Goal: Transaction & Acquisition: Book appointment/travel/reservation

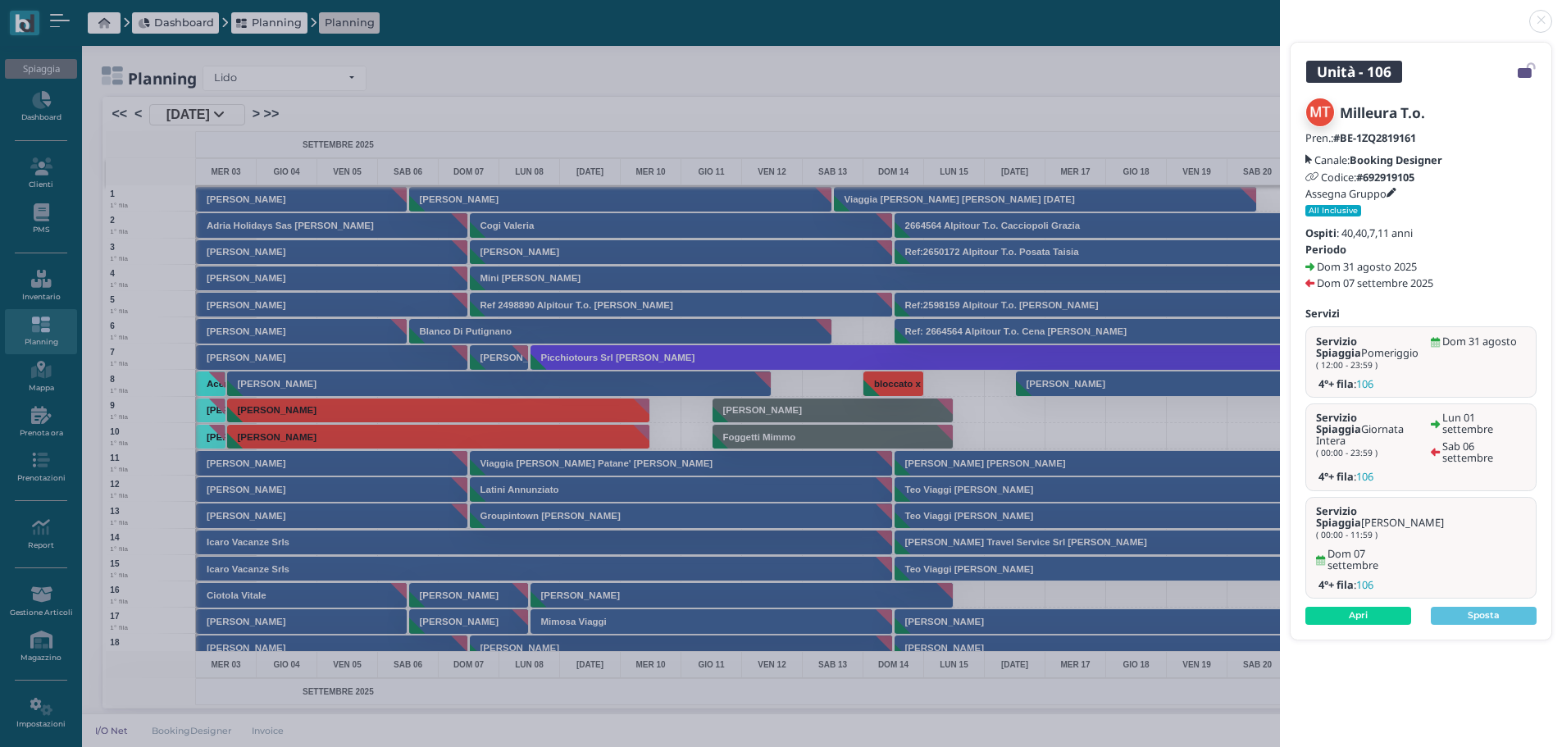
scroll to position [2460, 0]
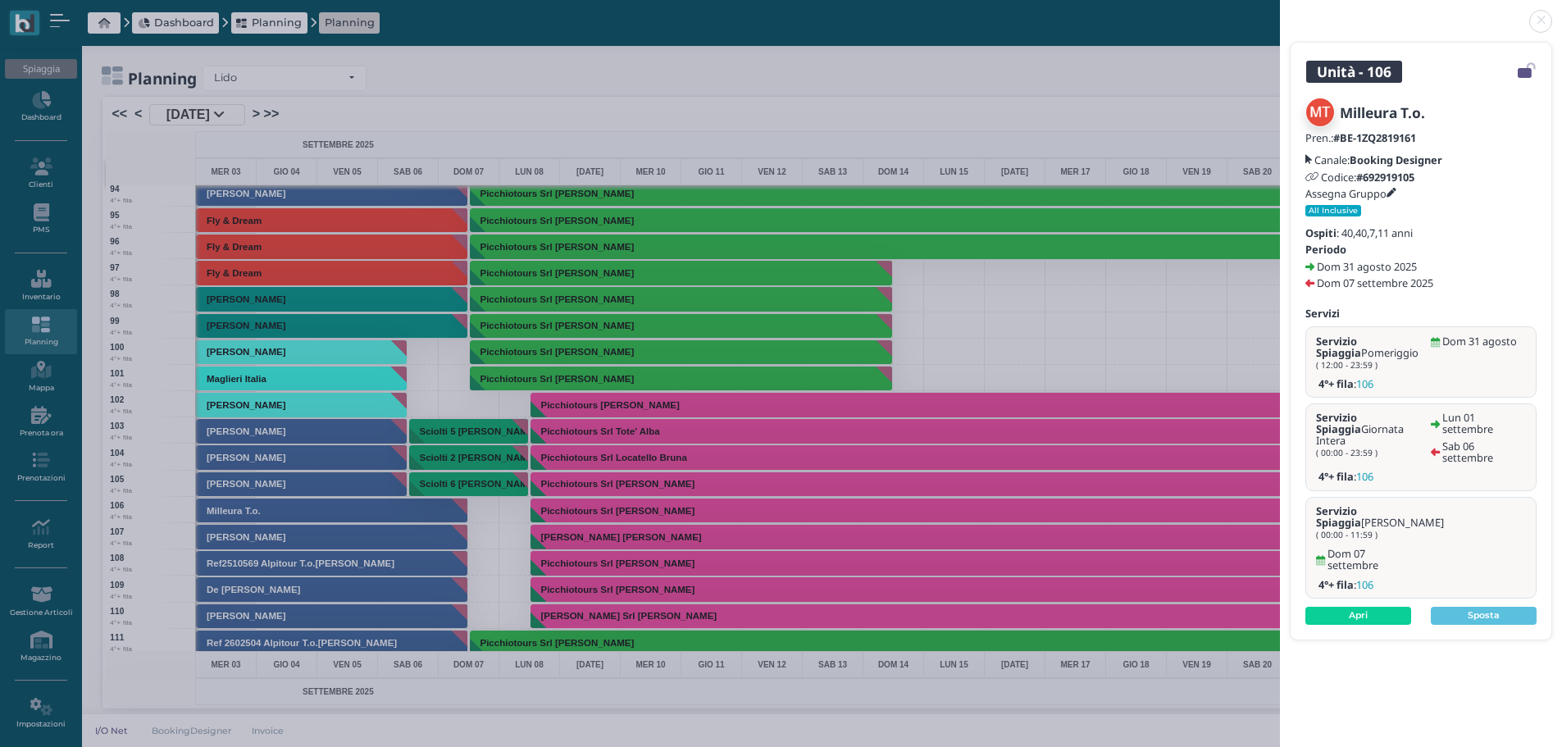
click at [1280, 11] on link at bounding box center [1280, 11] width 0 height 0
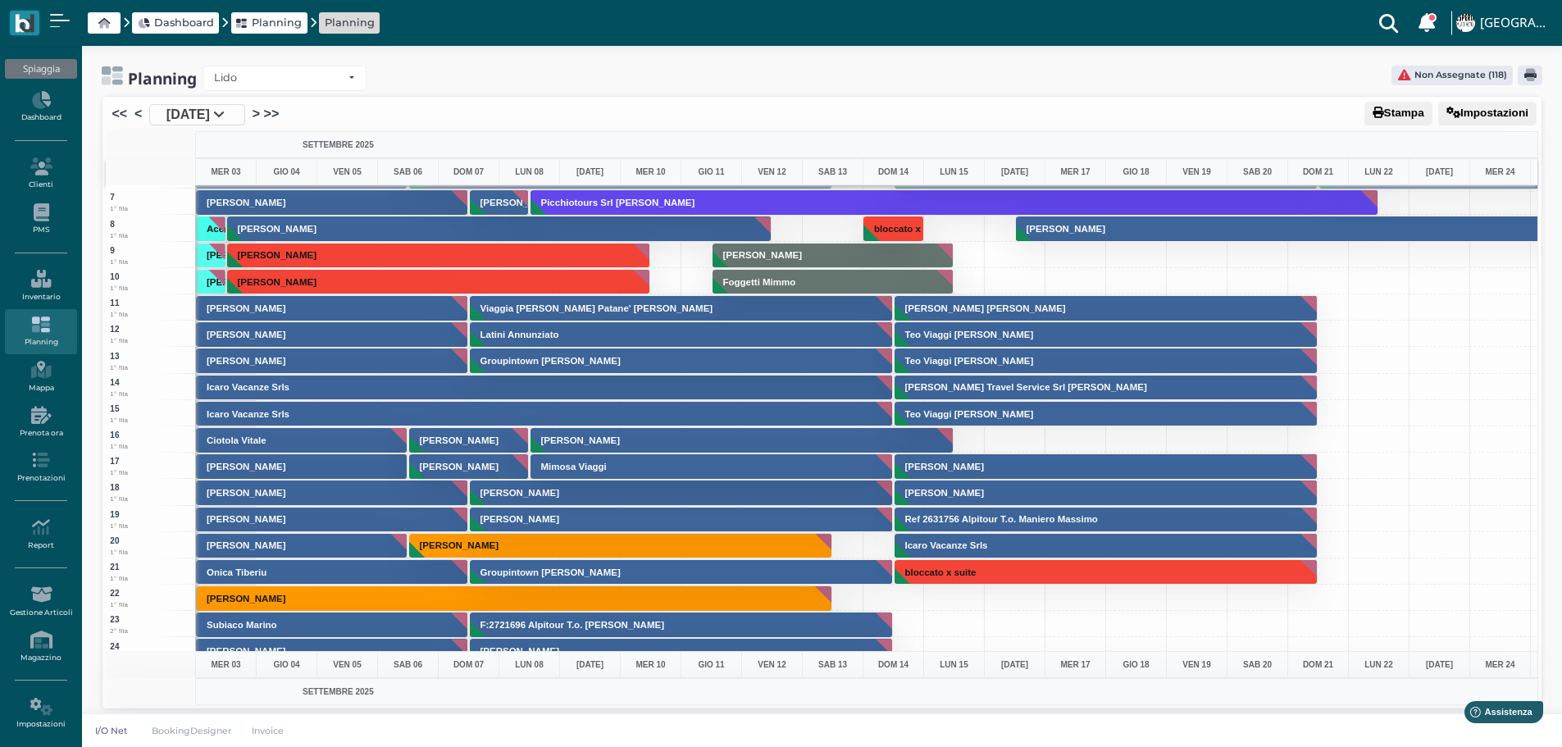
scroll to position [0, 0]
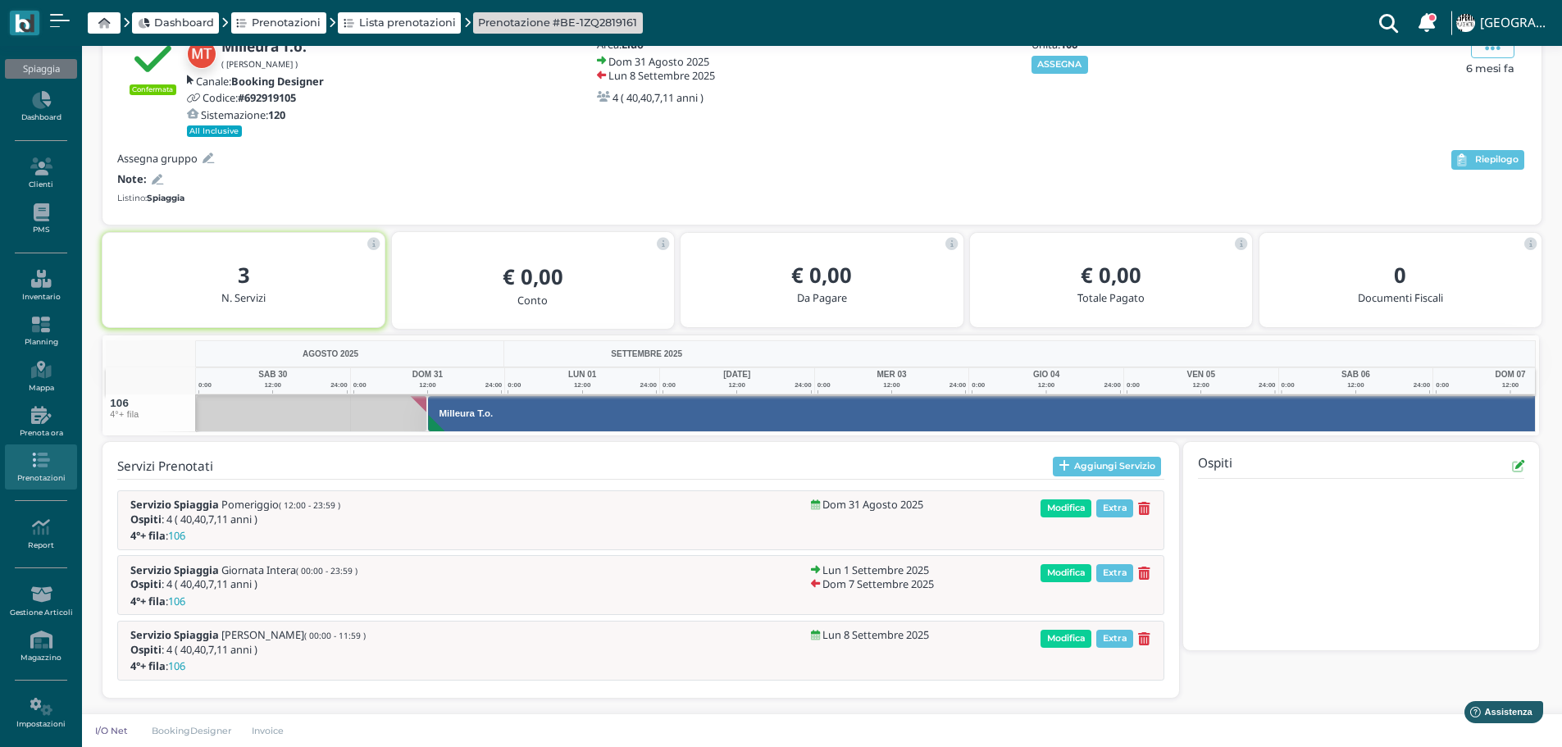
scroll to position [0, 130]
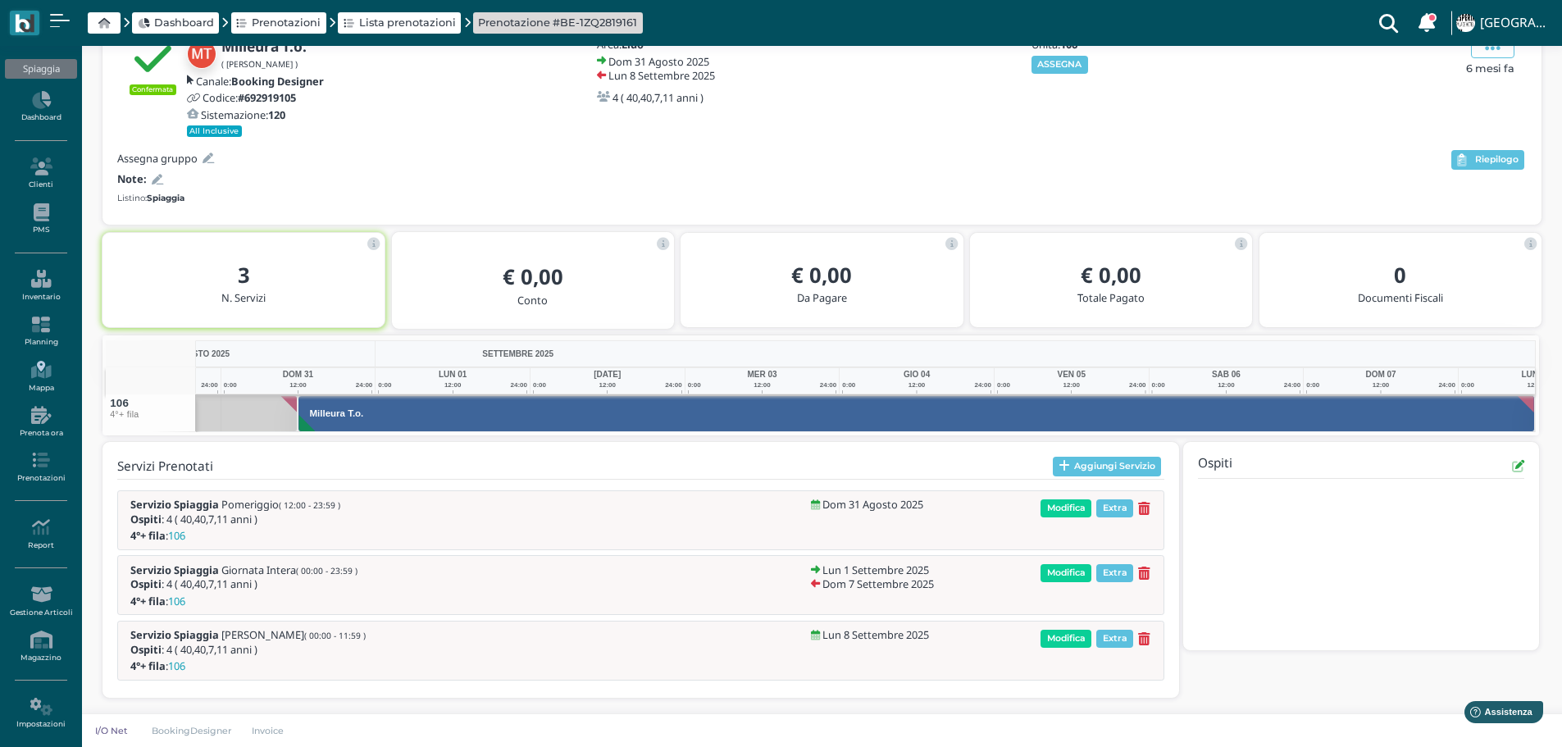
click at [42, 369] on icon at bounding box center [40, 370] width 71 height 18
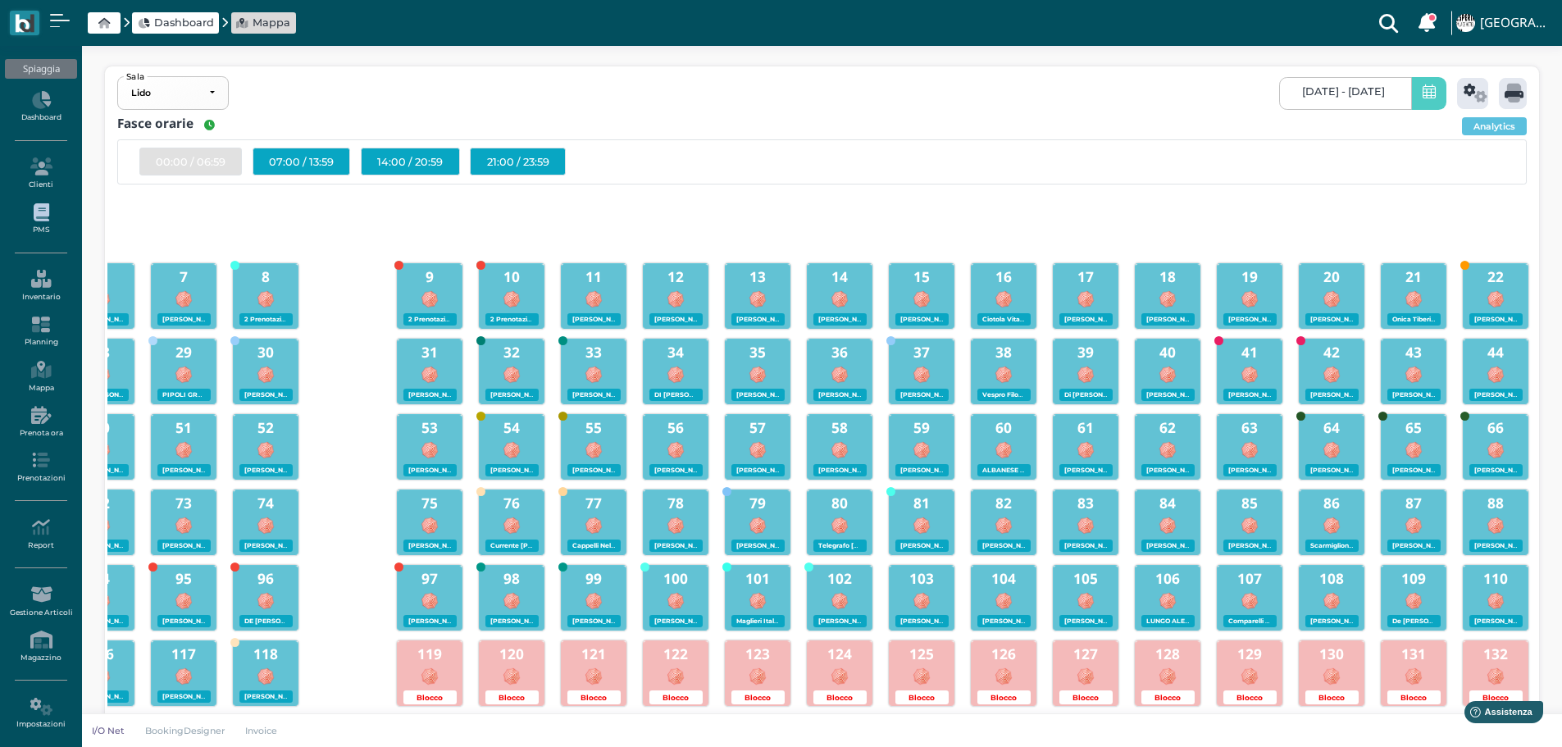
click at [41, 223] on link "PMS" at bounding box center [40, 219] width 71 height 45
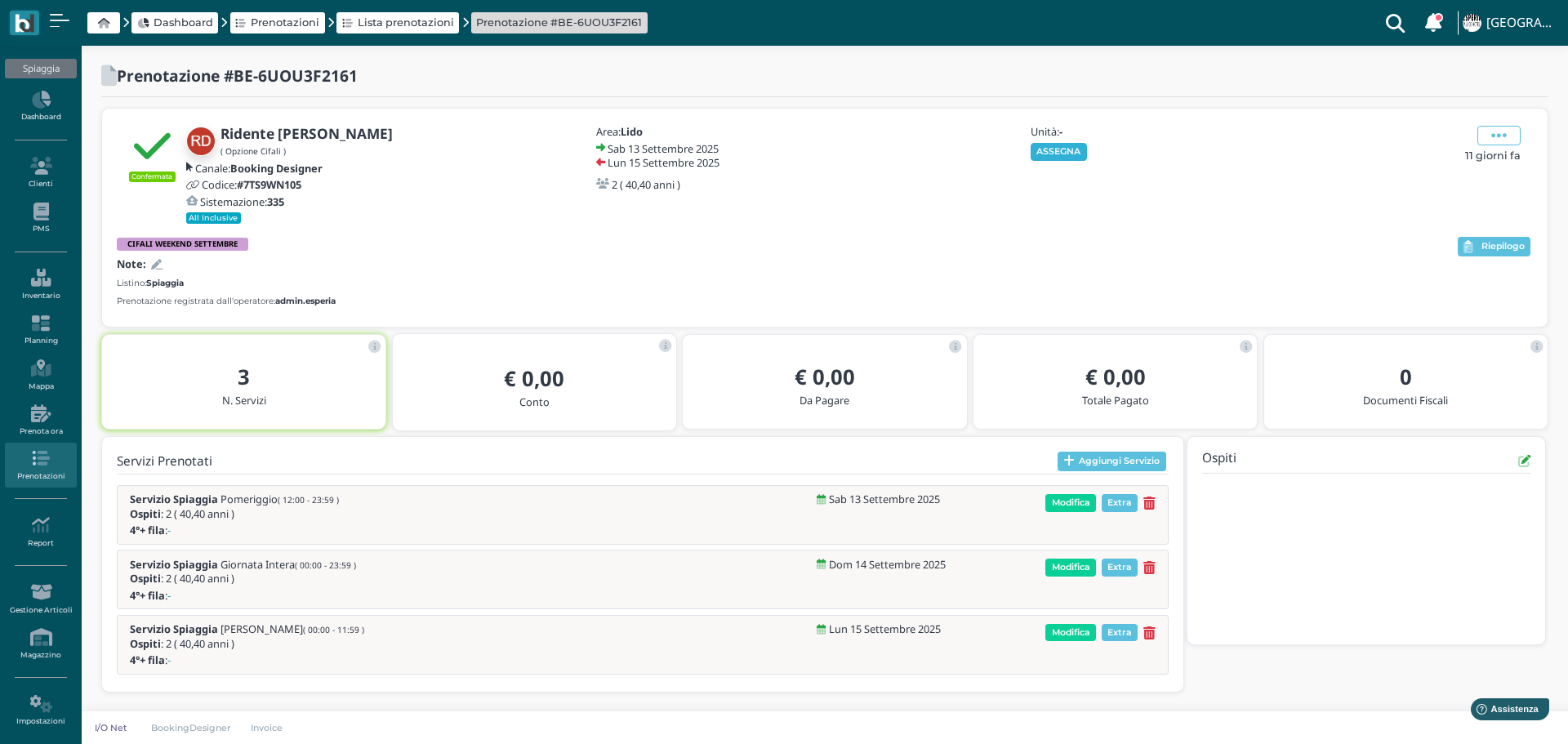
click at [1065, 152] on button "ASSEGNA" at bounding box center [1059, 151] width 57 height 18
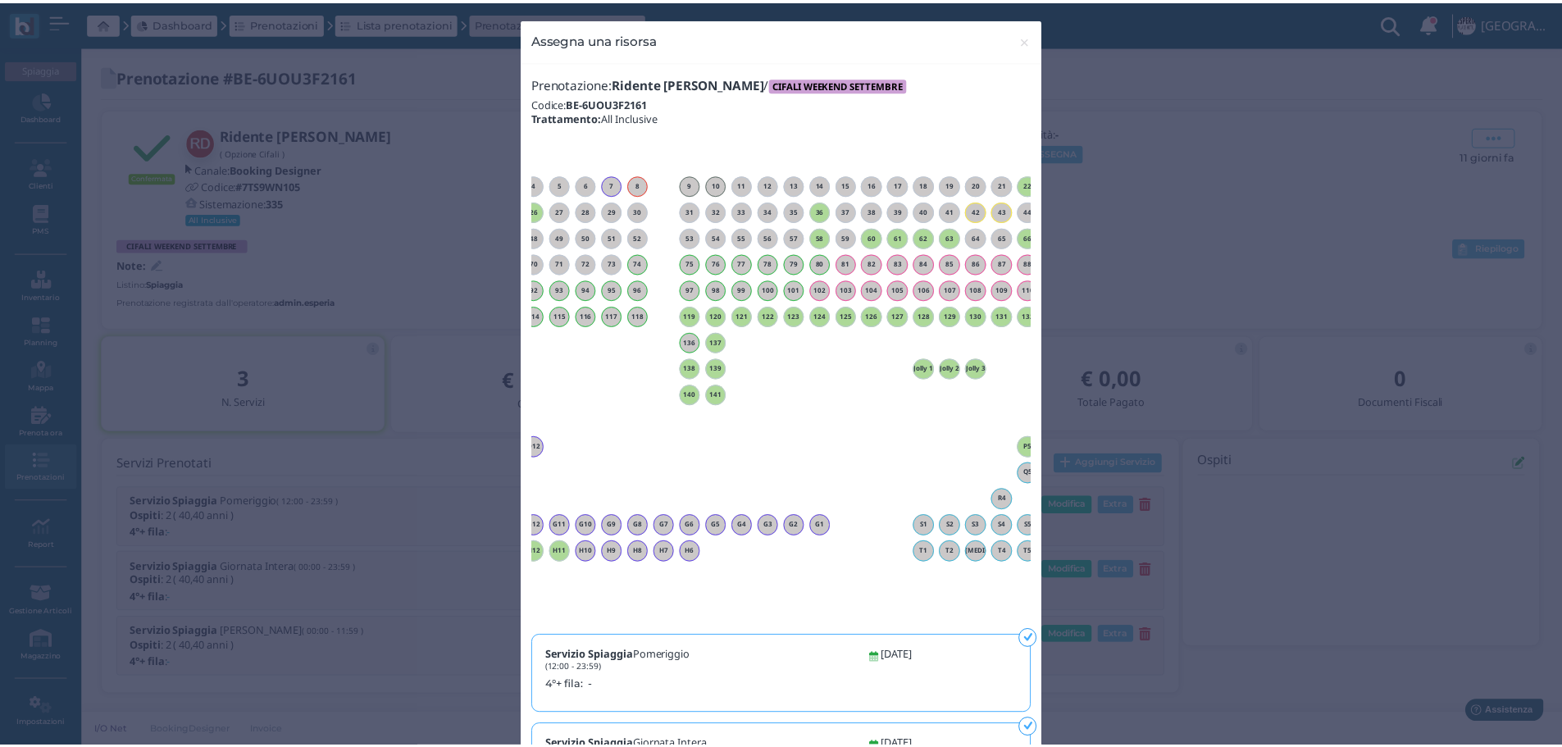
scroll to position [0, 148]
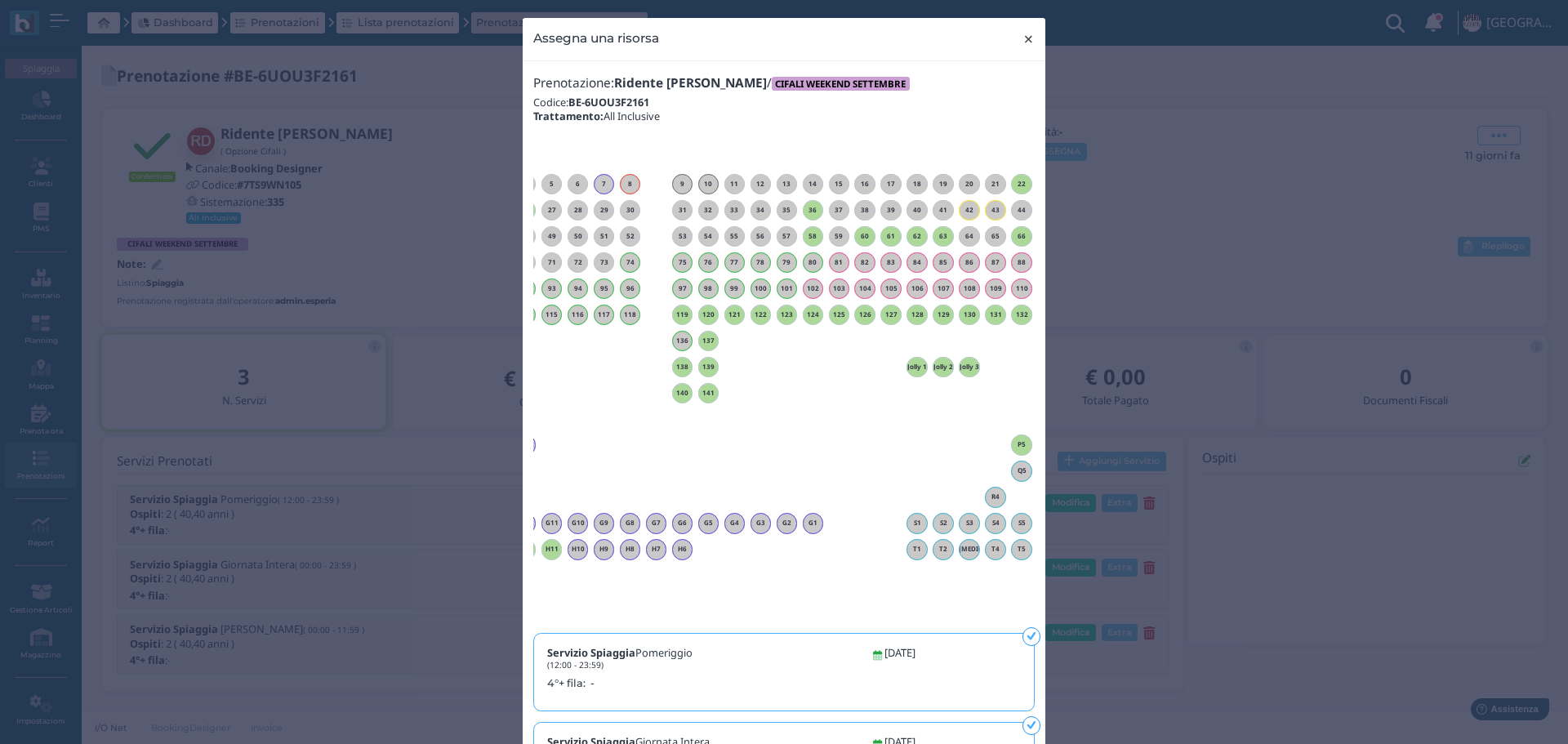
click at [1024, 37] on span "×" at bounding box center [1029, 39] width 12 height 21
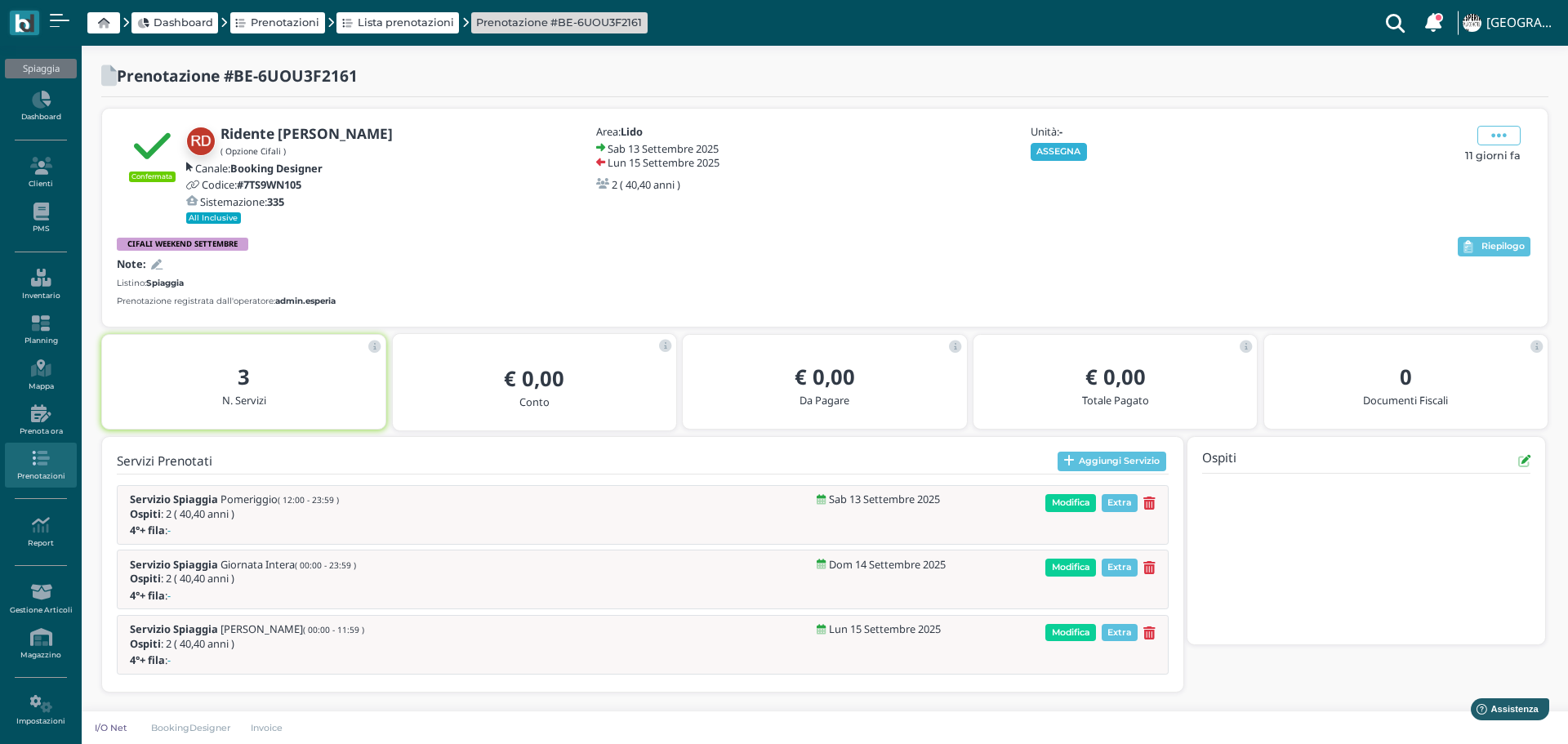
drag, startPoint x: 1070, startPoint y: 143, endPoint x: 1133, endPoint y: 169, distance: 68.2
click at [1071, 145] on button "ASSEGNA" at bounding box center [1059, 151] width 57 height 18
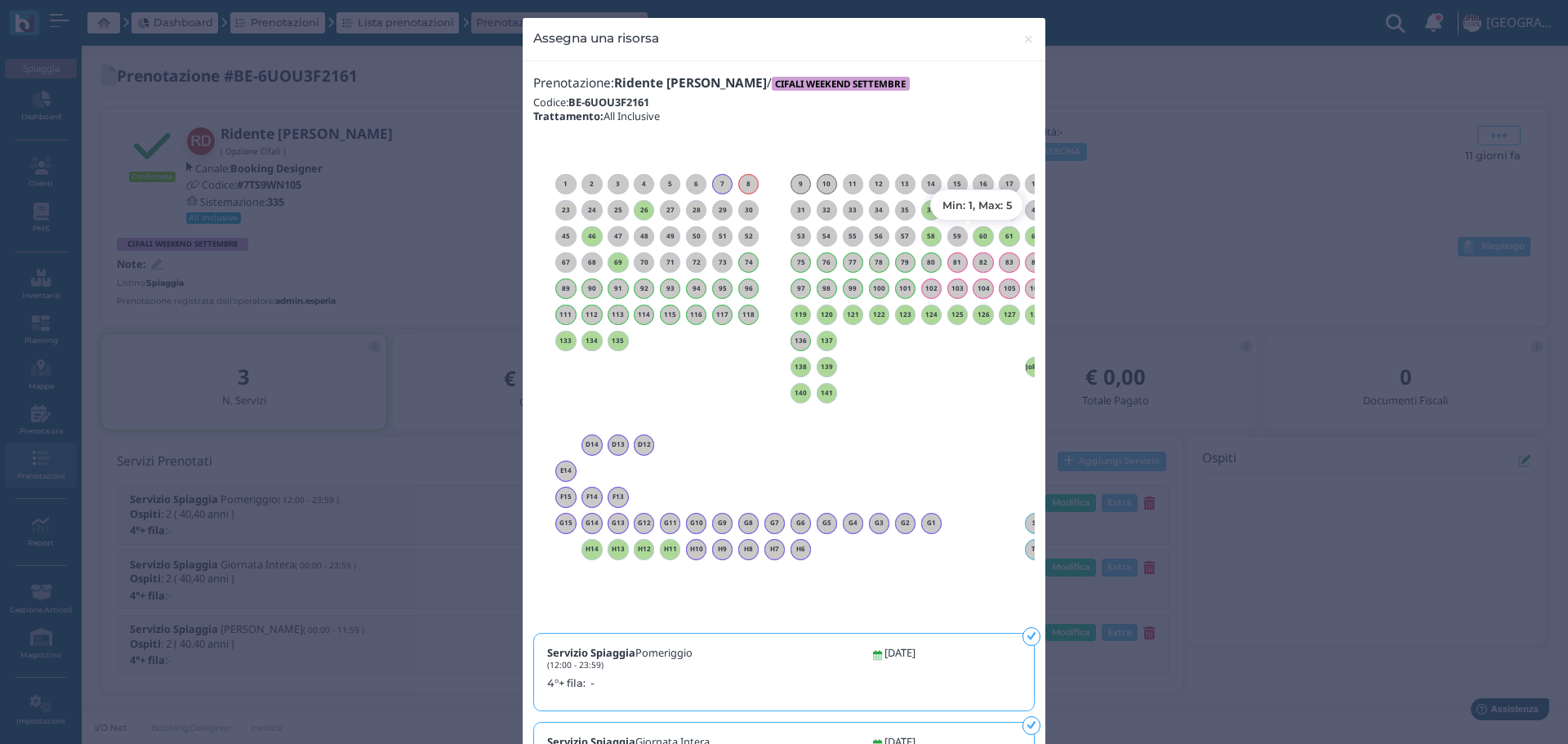
click at [981, 237] on h6 "60" at bounding box center [983, 236] width 21 height 7
click at [1024, 38] on span "×" at bounding box center [1029, 39] width 12 height 21
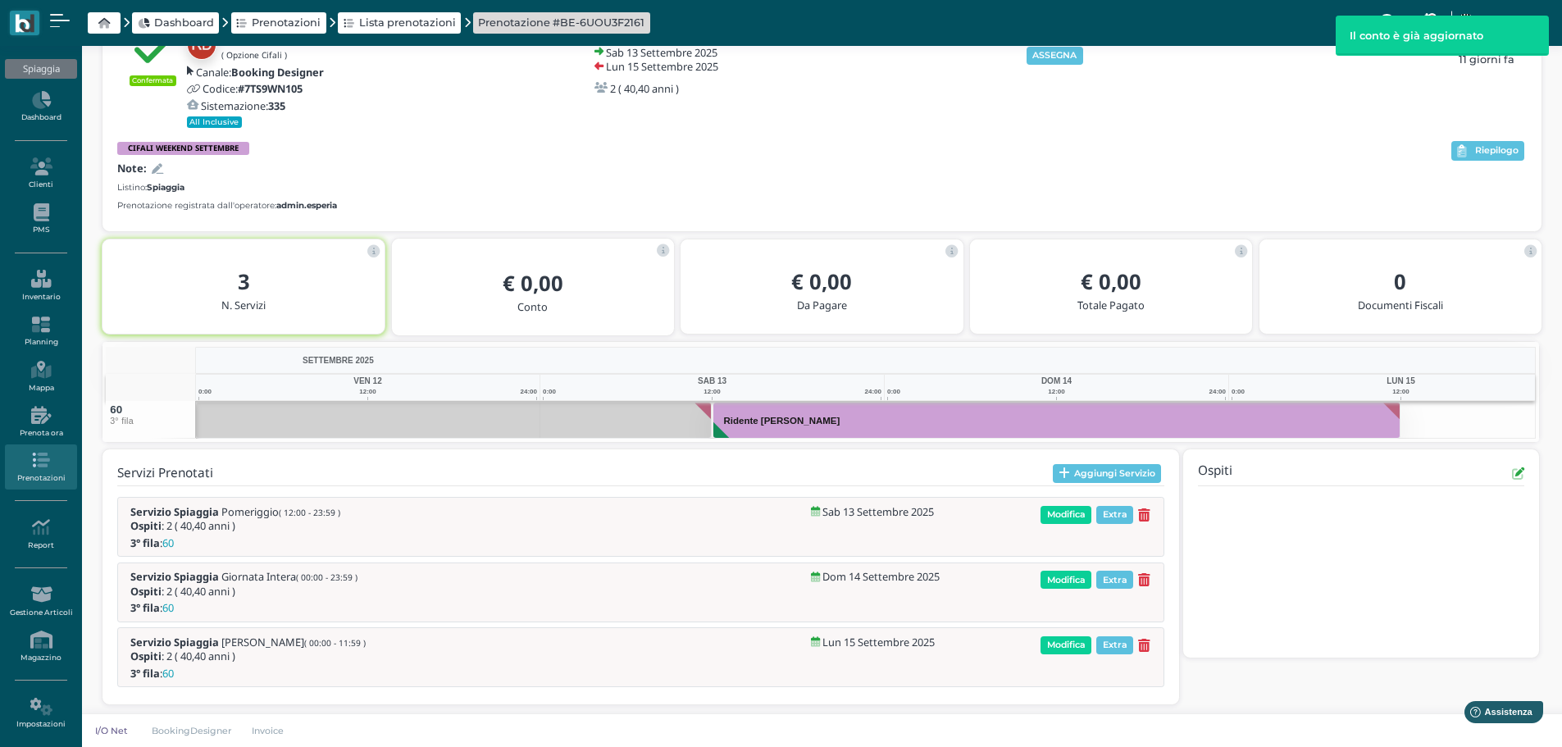
scroll to position [104, 0]
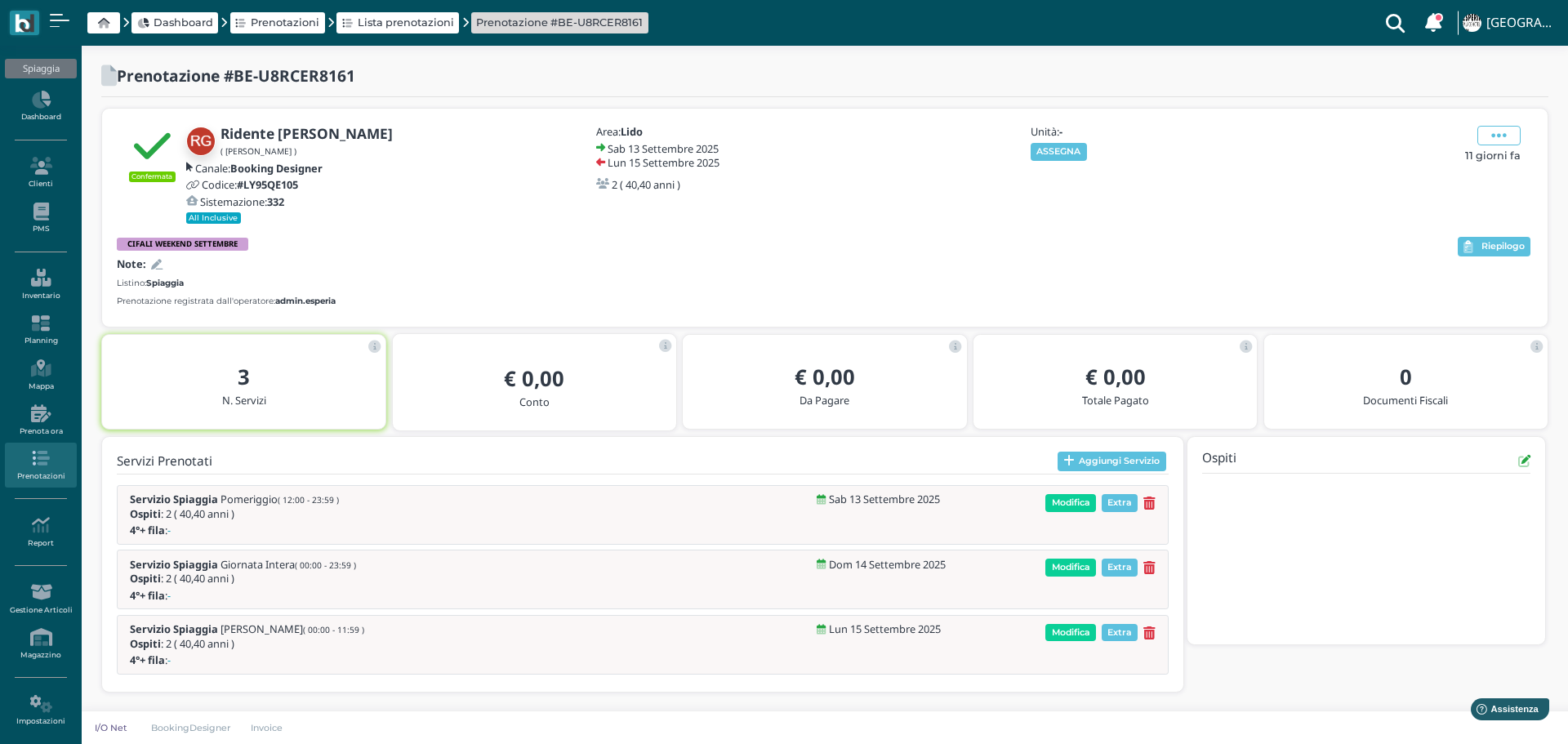
click at [1075, 139] on div "Unità: - ASSEGNA" at bounding box center [1116, 142] width 176 height 34
click at [1069, 152] on button "ASSEGNA" at bounding box center [1059, 151] width 57 height 18
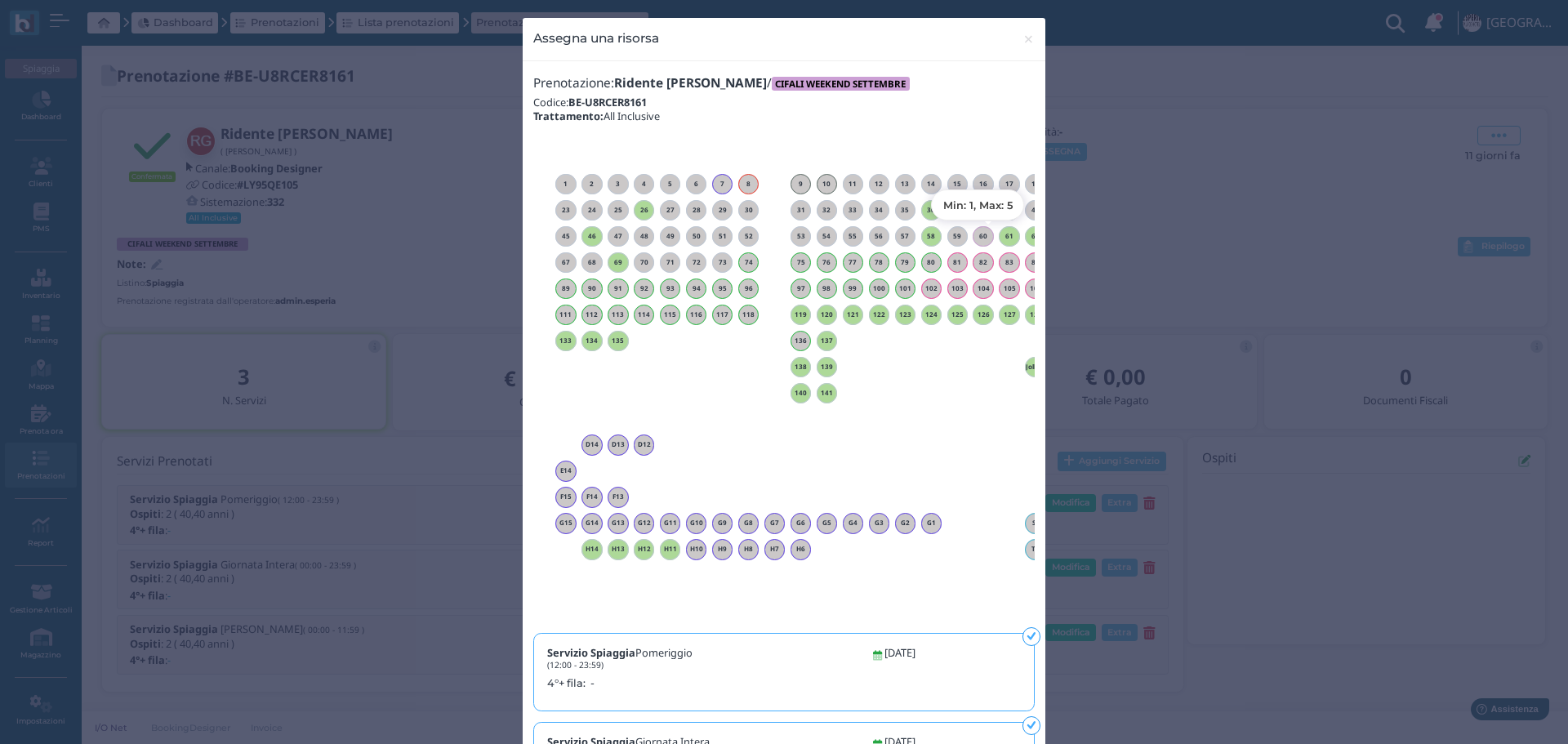
click at [1005, 238] on h6 "61" at bounding box center [1009, 236] width 21 height 7
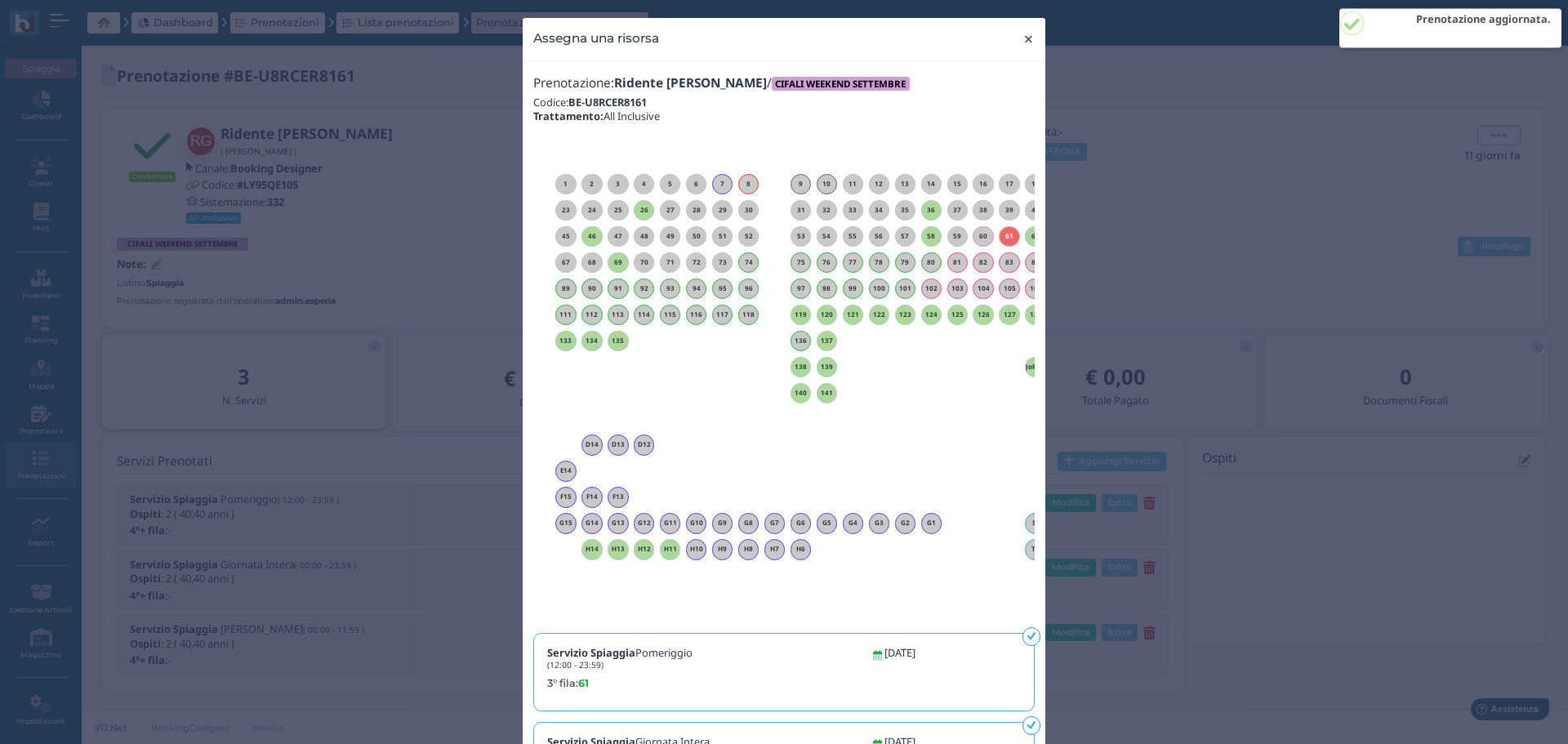
click at [1023, 31] on span "×" at bounding box center [1029, 39] width 12 height 21
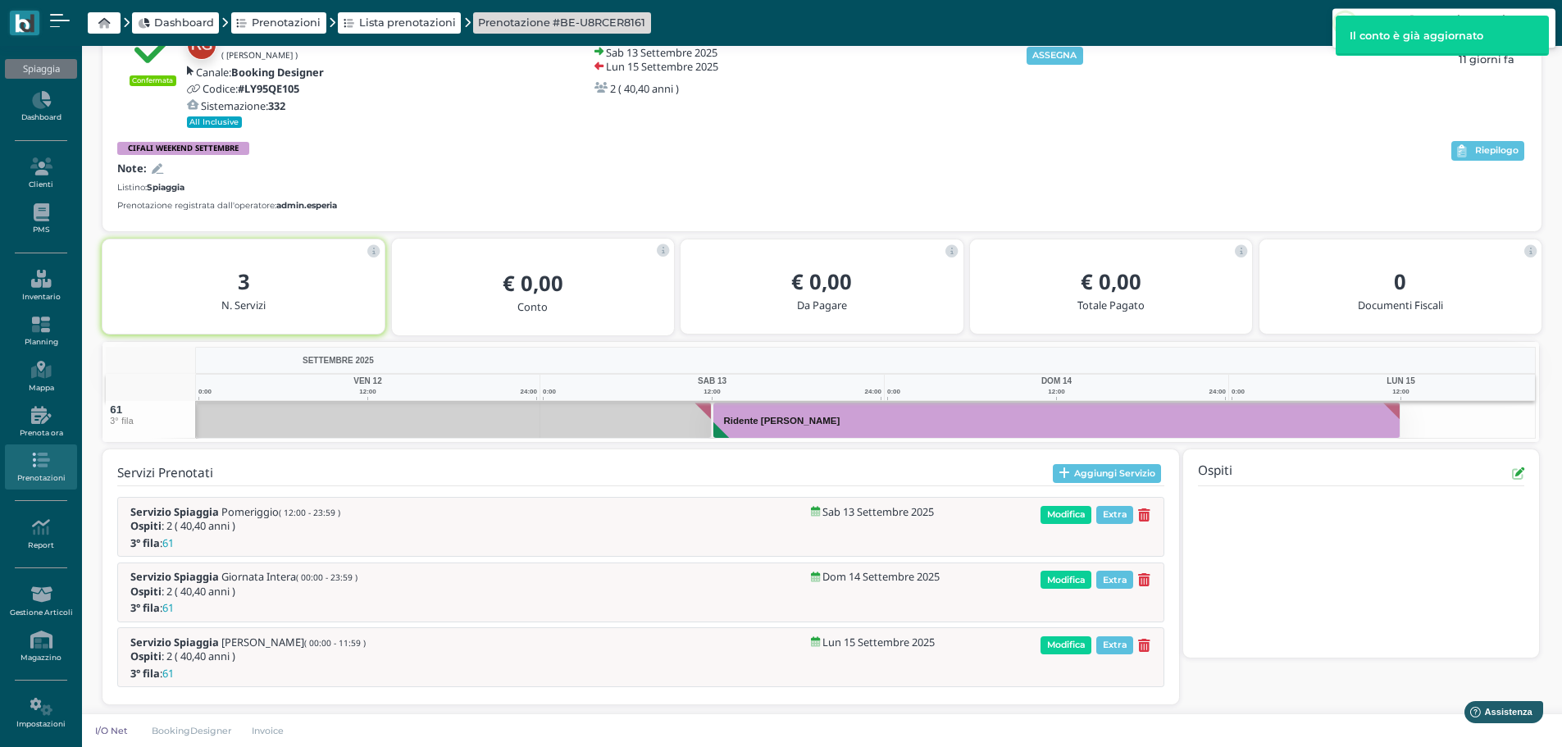
scroll to position [104, 0]
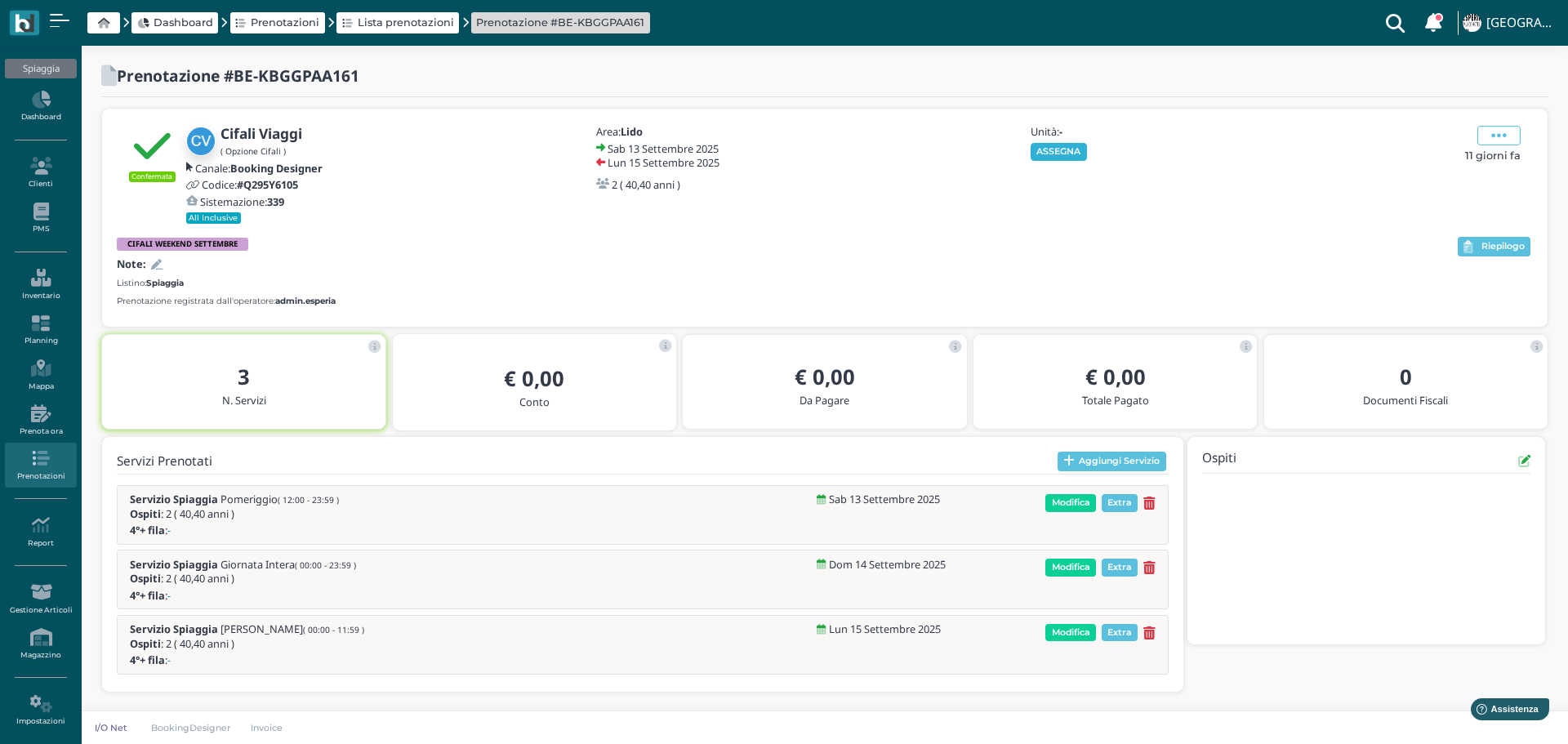
click at [1054, 144] on button "ASSEGNA" at bounding box center [1059, 151] width 57 height 18
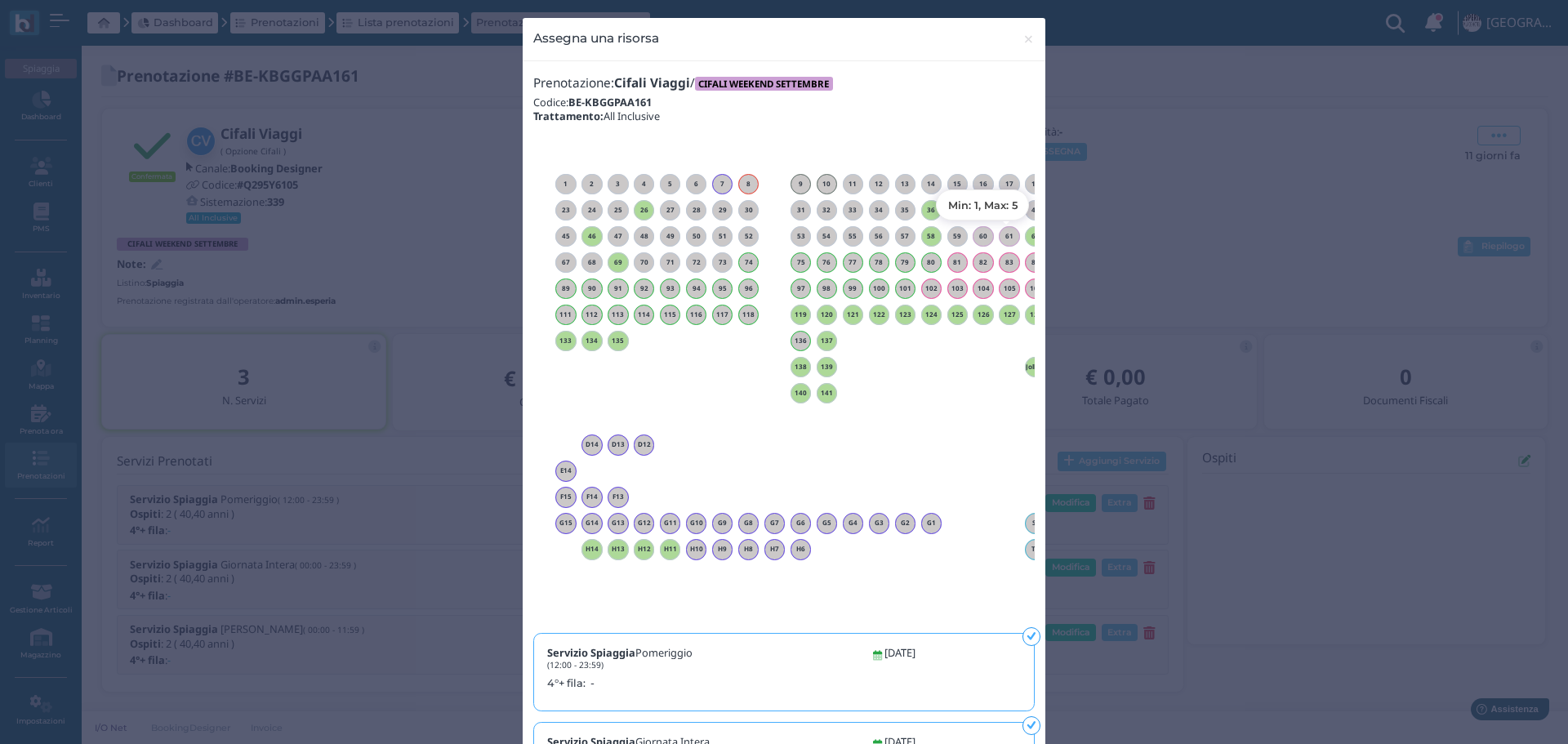
click at [1025, 235] on h6 "62" at bounding box center [1035, 236] width 21 height 7
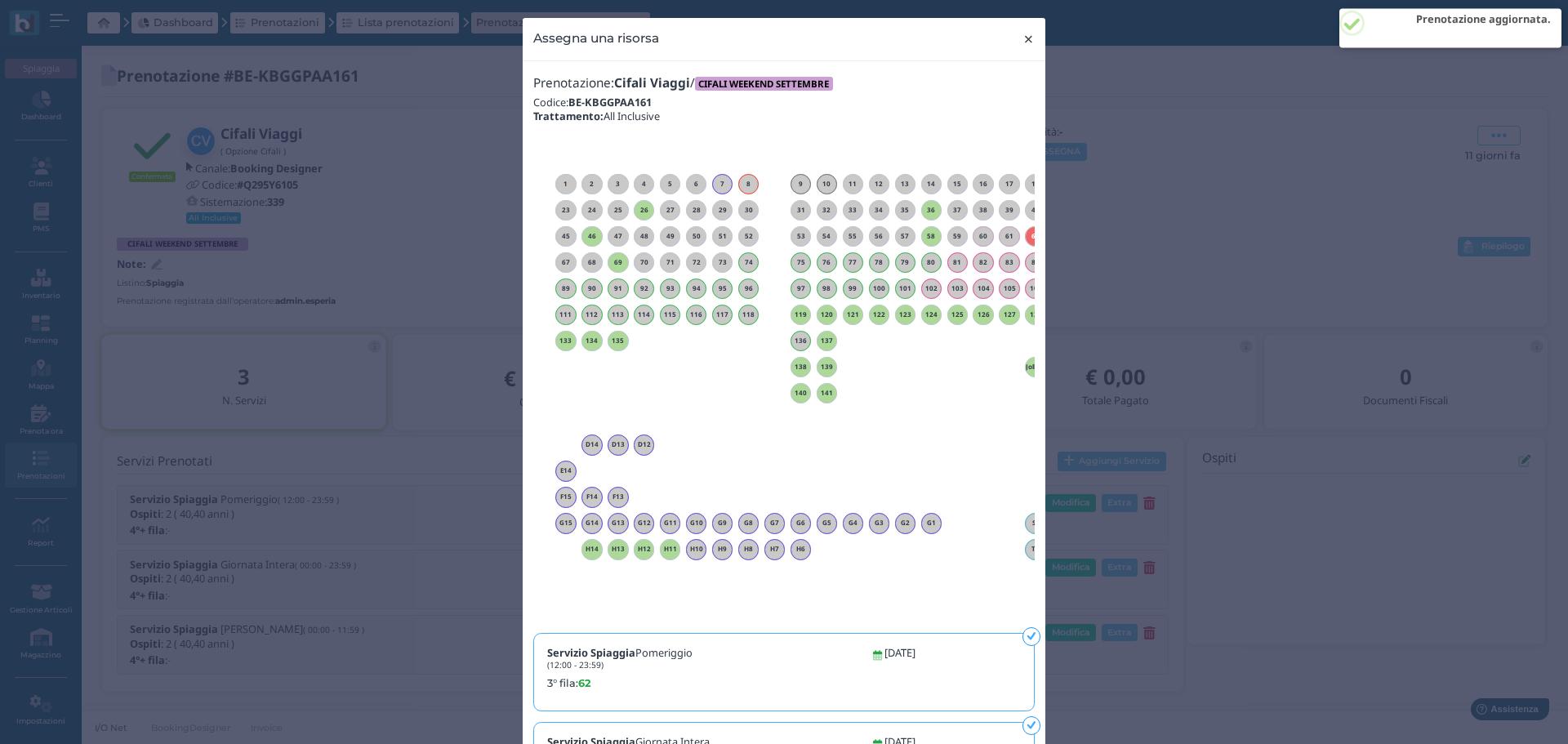
drag, startPoint x: 1025, startPoint y: 38, endPoint x: 1037, endPoint y: 1, distance: 38.9
click at [1025, 36] on span "×" at bounding box center [1029, 39] width 12 height 21
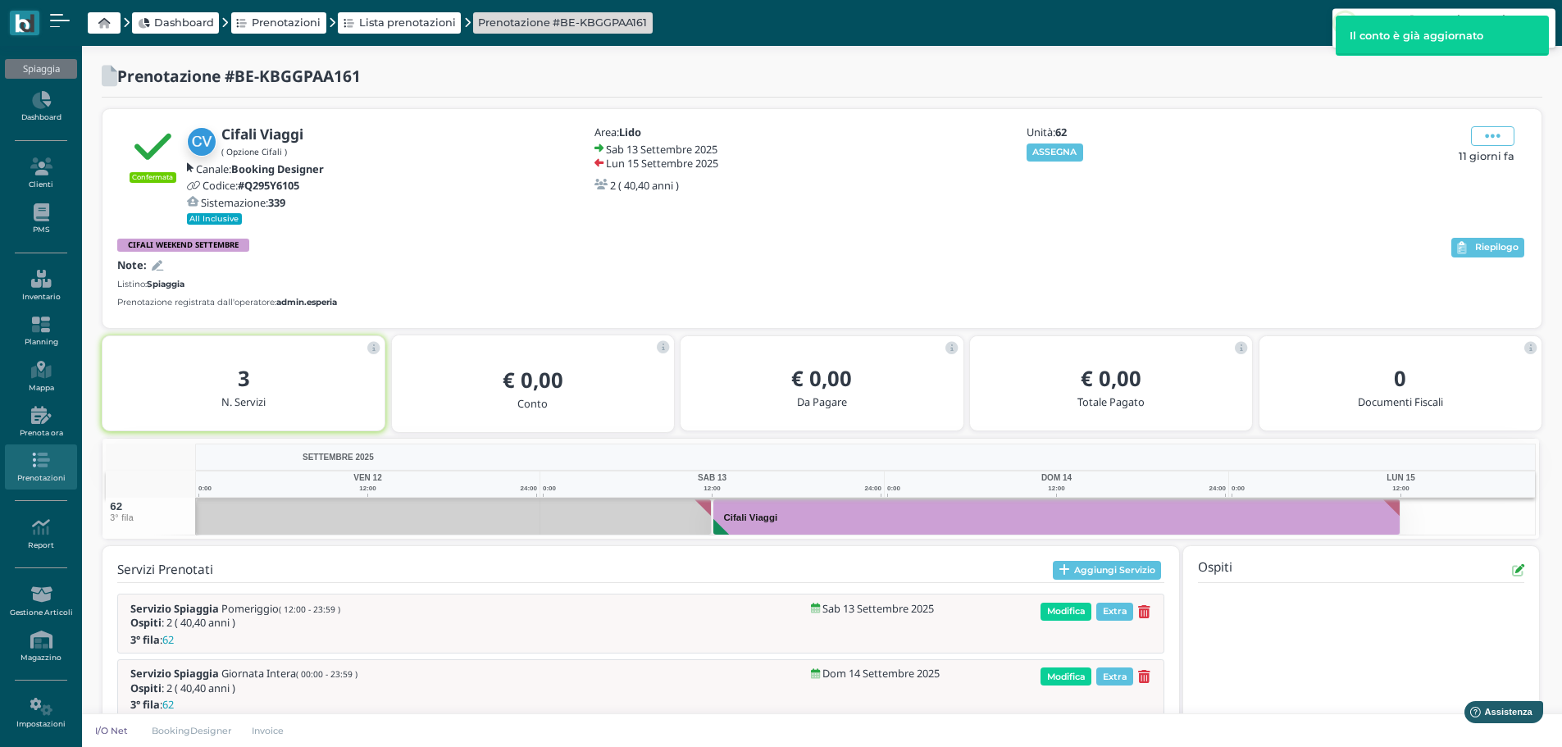
scroll to position [104, 0]
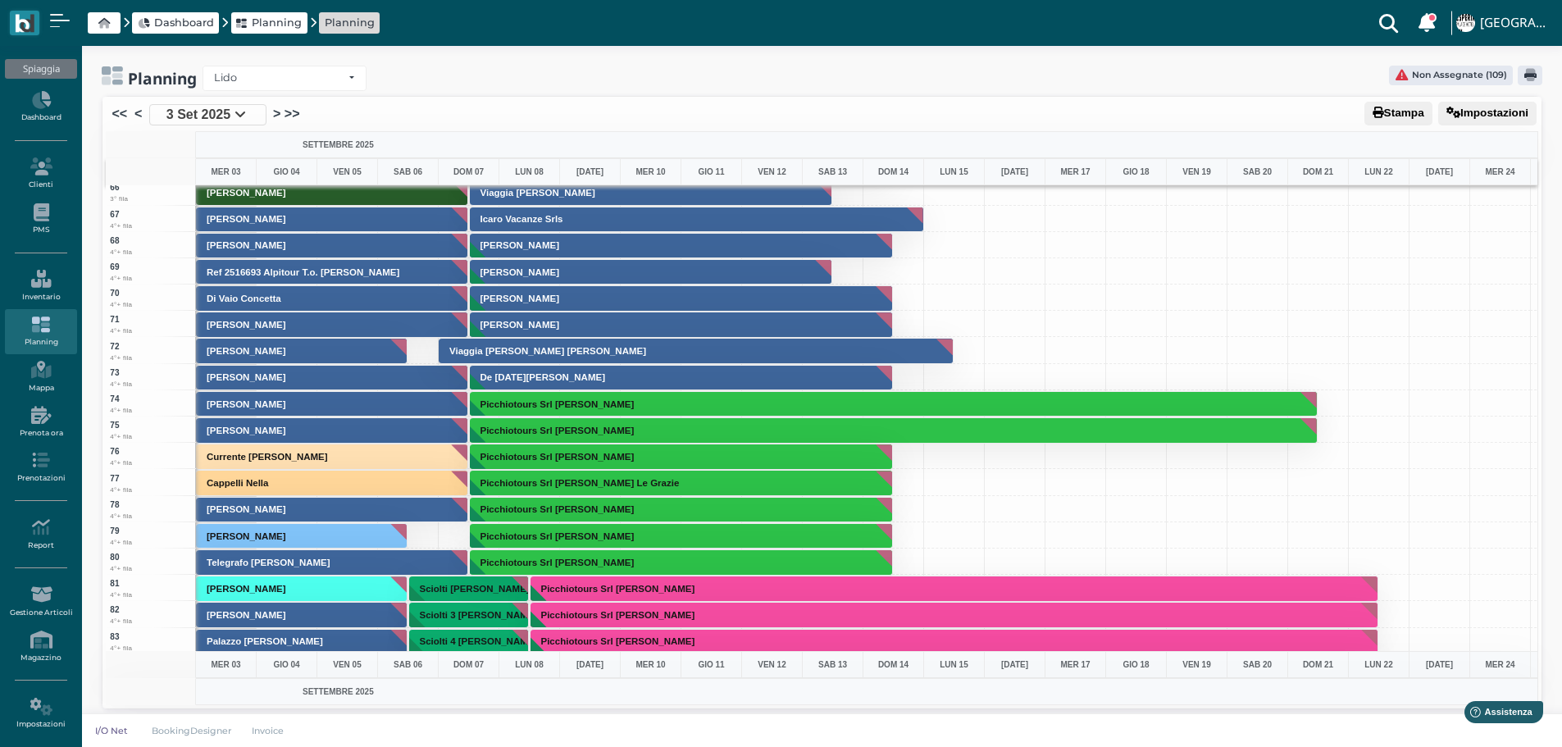
scroll to position [1476, 0]
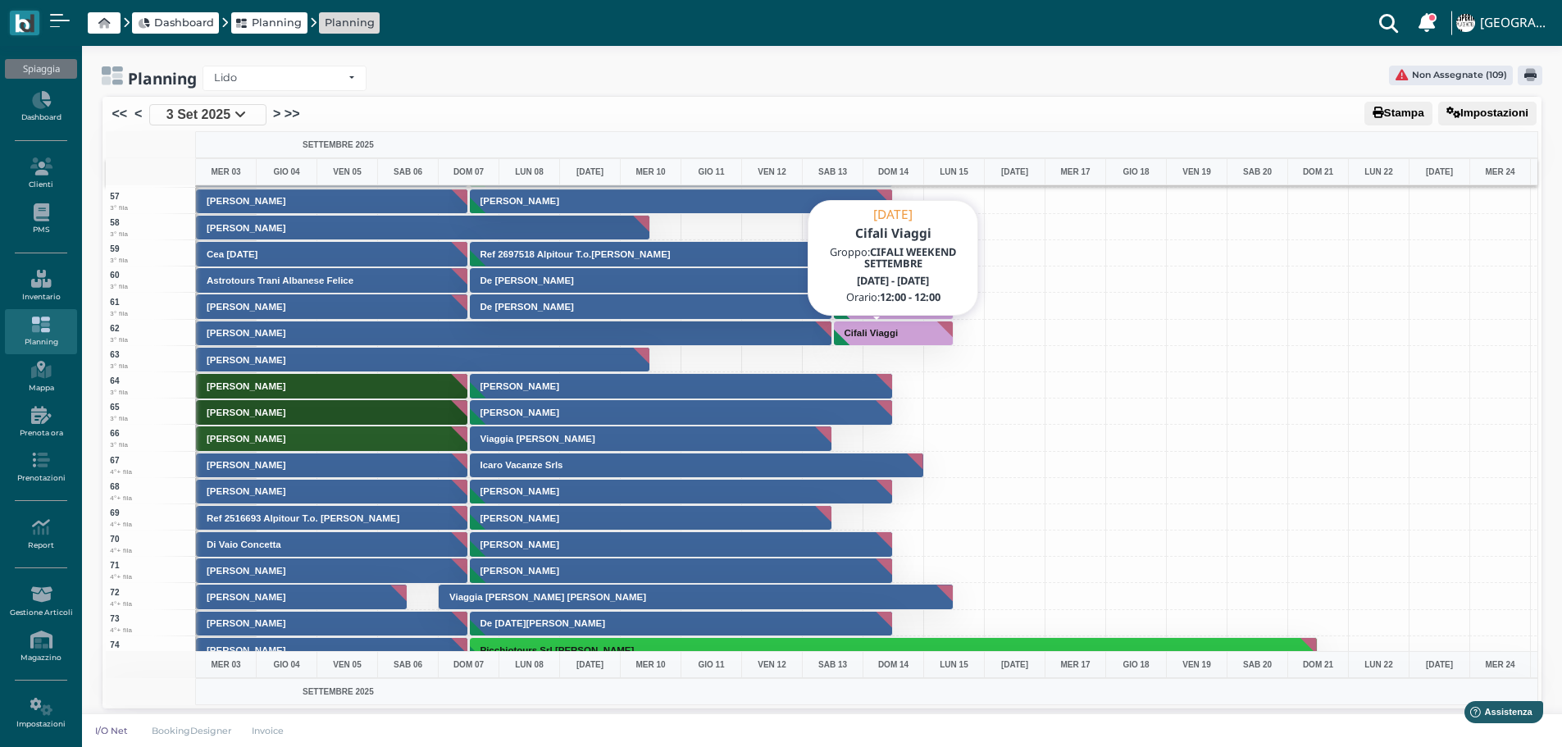
click at [882, 338] on h3 "Cifali Viaggi" at bounding box center [871, 333] width 67 height 10
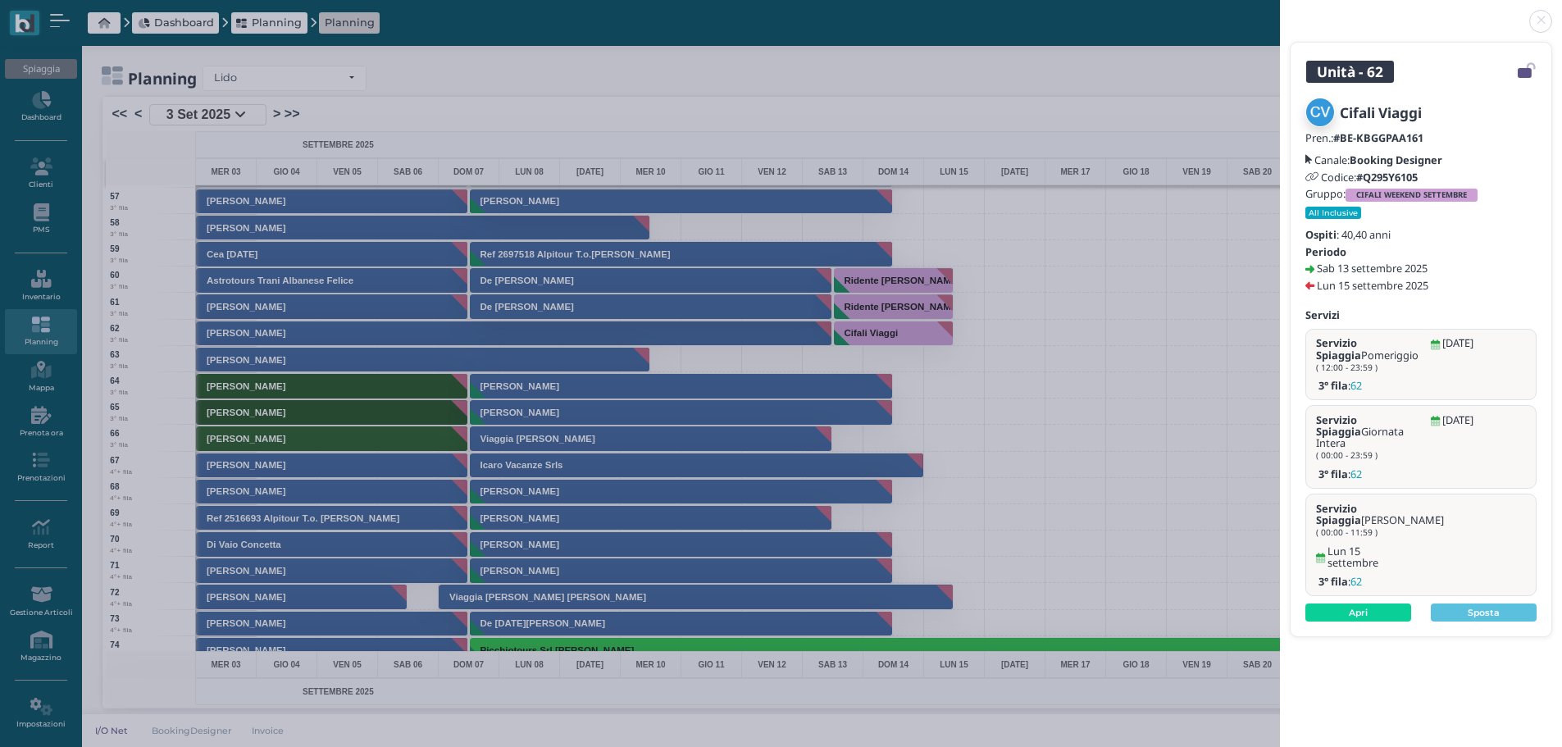
drag, startPoint x: 1545, startPoint y: 14, endPoint x: 1540, endPoint y: 2, distance: 13.2
click at [1280, 11] on link at bounding box center [1280, 11] width 0 height 0
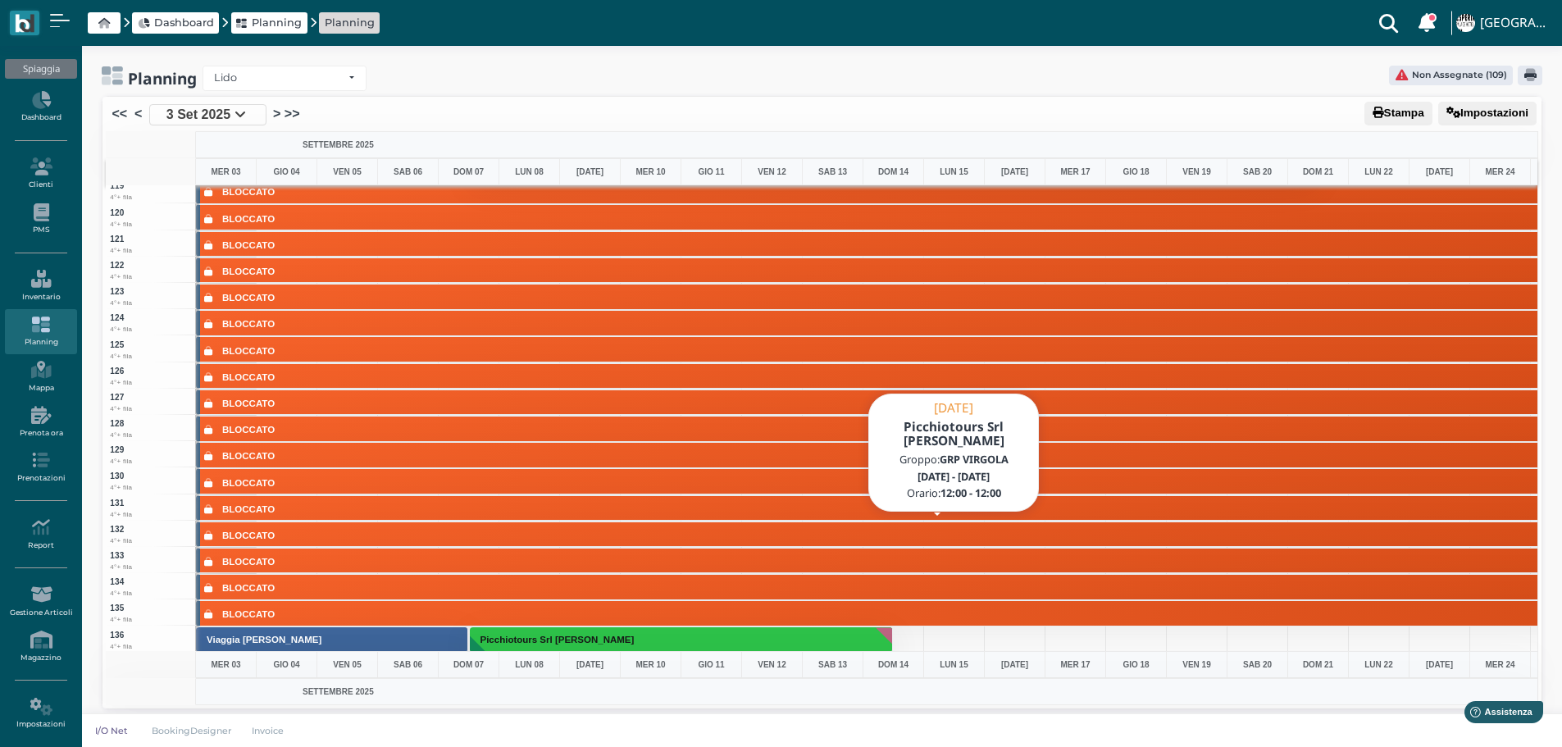
scroll to position [3444, 0]
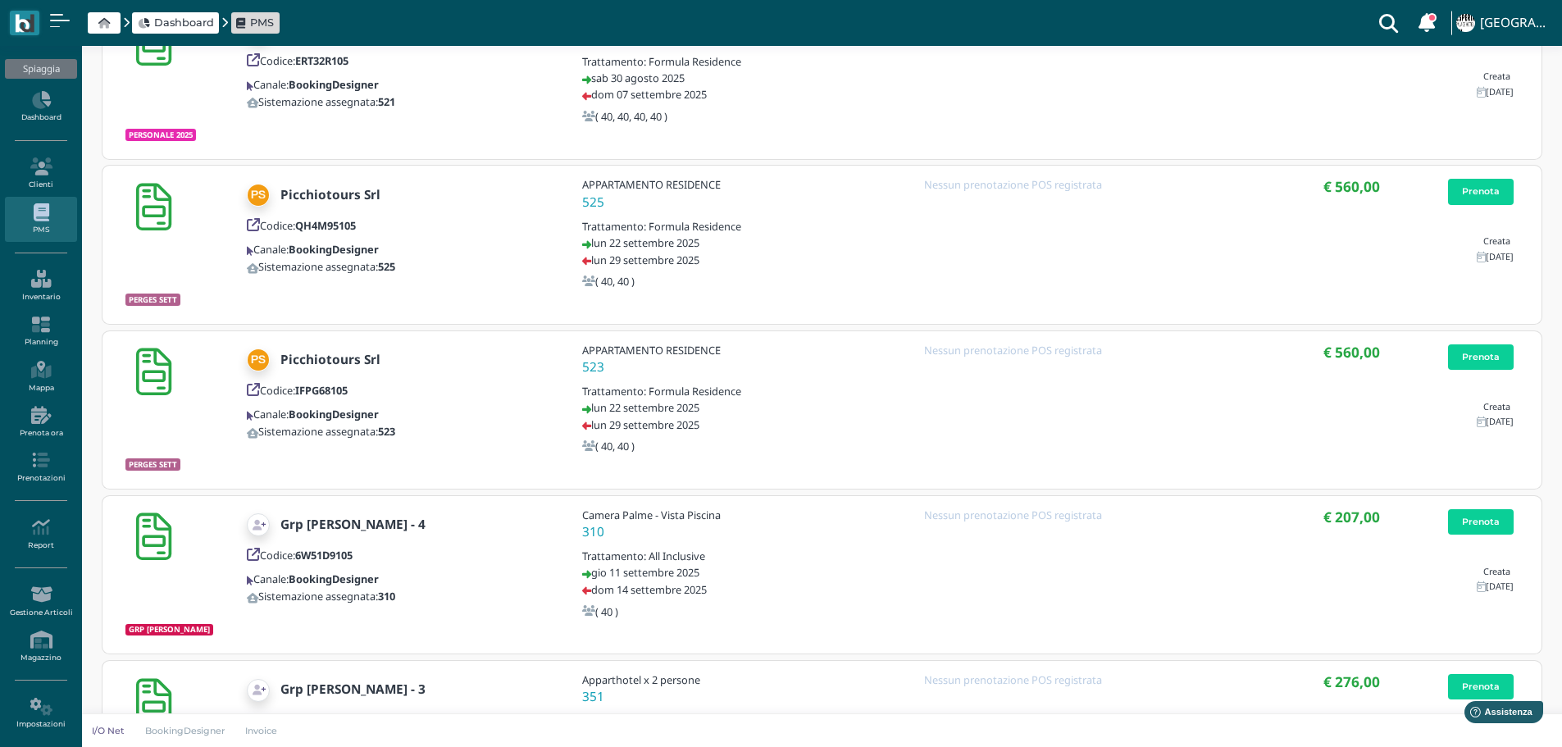
scroll to position [1223, 0]
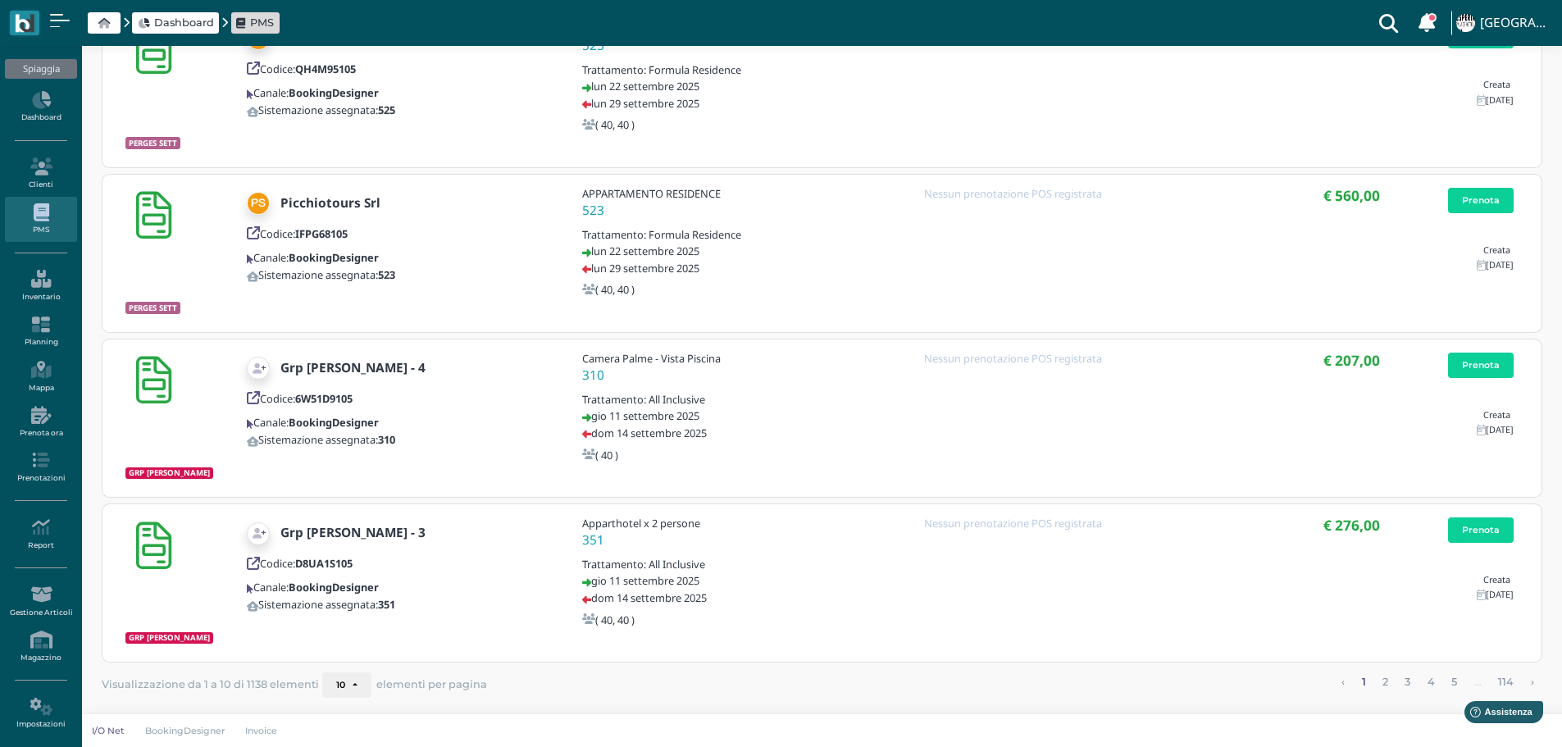
click at [353, 684] on button "10" at bounding box center [346, 685] width 49 height 26
click at [286, 236] on link "25" at bounding box center [306, 235] width 103 height 21
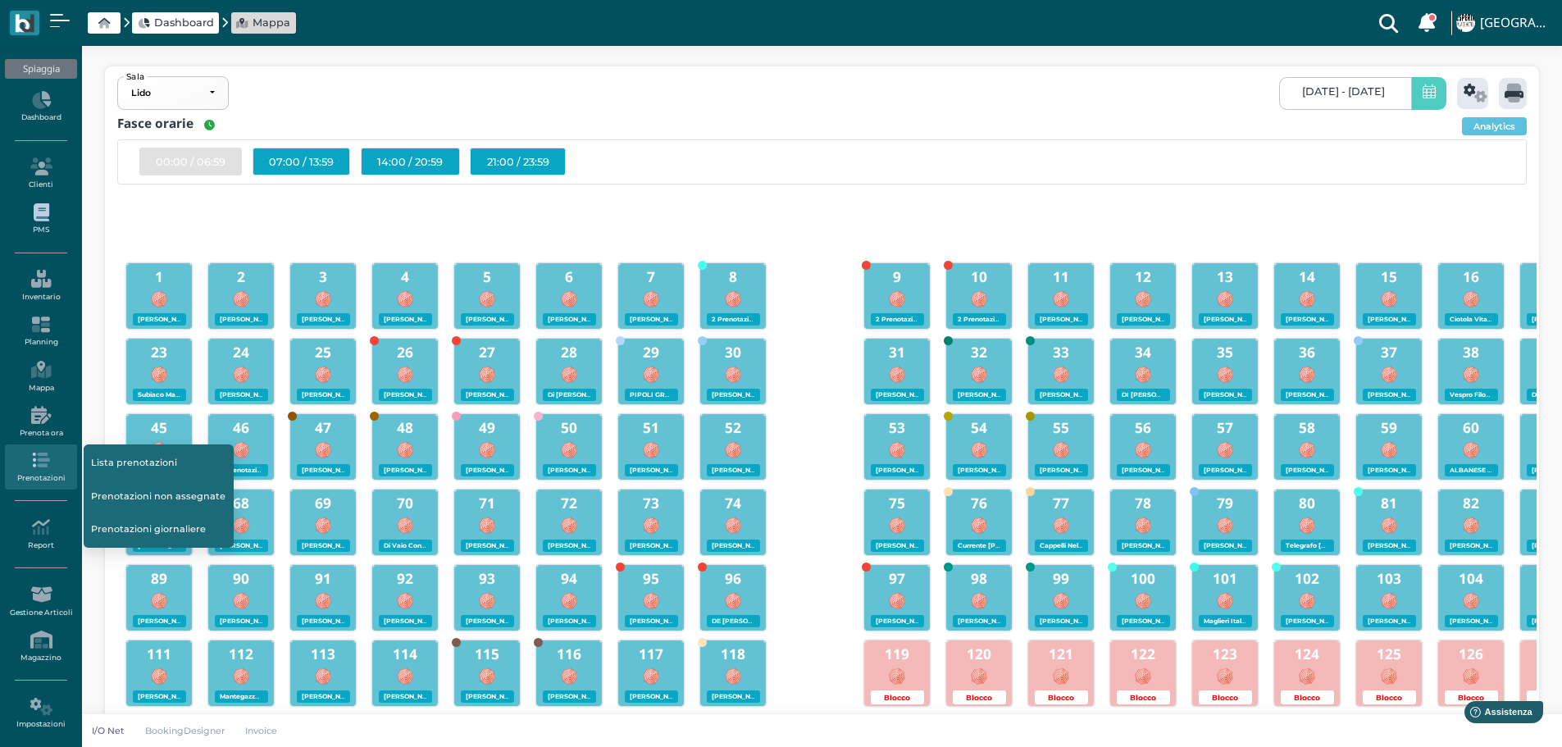
click at [49, 222] on link "PMS" at bounding box center [40, 219] width 71 height 45
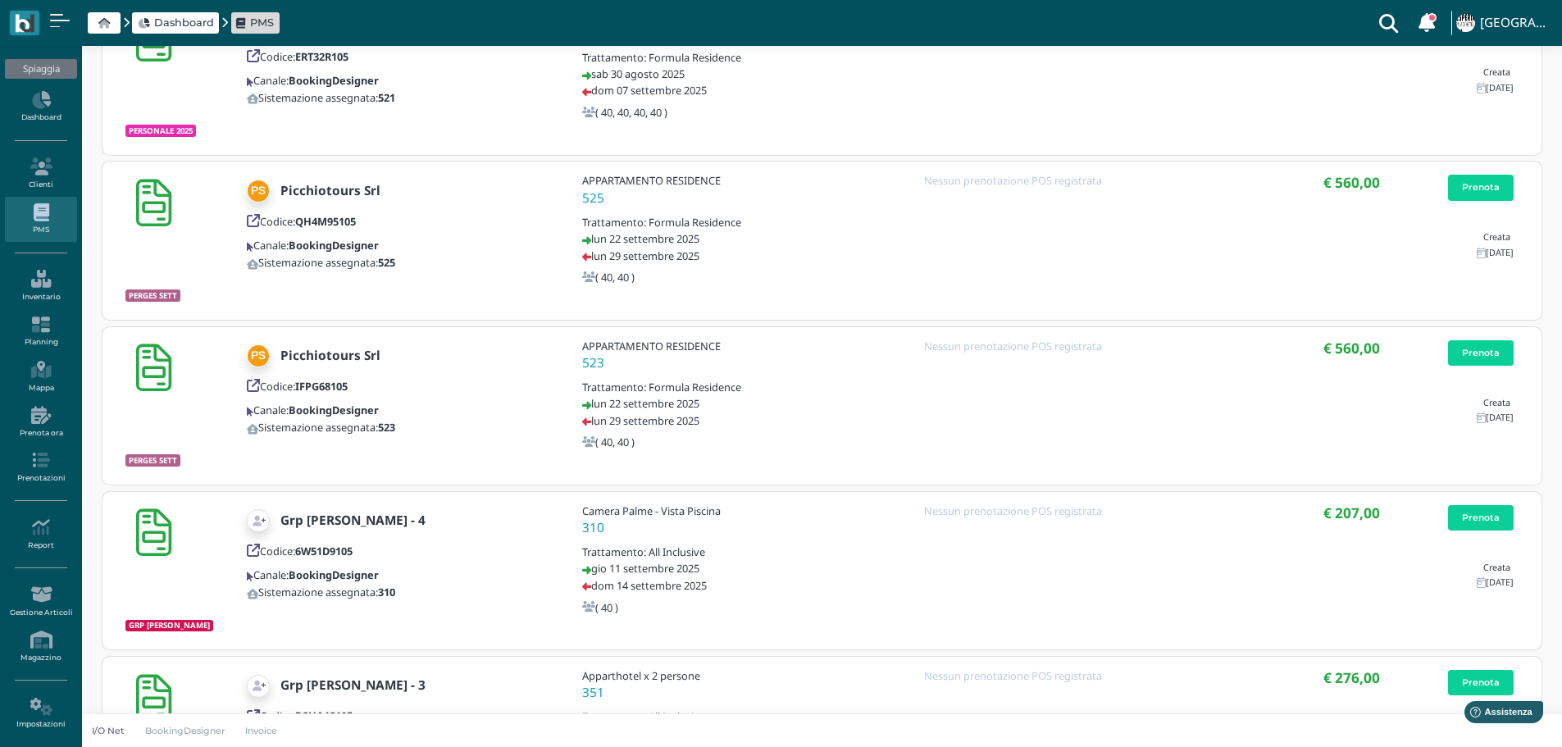
scroll to position [1223, 0]
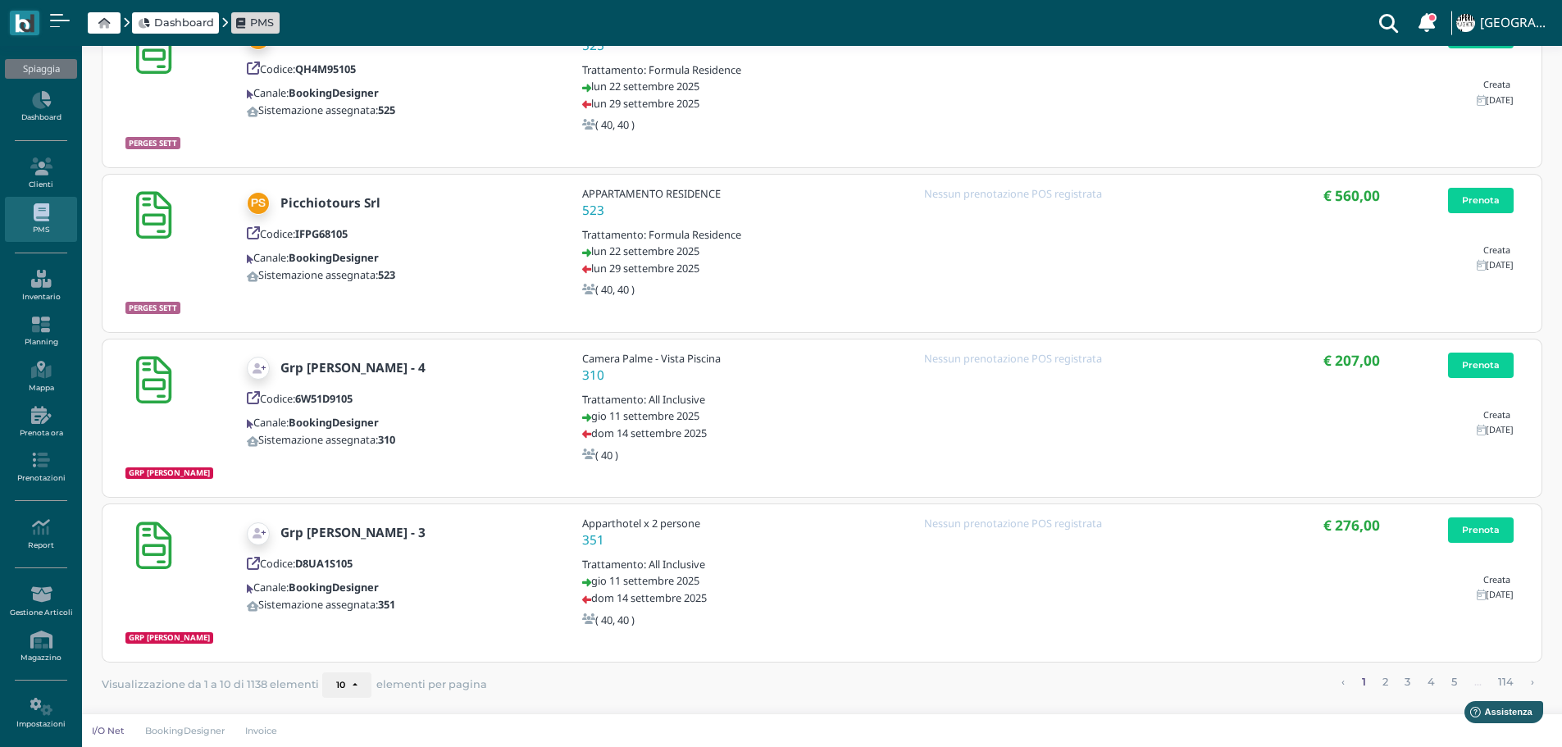
click at [347, 682] on button "10" at bounding box center [346, 685] width 49 height 26
click at [307, 235] on link "25" at bounding box center [306, 235] width 103 height 21
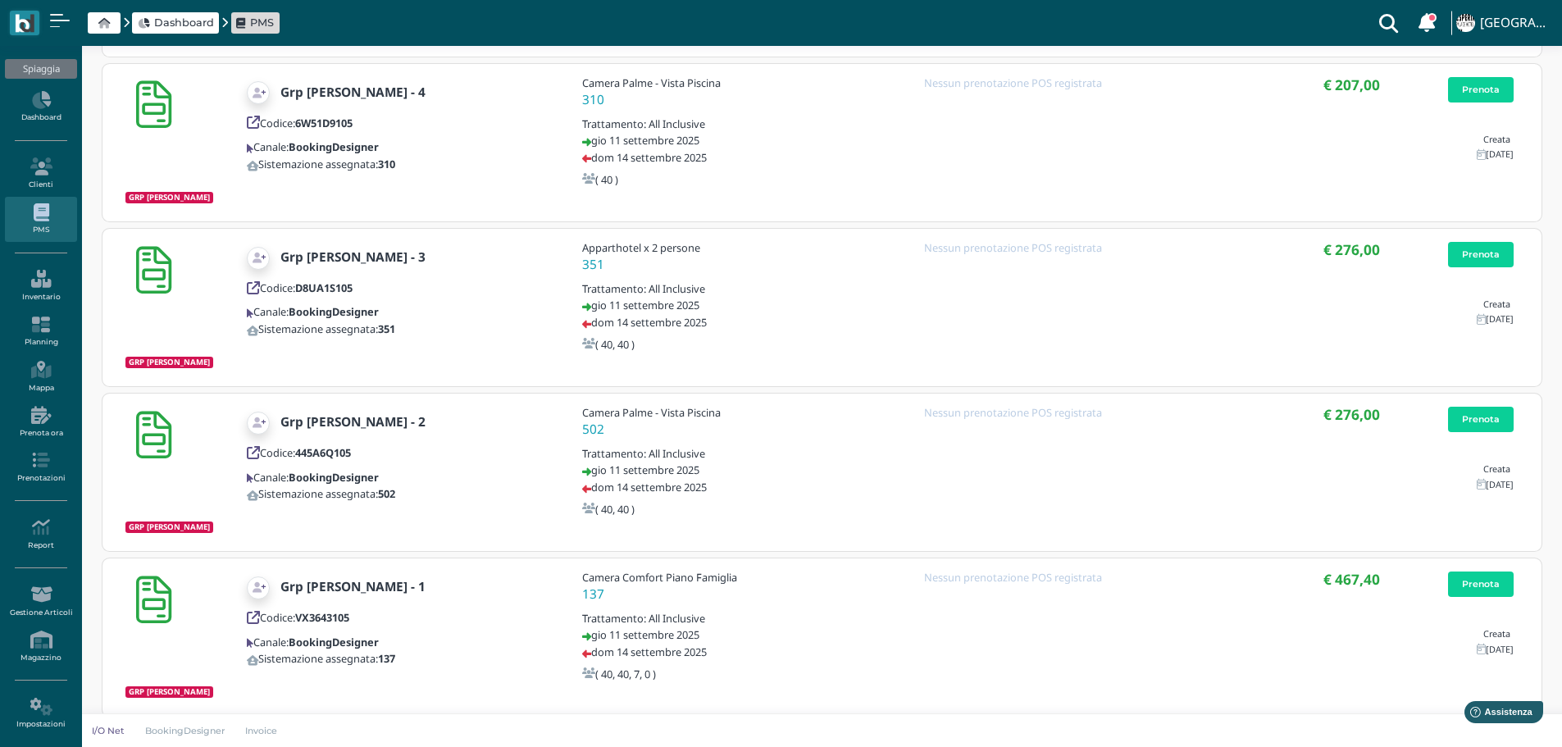
scroll to position [1469, 0]
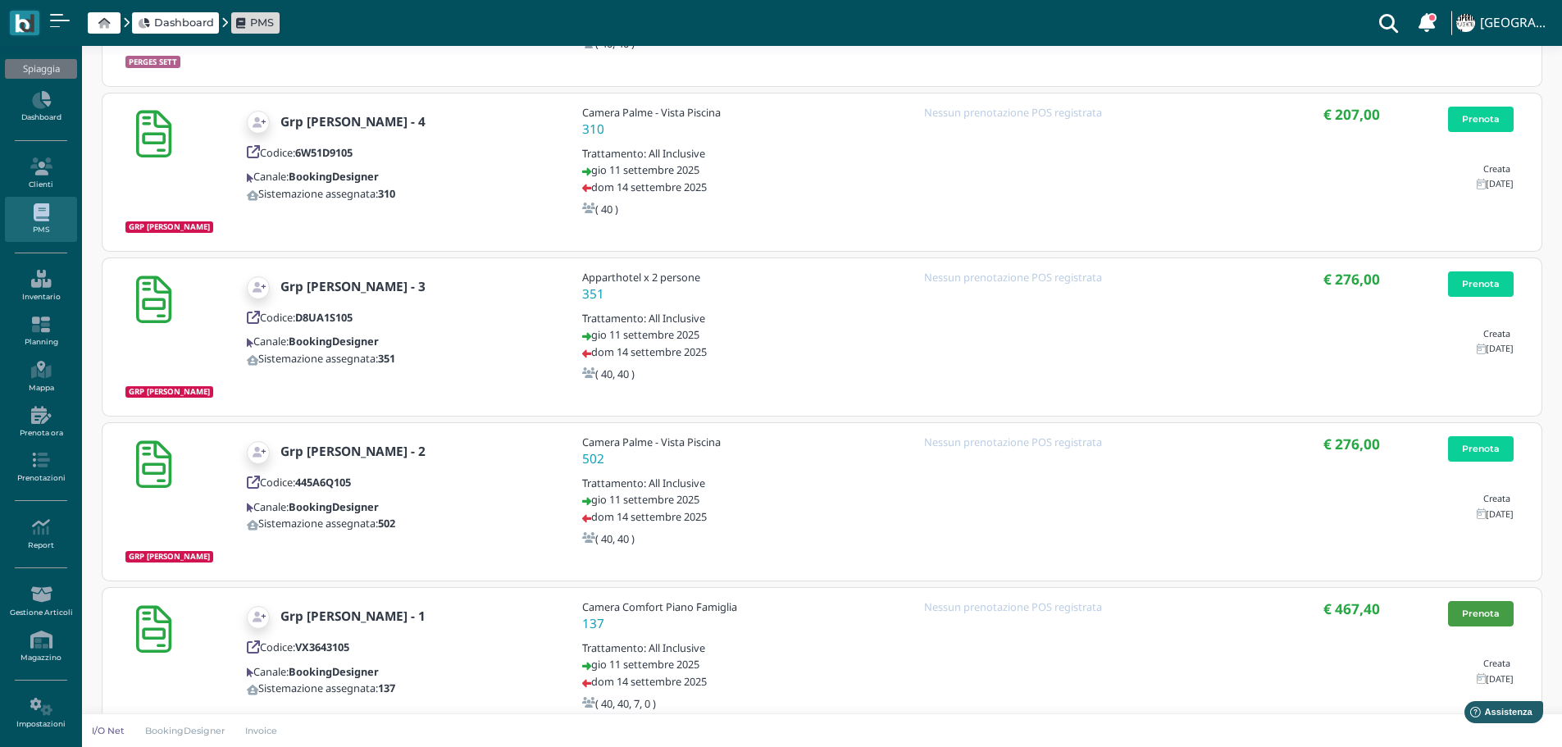
click at [1484, 608] on link "Prenota" at bounding box center [1481, 614] width 66 height 26
click at [1470, 449] on link "Prenota" at bounding box center [1481, 449] width 66 height 26
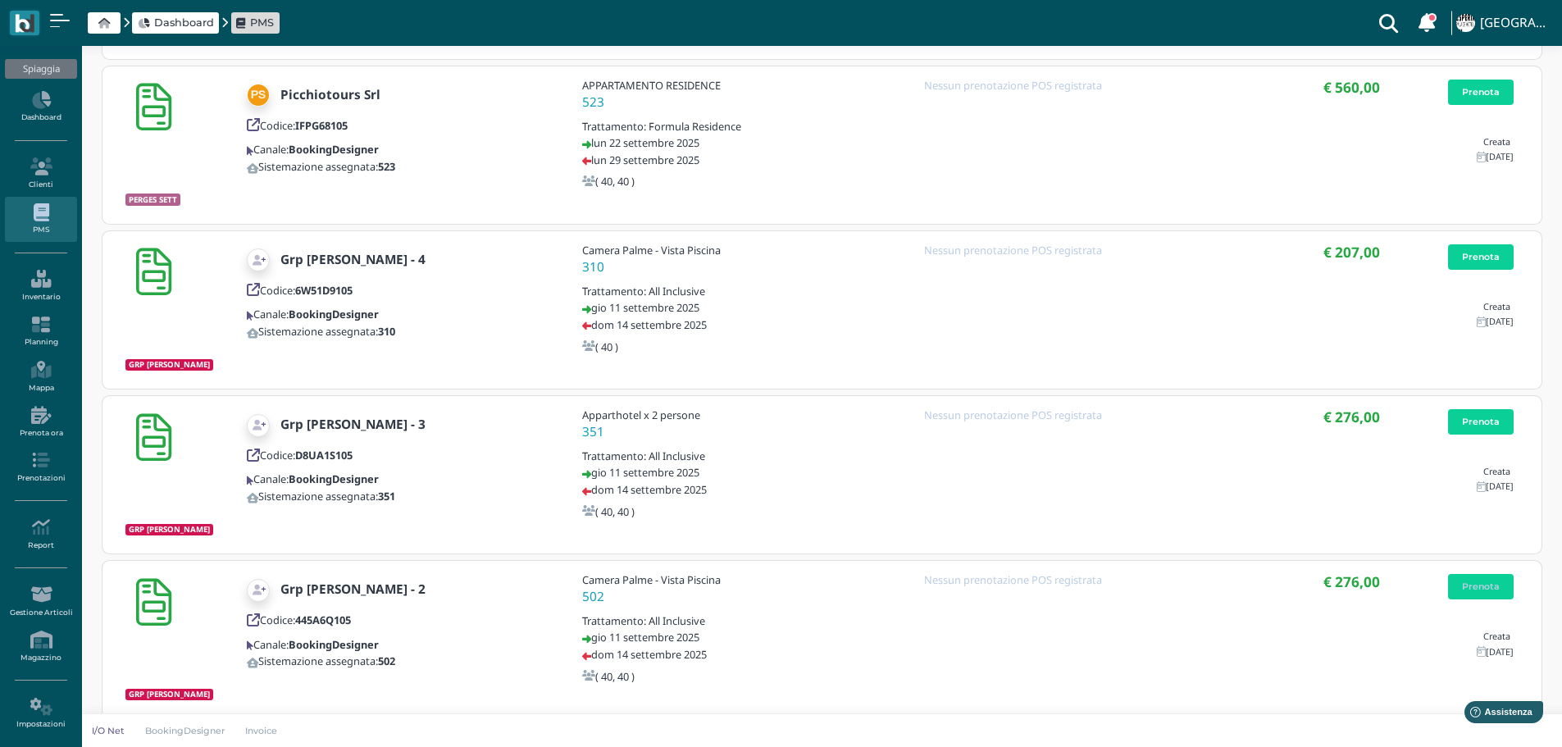
scroll to position [1305, 0]
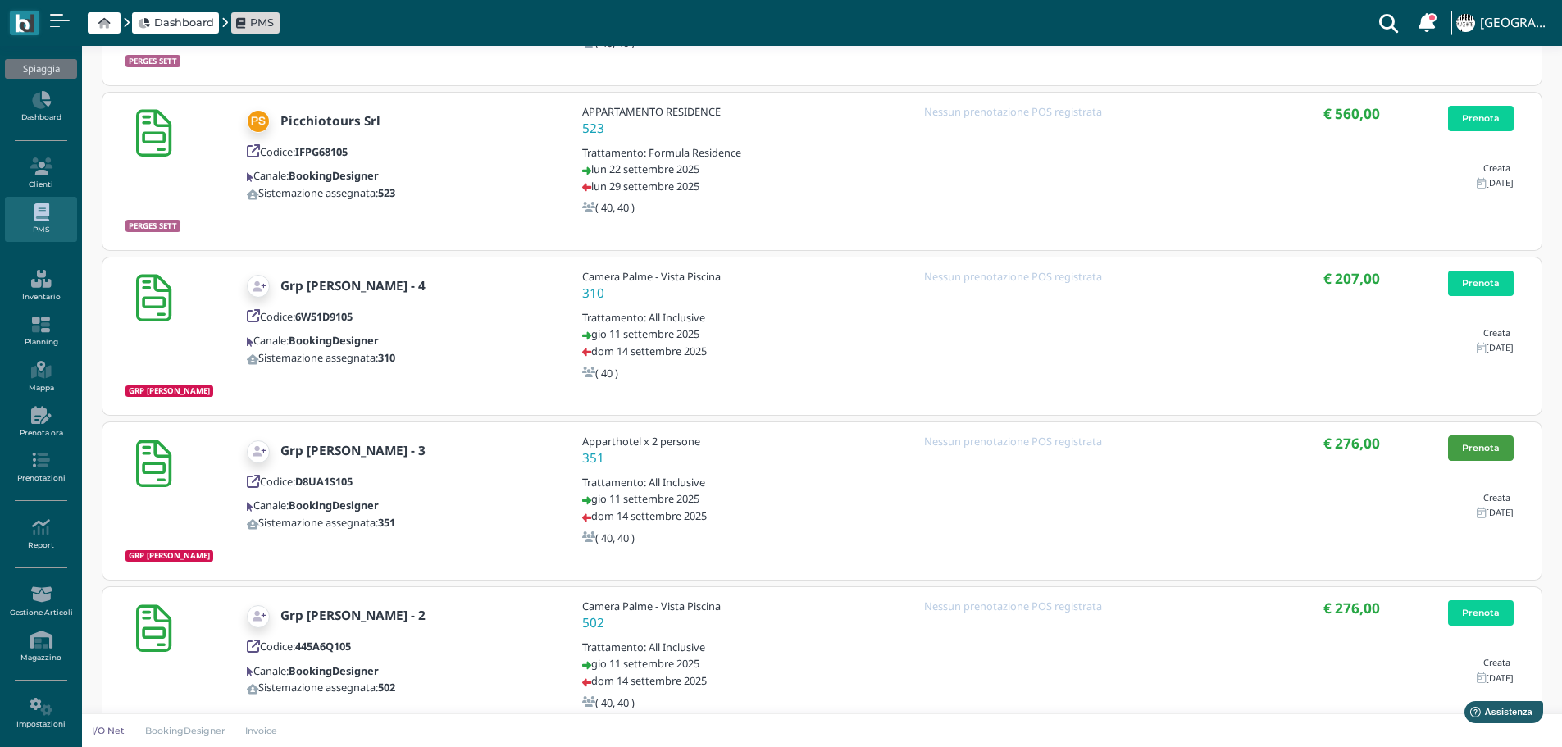
drag, startPoint x: 1528, startPoint y: 444, endPoint x: 1493, endPoint y: 442, distance: 35.3
click at [1527, 444] on div "Grp Tony Greco - 3 Codice: D8UA1S105 Canale: BookingDesigner Sistemazione asseg…" at bounding box center [821, 501] width 1419 height 158
click at [1469, 443] on link "Prenota" at bounding box center [1481, 448] width 66 height 26
click at [1491, 282] on link "Prenota" at bounding box center [1481, 284] width 66 height 26
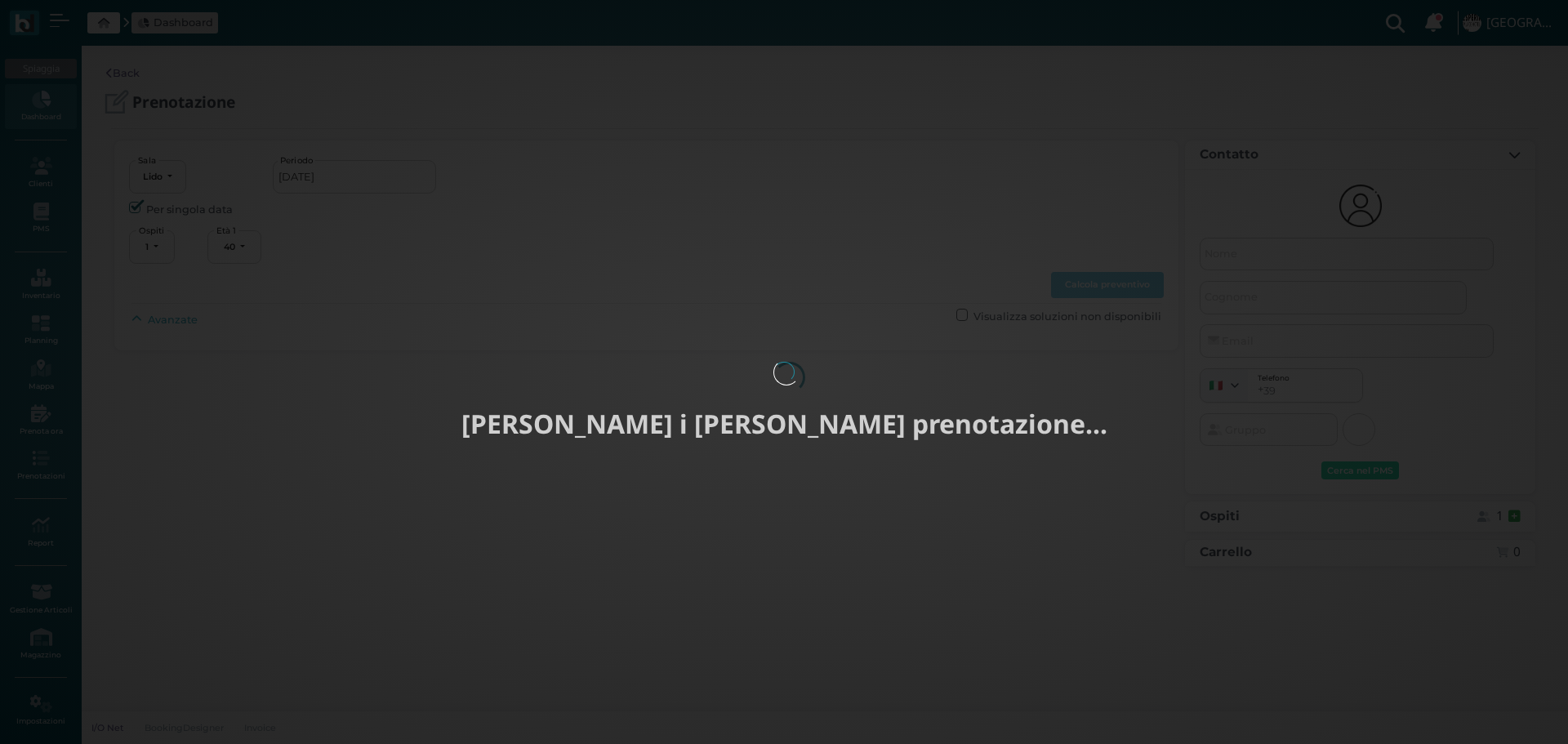
select select "40"
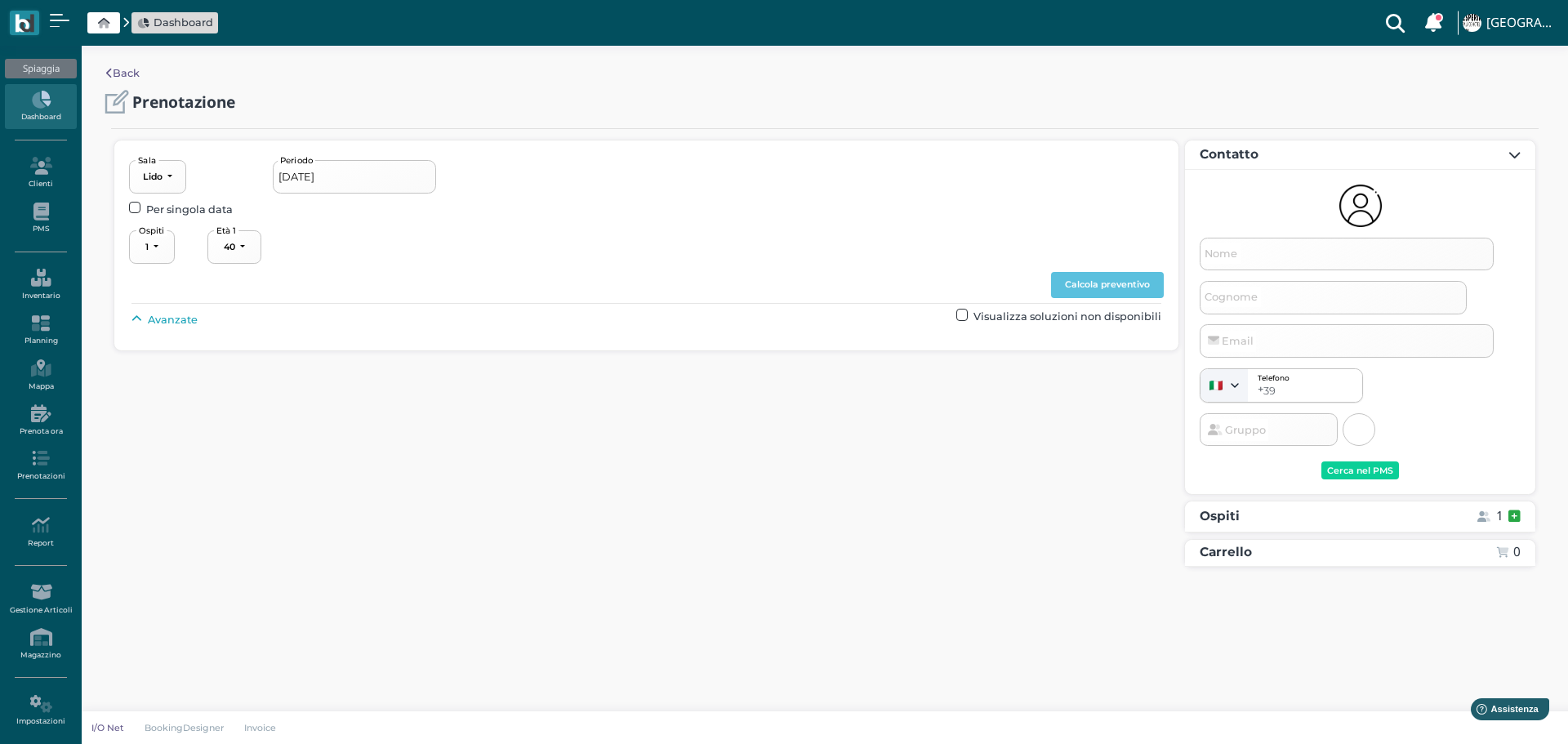
type input "11/09/2025 - 14/09/2025"
select select "4"
type input "Grp [PERSON_NAME] - 1"
select select "40"
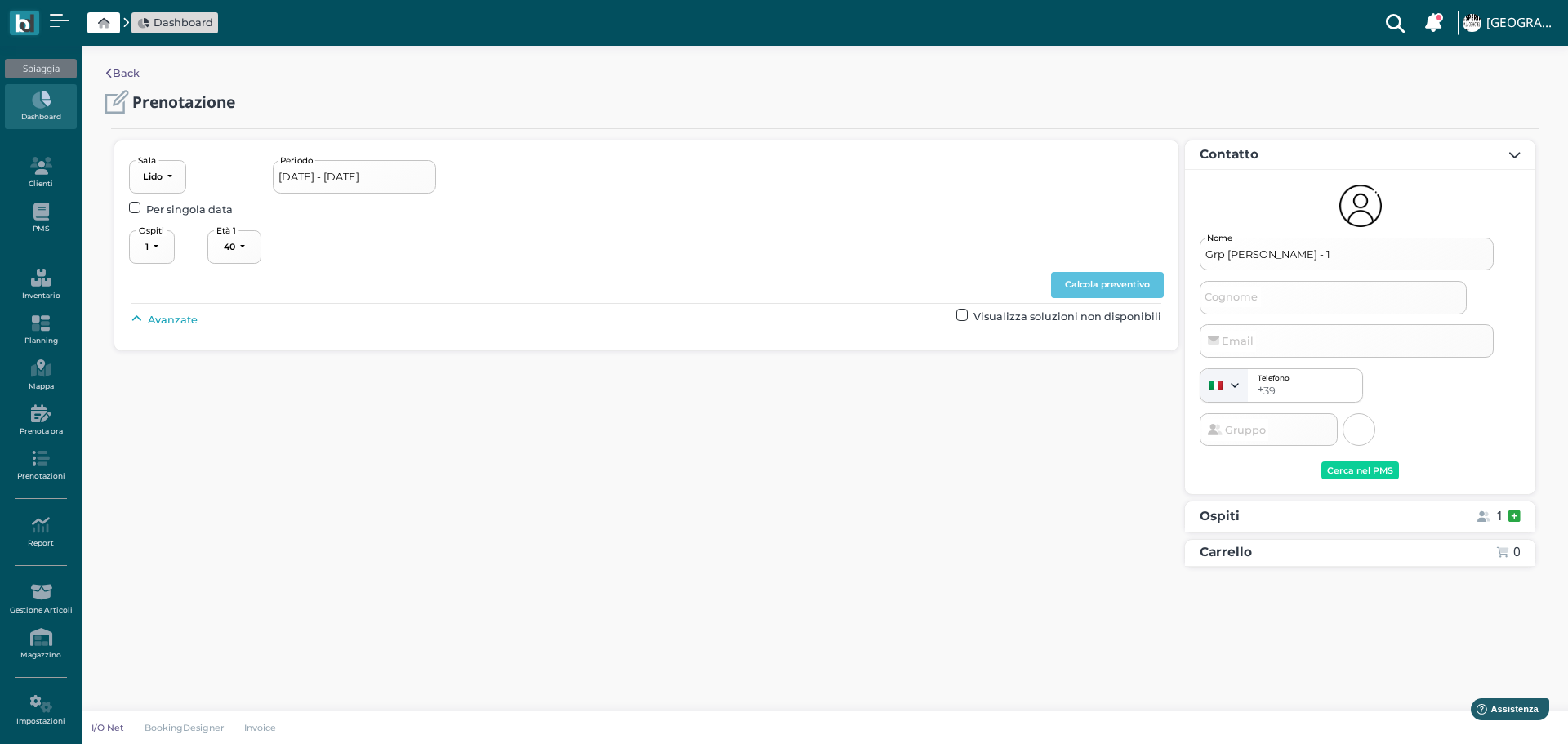
select select "40"
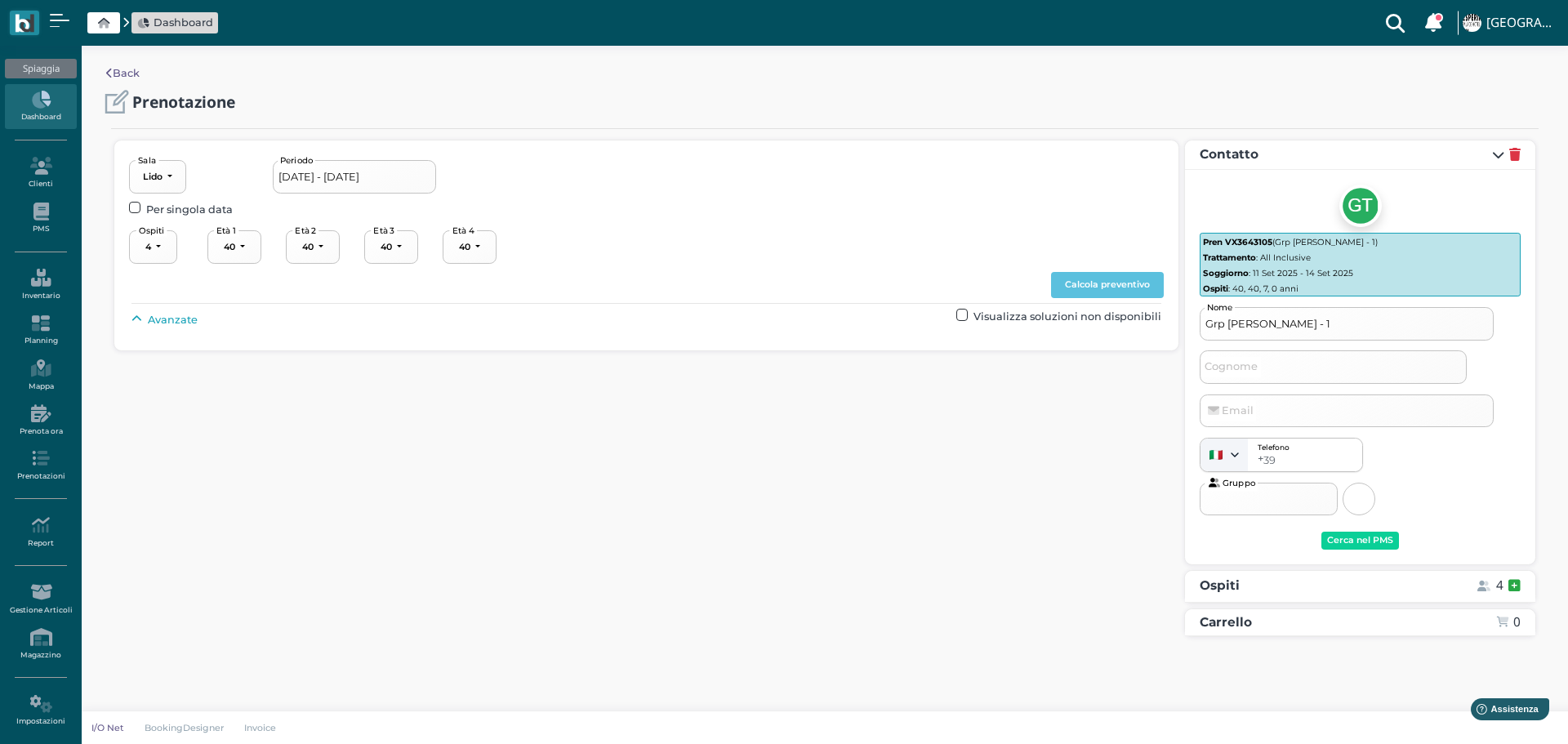
select select "7"
select select "0"
click at [179, 319] on span "Avanzate" at bounding box center [172, 320] width 50 height 16
click at [721, 362] on div "----------------------" at bounding box center [696, 357] width 72 height 11
drag, startPoint x: 720, startPoint y: 476, endPoint x: 799, endPoint y: 441, distance: 86.4
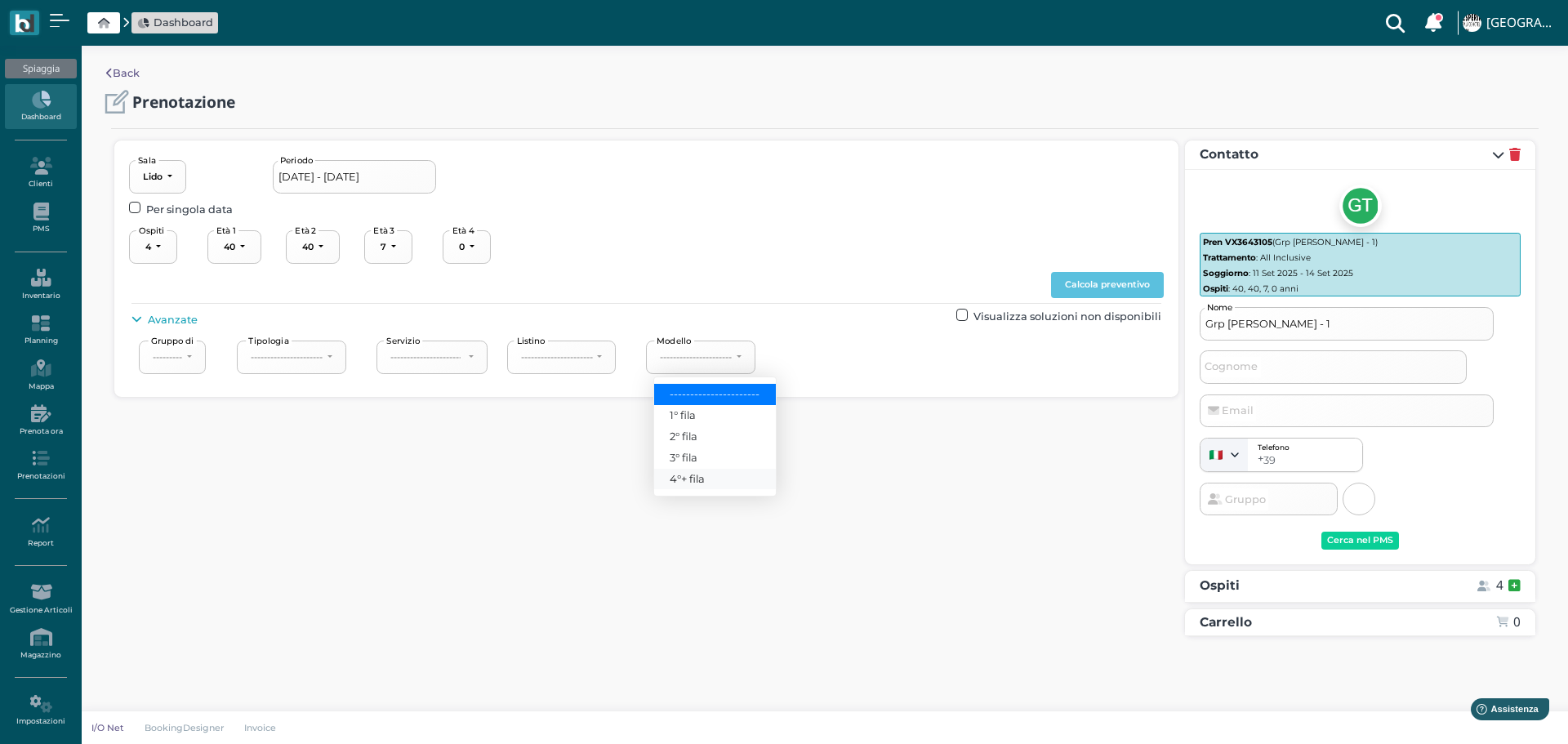
click at [724, 473] on link "4°+ fila" at bounding box center [715, 479] width 122 height 21
select select "240"
click at [1123, 278] on button "Calcola preventivo" at bounding box center [1107, 285] width 113 height 26
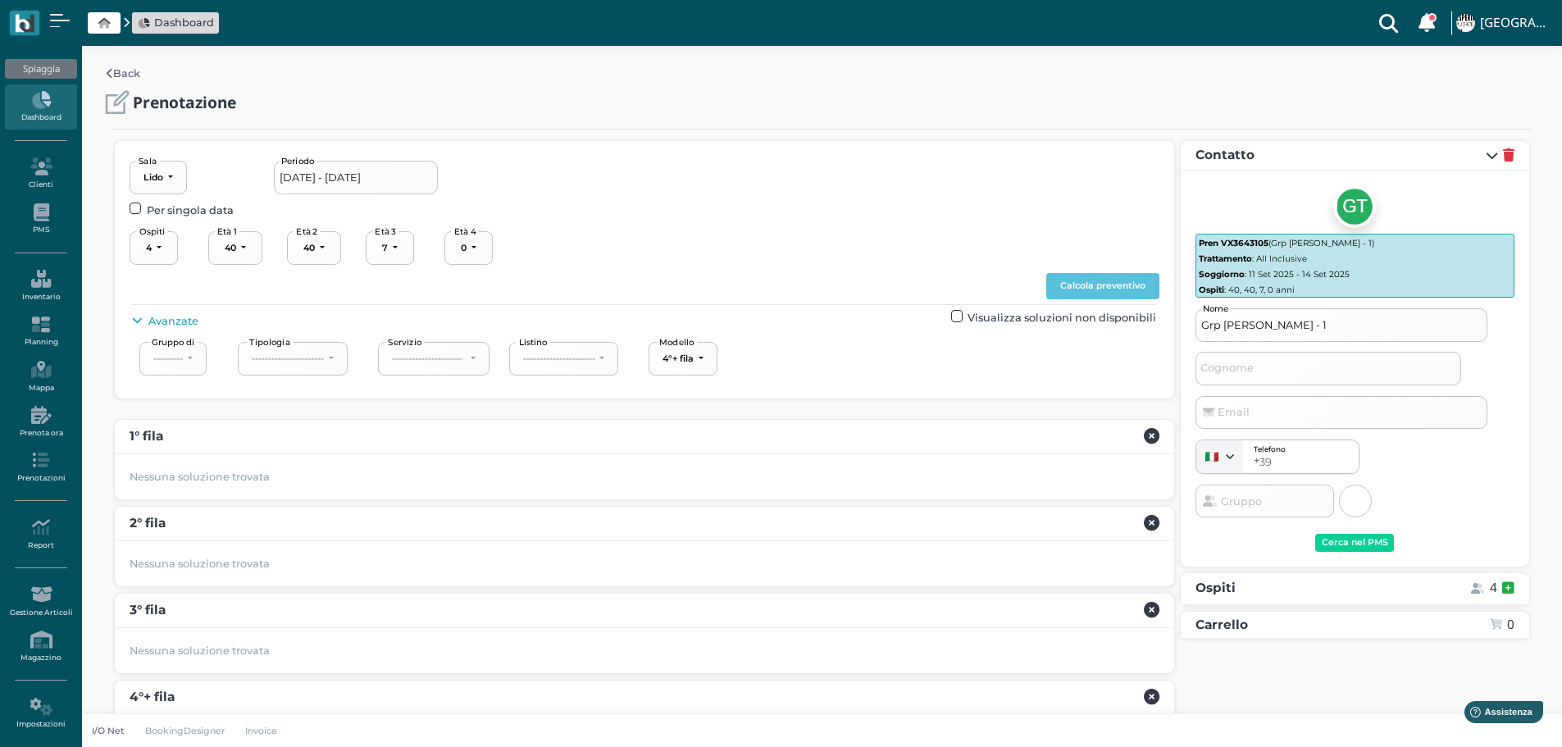
scroll to position [220, 0]
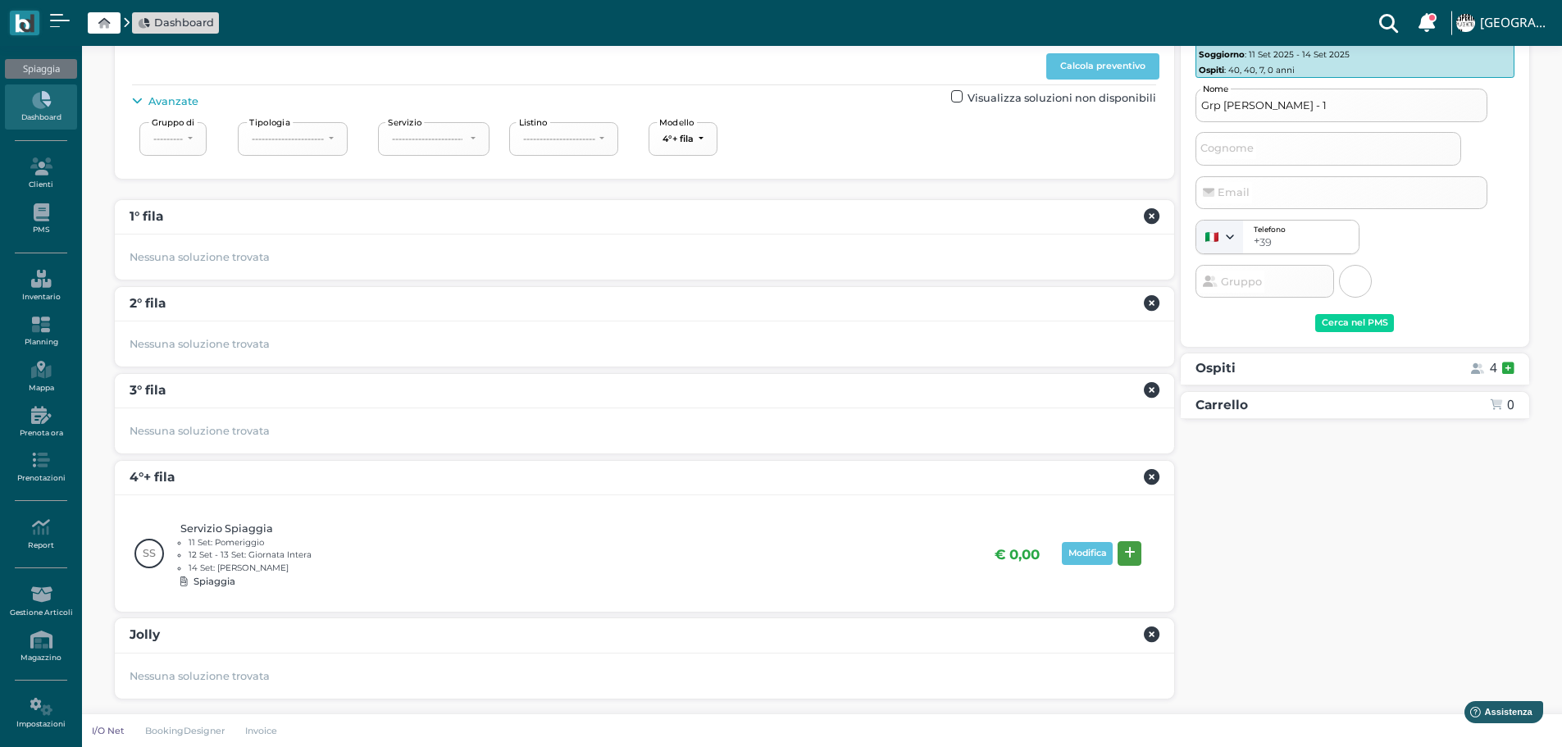
click at [1132, 552] on icon at bounding box center [1129, 553] width 11 height 12
click at [1467, 580] on div "Prenota" at bounding box center [1482, 582] width 38 height 11
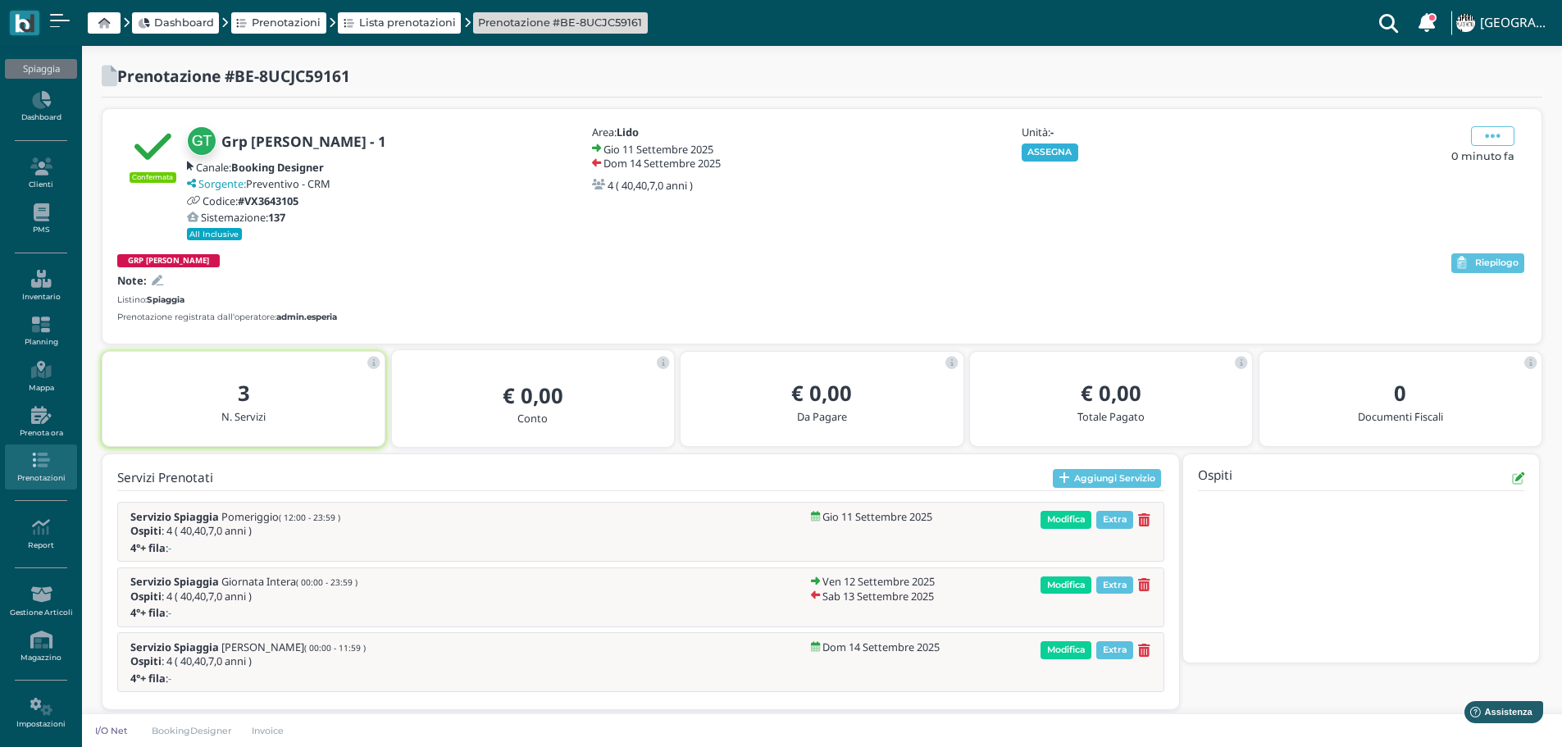
click at [1048, 148] on button "ASSEGNA" at bounding box center [1050, 152] width 57 height 18
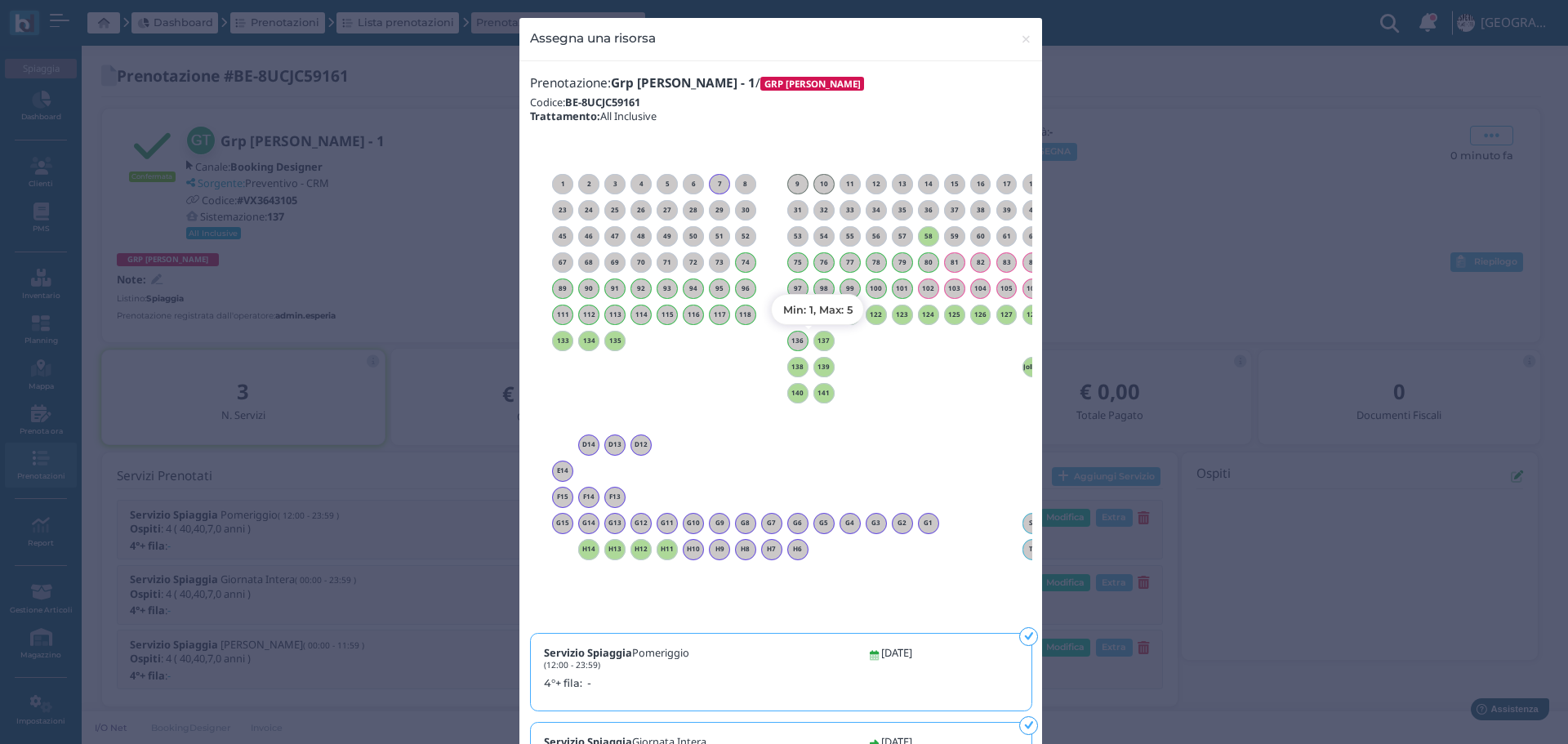
drag, startPoint x: 819, startPoint y: 342, endPoint x: 937, endPoint y: 229, distance: 163.4
click at [819, 341] on h6 "137" at bounding box center [824, 341] width 21 height 7
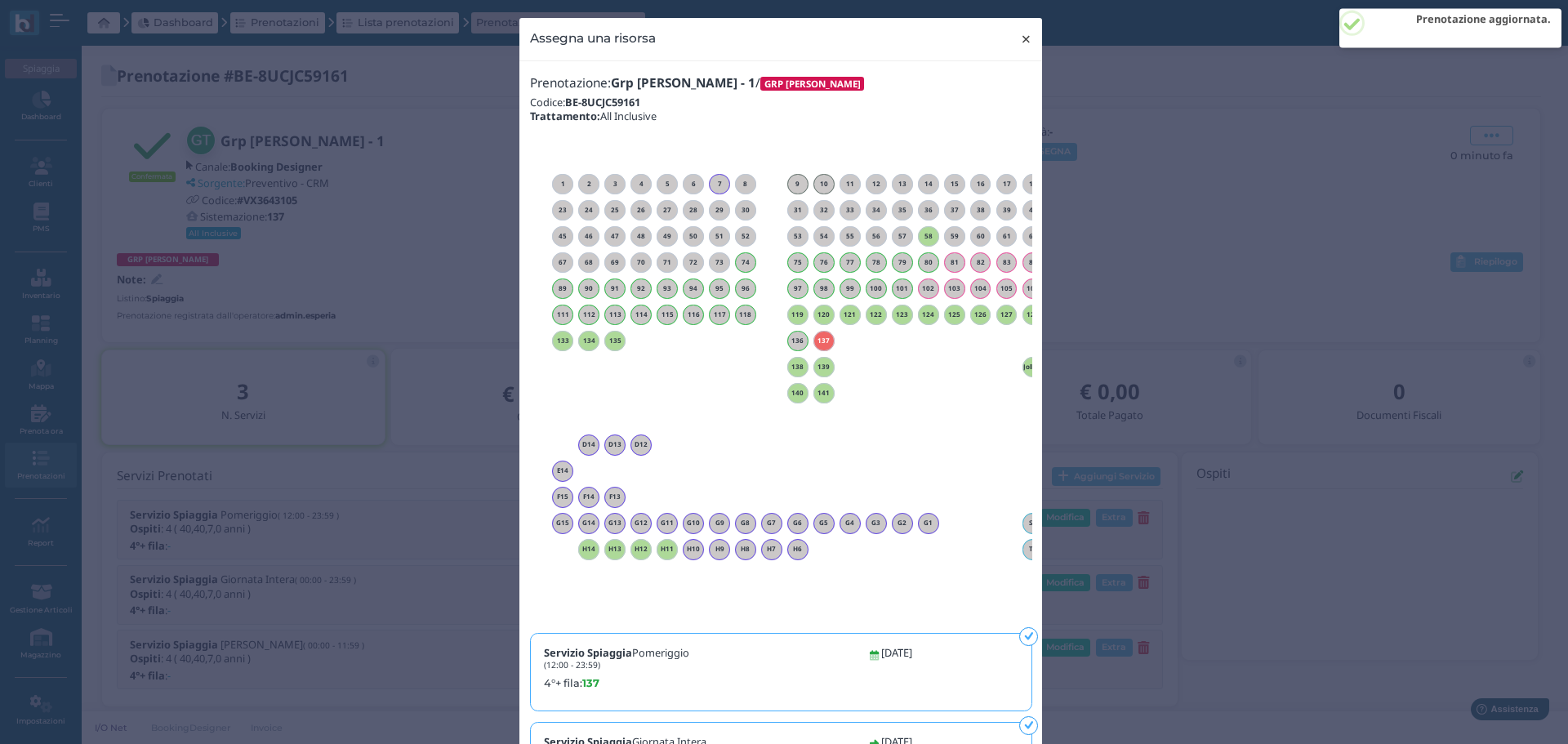
click at [1022, 39] on span "×" at bounding box center [1026, 39] width 12 height 21
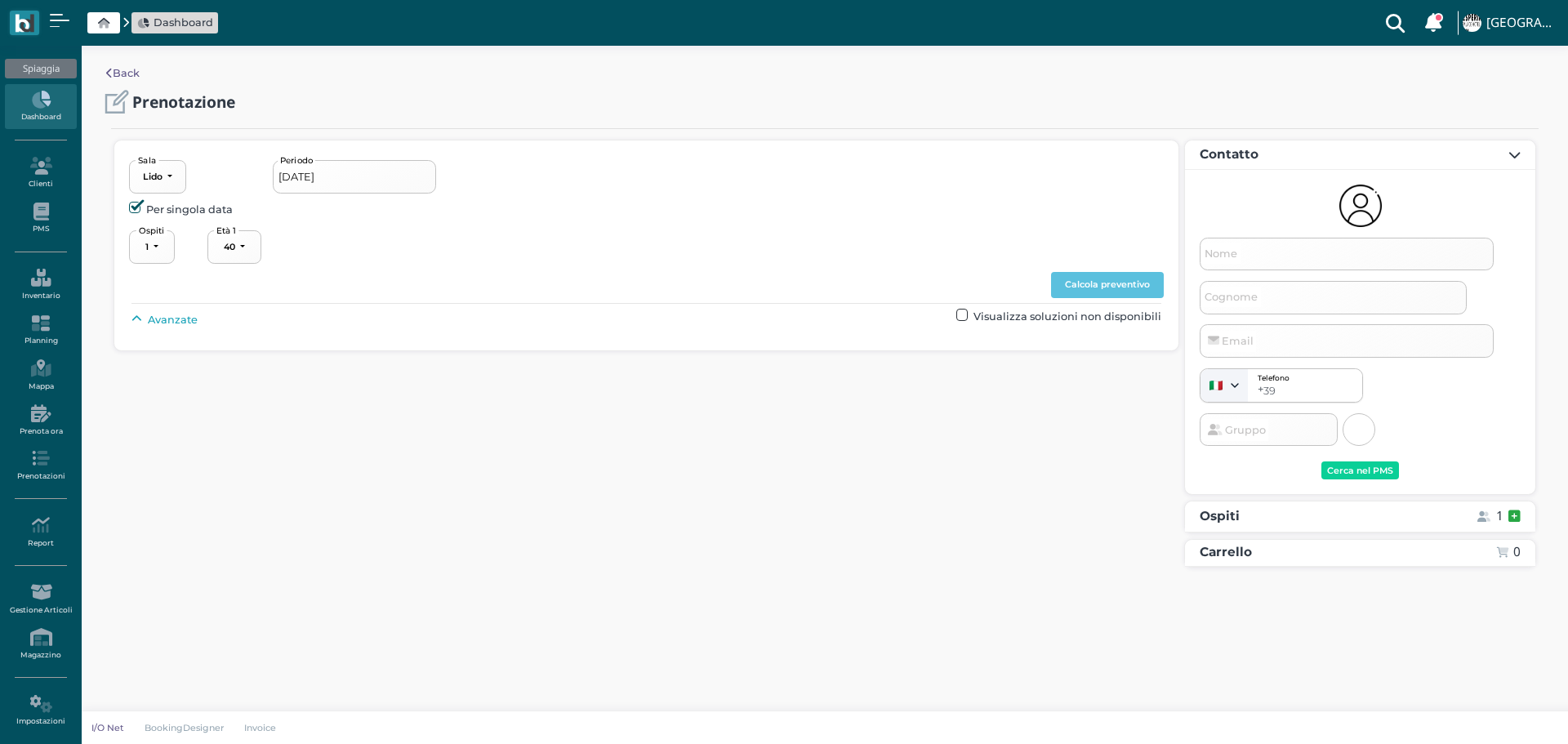
select select "40"
type input "[DATE] - [DATE]"
select select "2"
type input "Grp [PERSON_NAME] - 2"
select select "40"
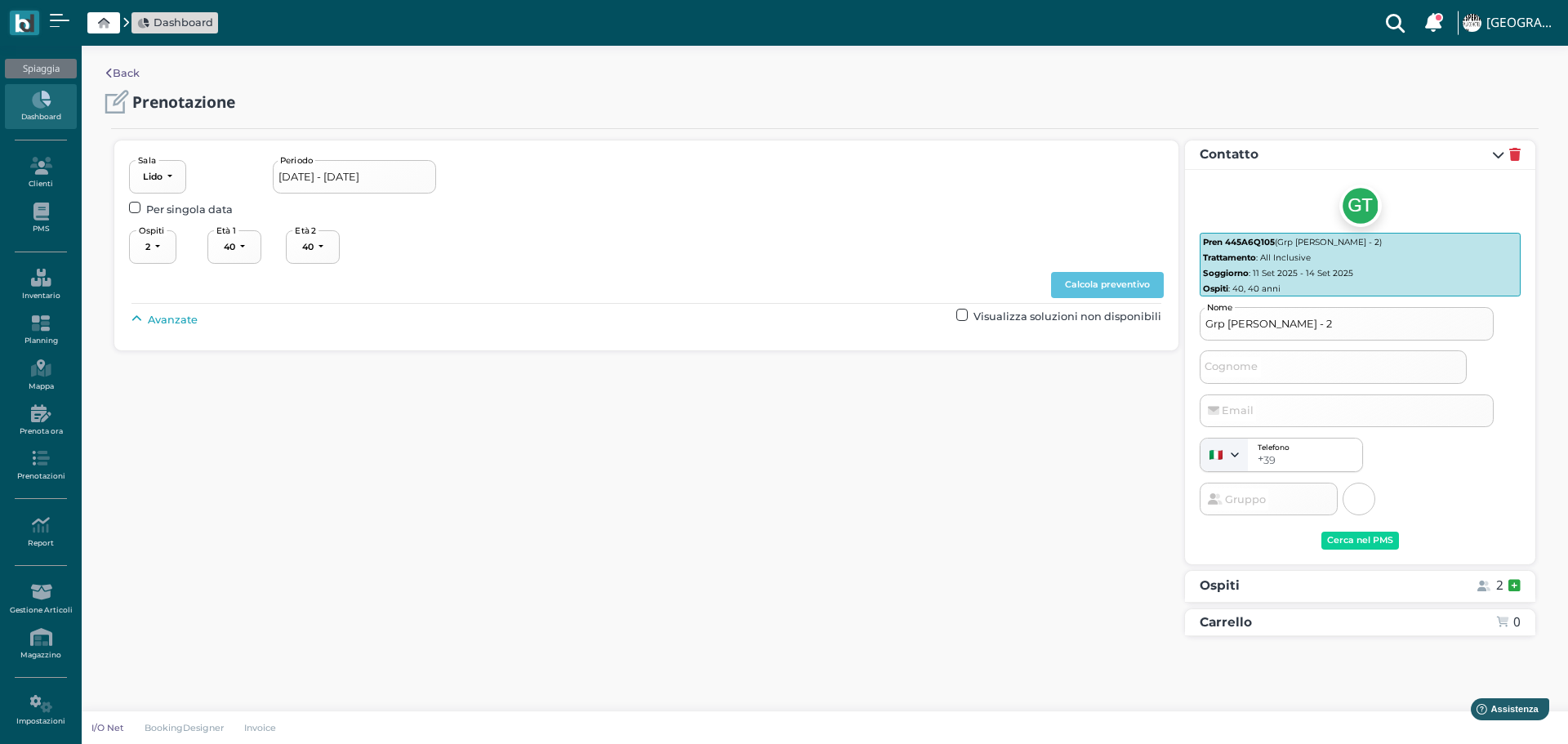
click at [174, 318] on span "Avanzate" at bounding box center [172, 320] width 50 height 16
click at [732, 361] on div "----------------------" at bounding box center [696, 357] width 72 height 11
drag, startPoint x: 716, startPoint y: 485, endPoint x: 755, endPoint y: 461, distance: 45.8
click at [719, 482] on link "4°+ fila" at bounding box center [715, 479] width 122 height 21
select select "240"
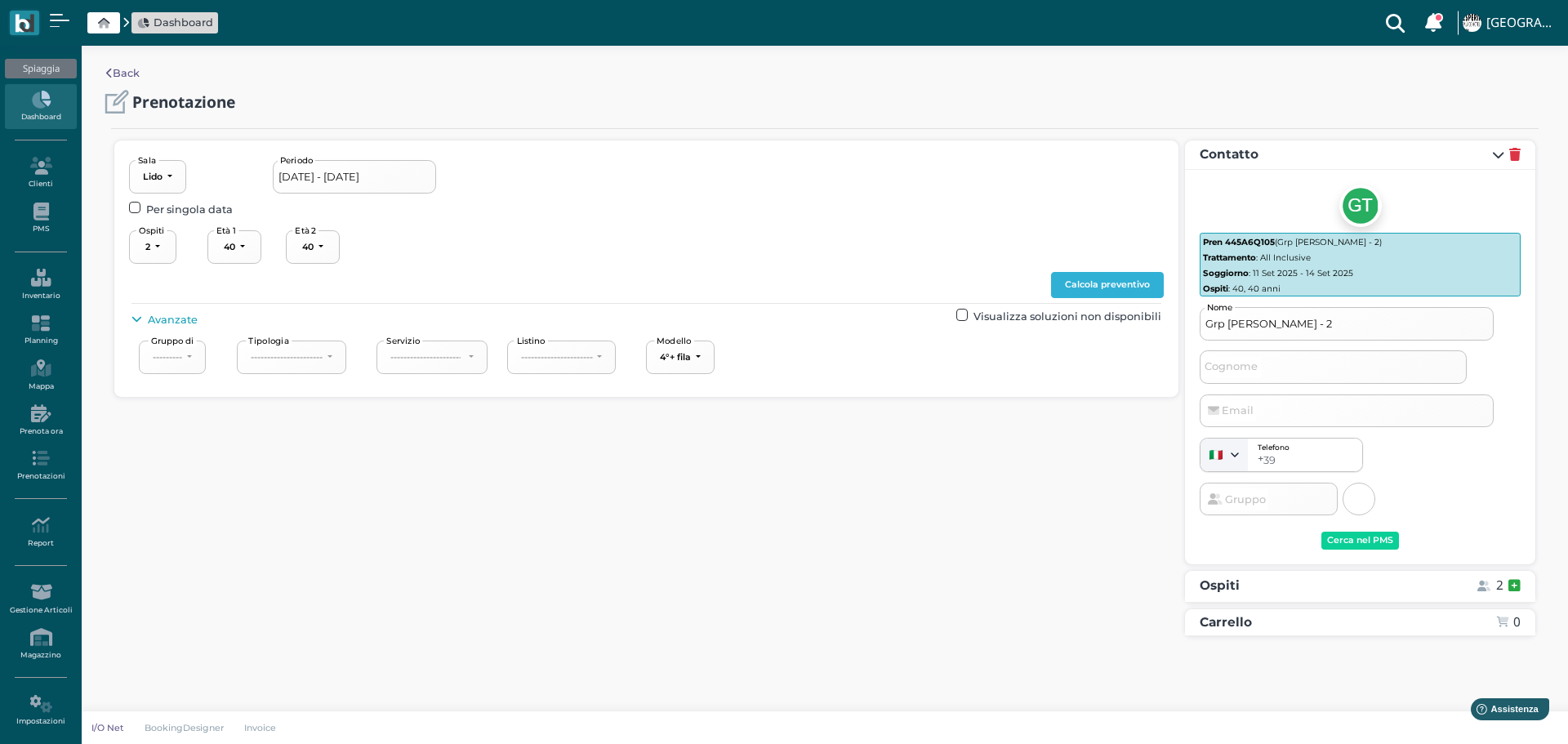
click at [1151, 280] on button "Calcola preventivo" at bounding box center [1107, 285] width 113 height 26
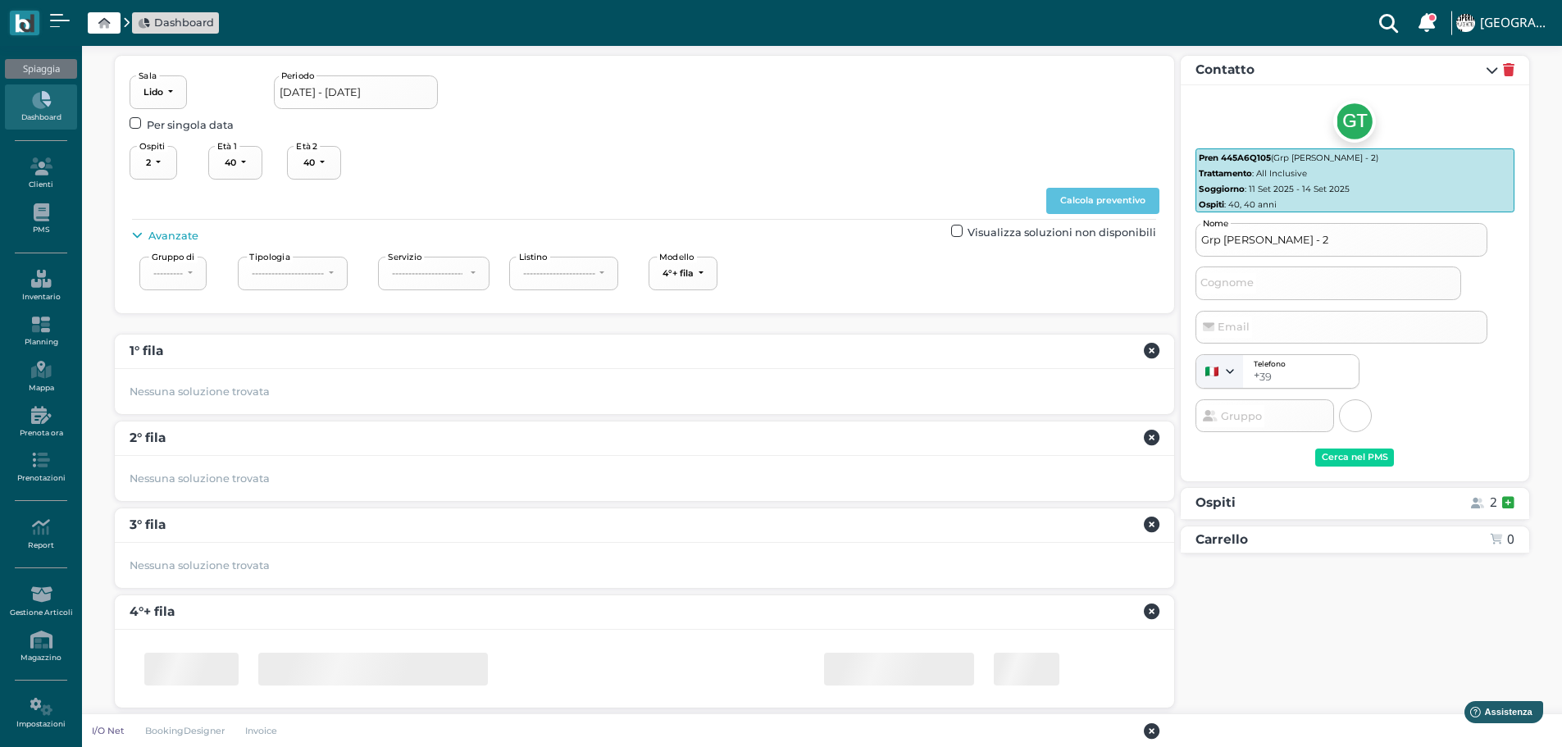
scroll to position [182, 0]
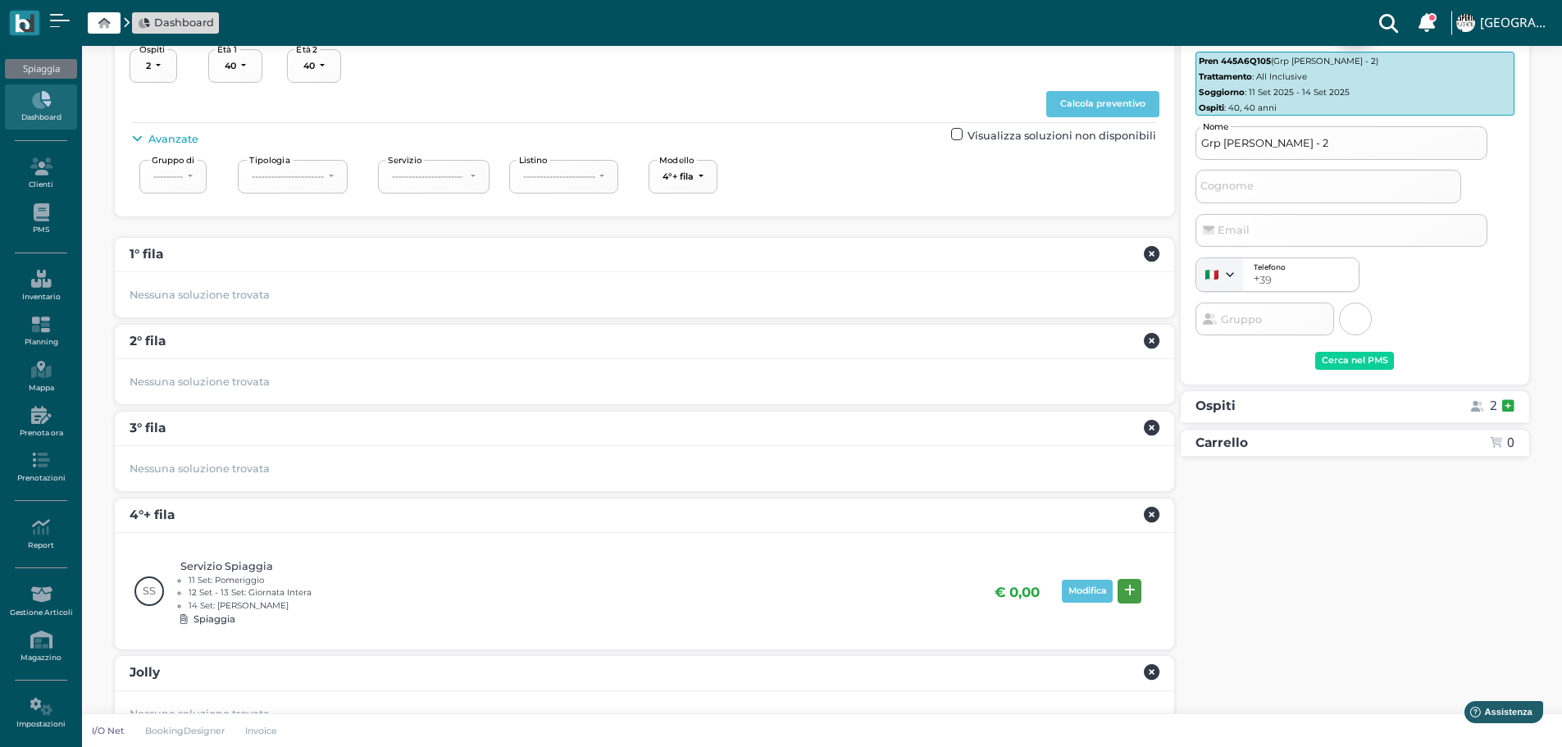
click at [1133, 589] on icon at bounding box center [1129, 591] width 11 height 12
click at [1483, 622] on div "Prenota" at bounding box center [1482, 620] width 38 height 11
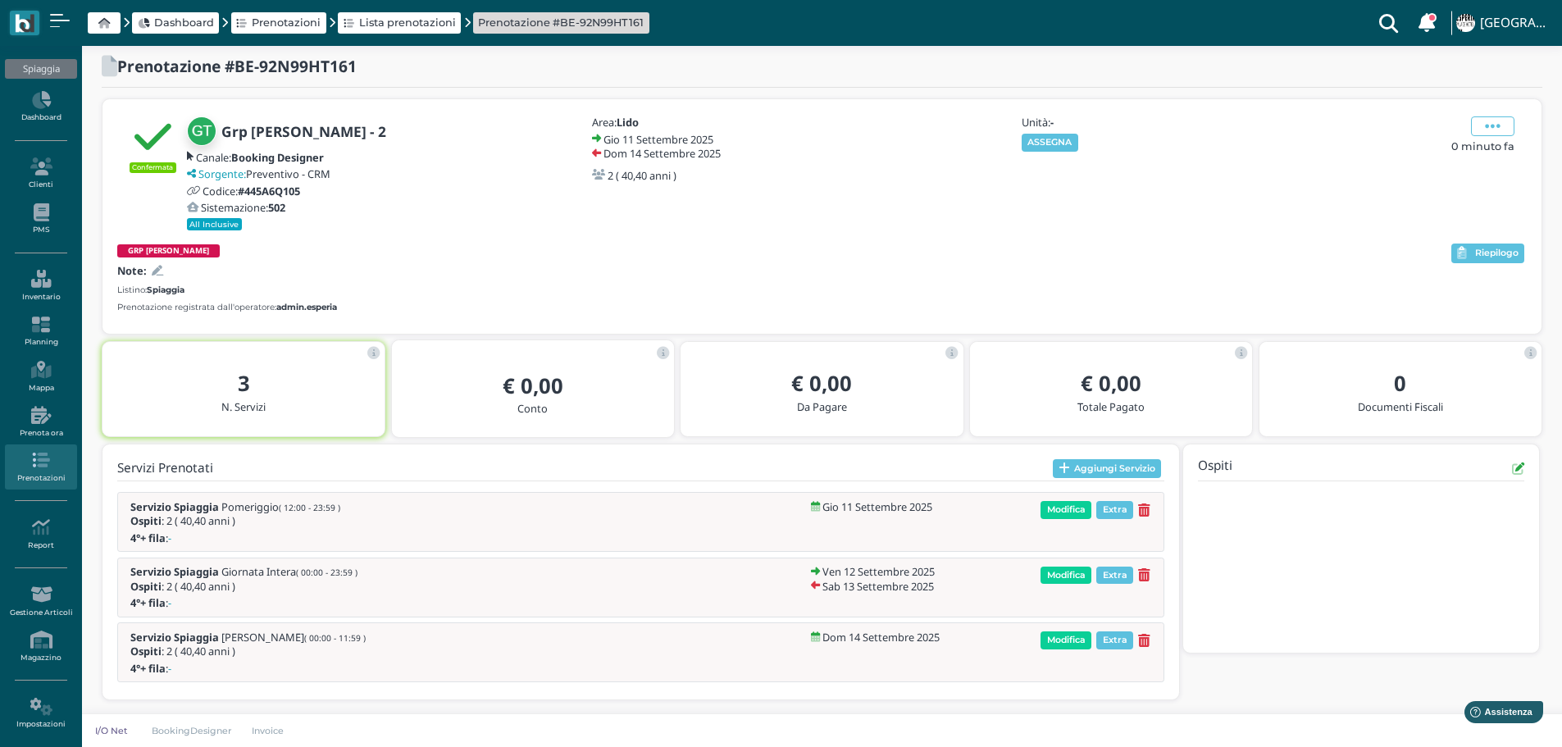
scroll to position [12, 0]
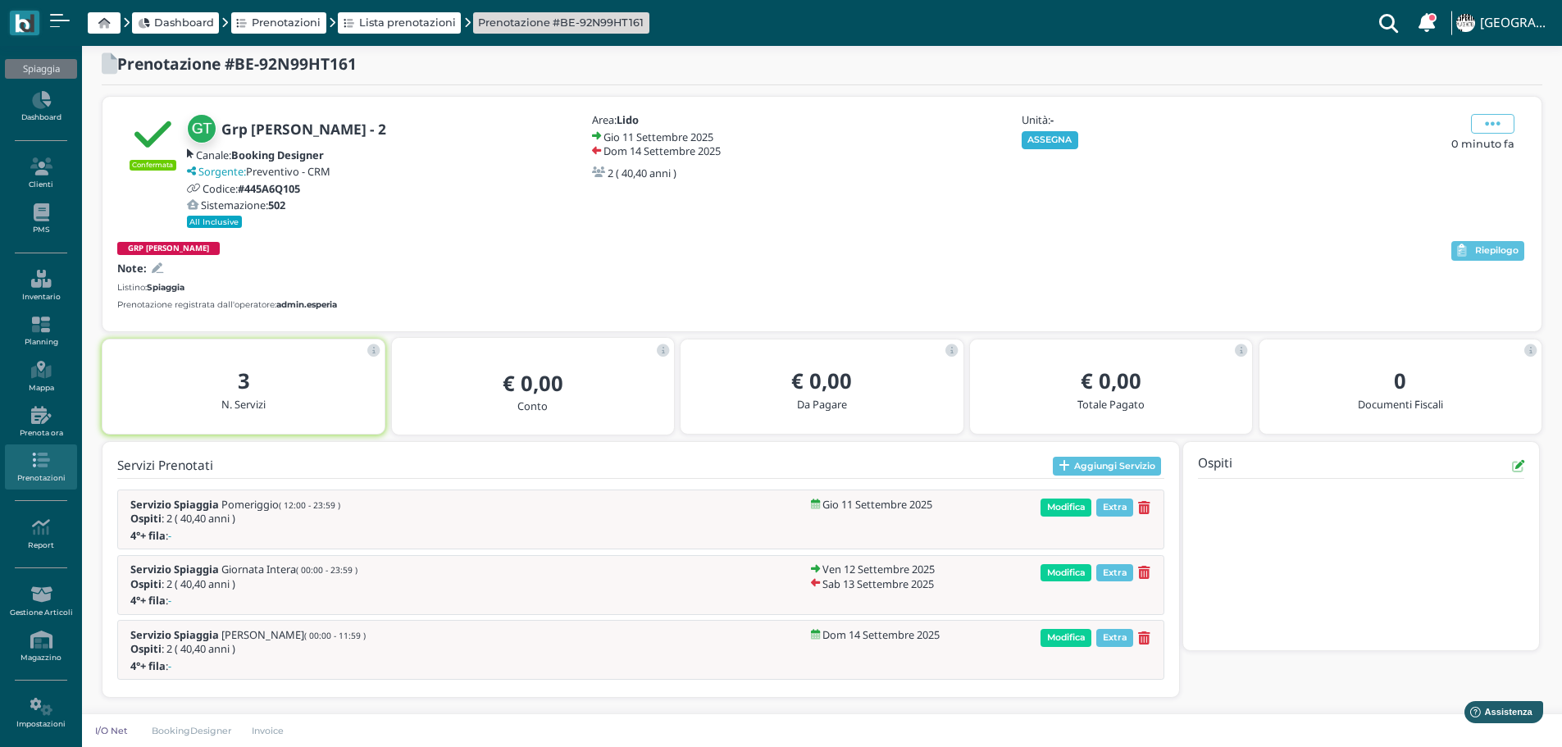
click at [1051, 147] on button "ASSEGNA" at bounding box center [1050, 140] width 57 height 18
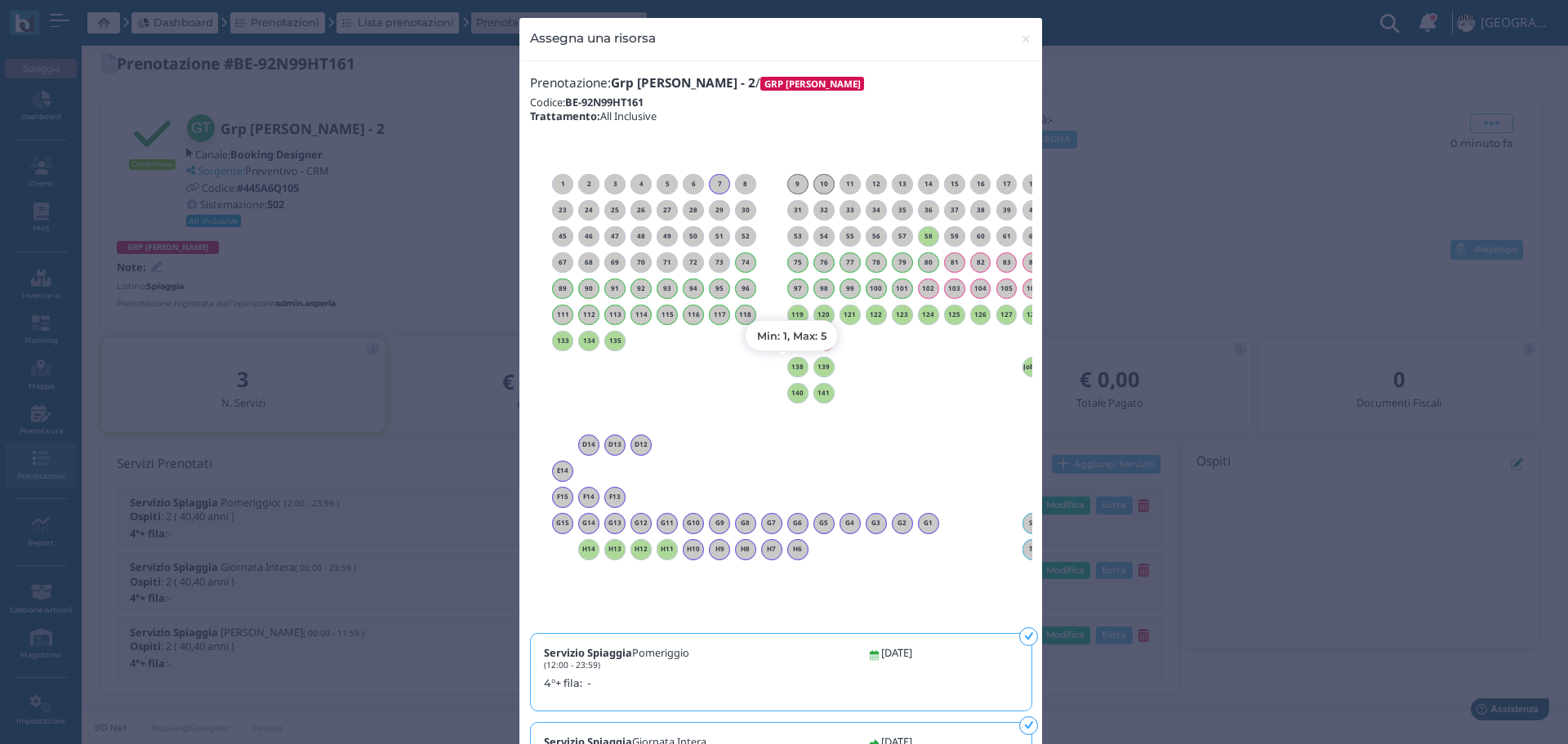
click at [789, 367] on h6 "138" at bounding box center [797, 367] width 21 height 7
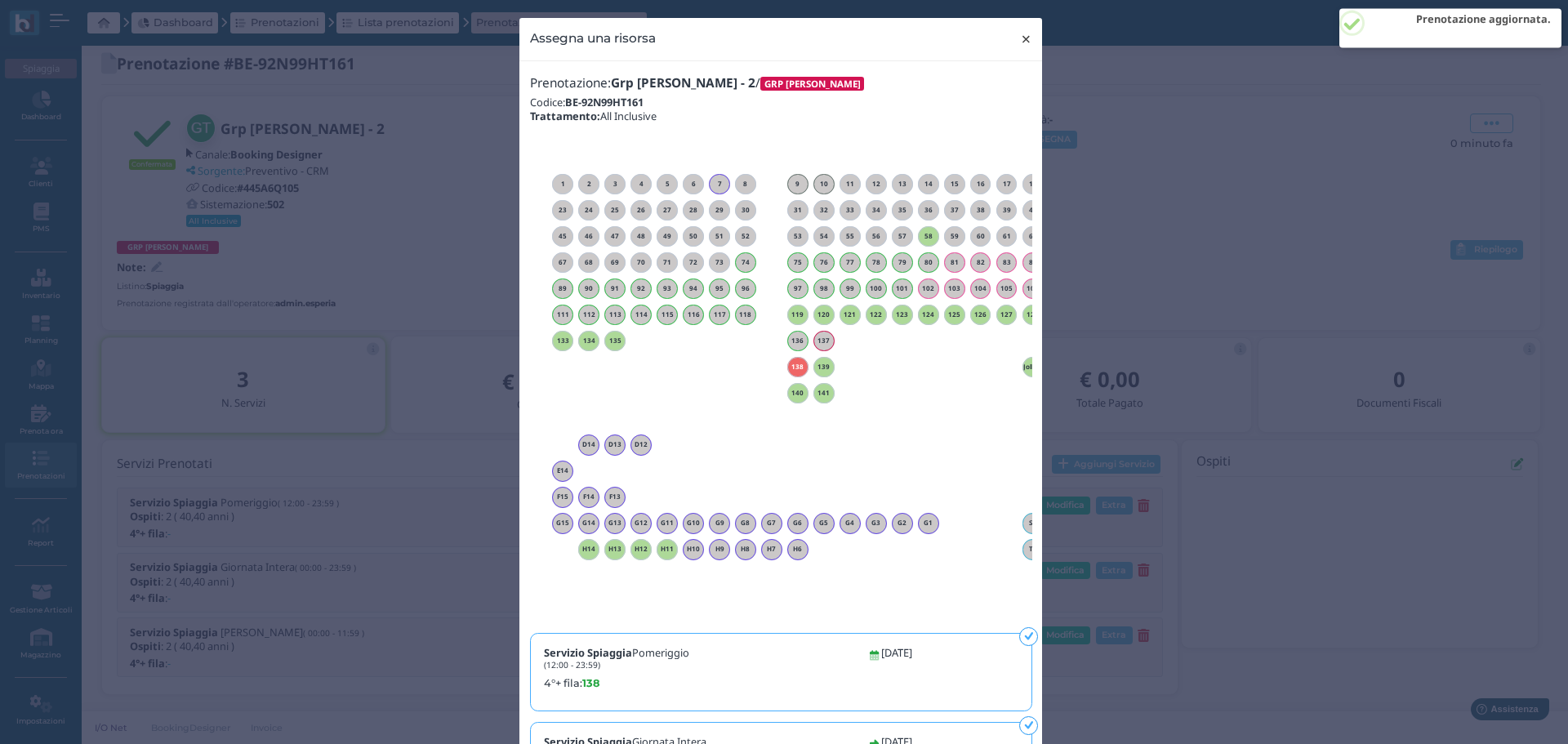
click at [1021, 41] on span "×" at bounding box center [1026, 39] width 12 height 21
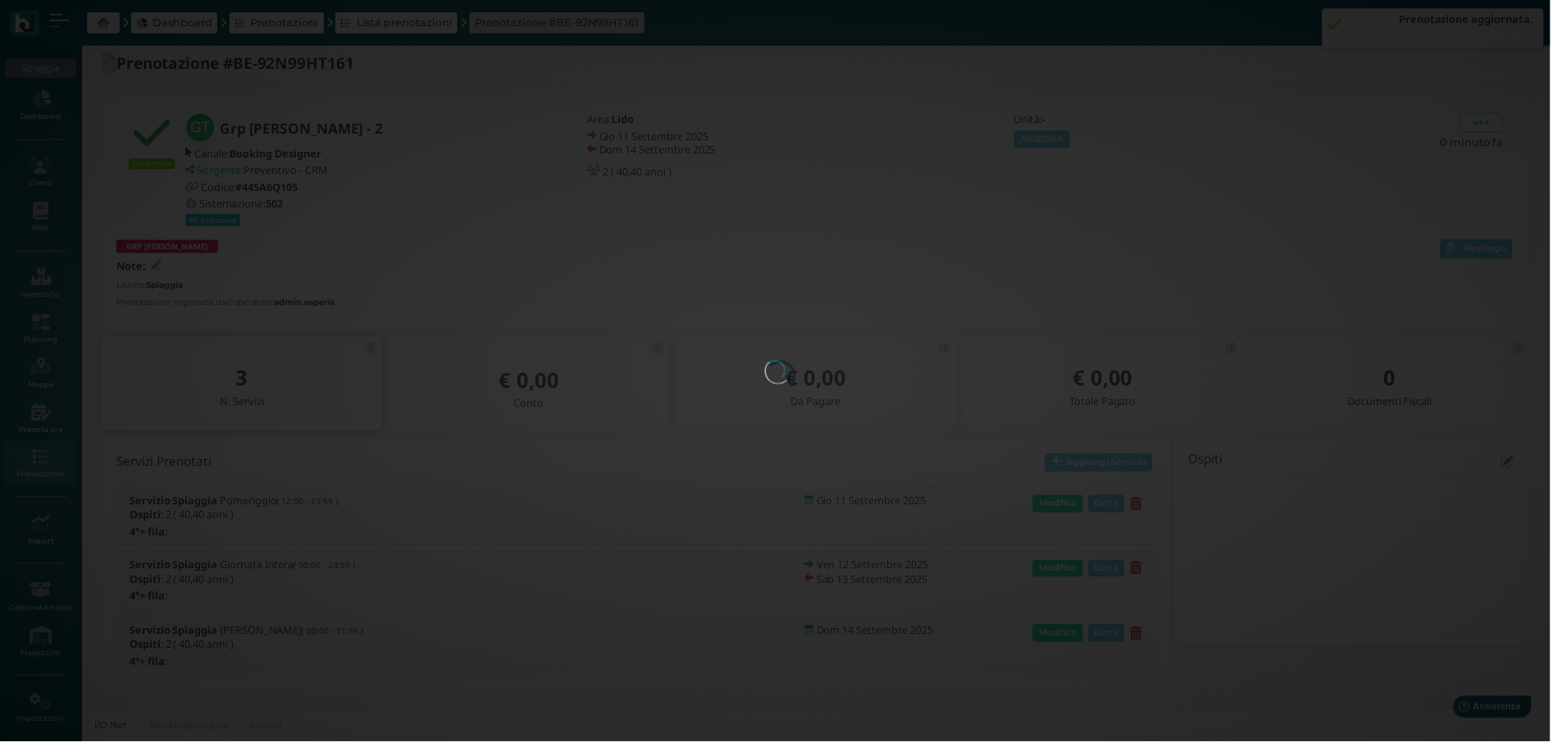
scroll to position [0, 0]
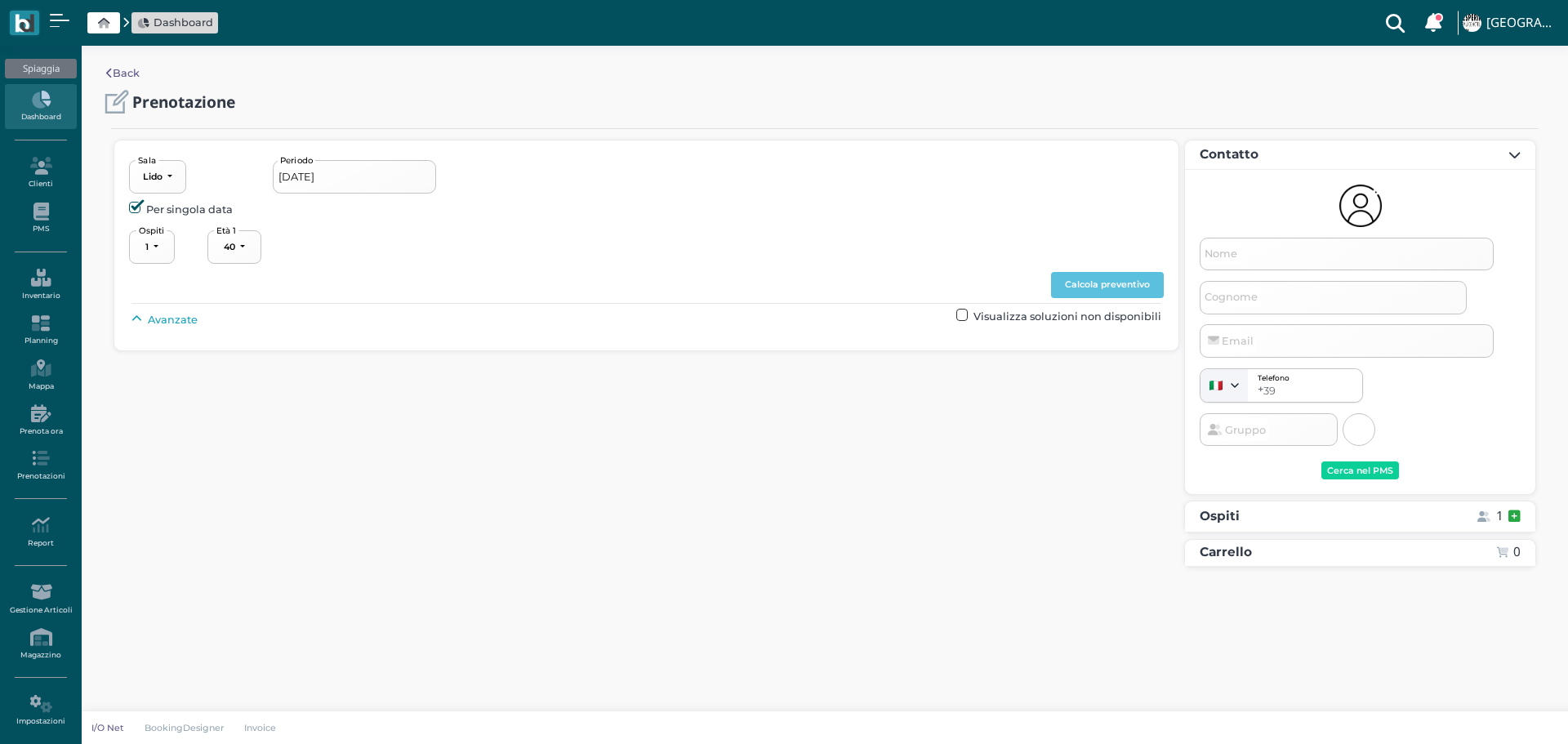
select select "40"
type input "[DATE] - [DATE]"
select select "2"
type input "Grp [PERSON_NAME] - 3"
select select "40"
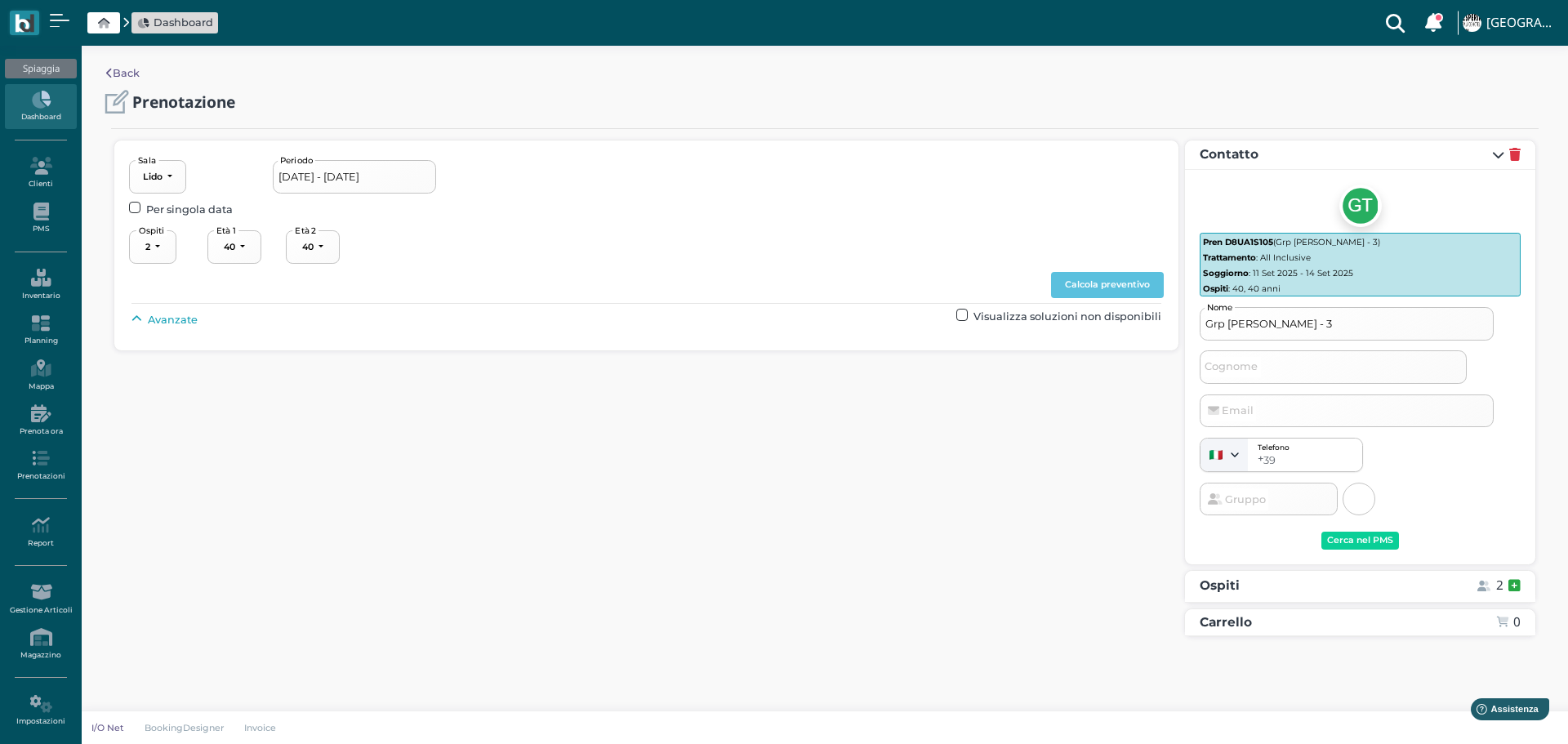
drag, startPoint x: 165, startPoint y: 322, endPoint x: 243, endPoint y: 318, distance: 78.1
click at [167, 321] on span "Avanzate" at bounding box center [172, 320] width 50 height 16
drag, startPoint x: 729, startPoint y: 356, endPoint x: 756, endPoint y: 377, distance: 34.2
click at [730, 356] on div "----------------------" at bounding box center [696, 357] width 72 height 11
drag, startPoint x: 707, startPoint y: 483, endPoint x: 905, endPoint y: 373, distance: 226.5
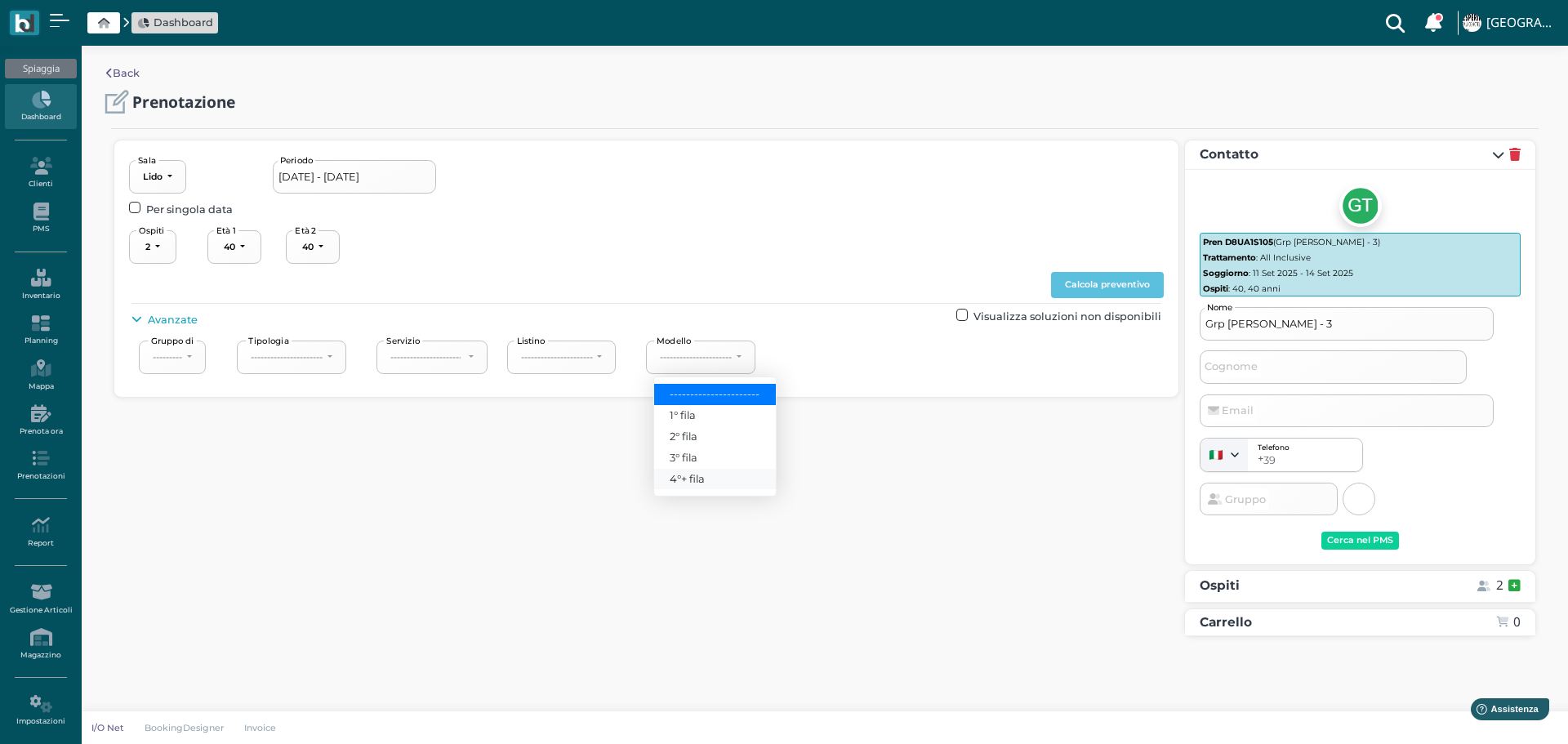
click at [716, 472] on link "4°+ fila" at bounding box center [715, 479] width 122 height 21
select select "240"
click at [1133, 285] on button "Calcola preventivo" at bounding box center [1107, 285] width 113 height 26
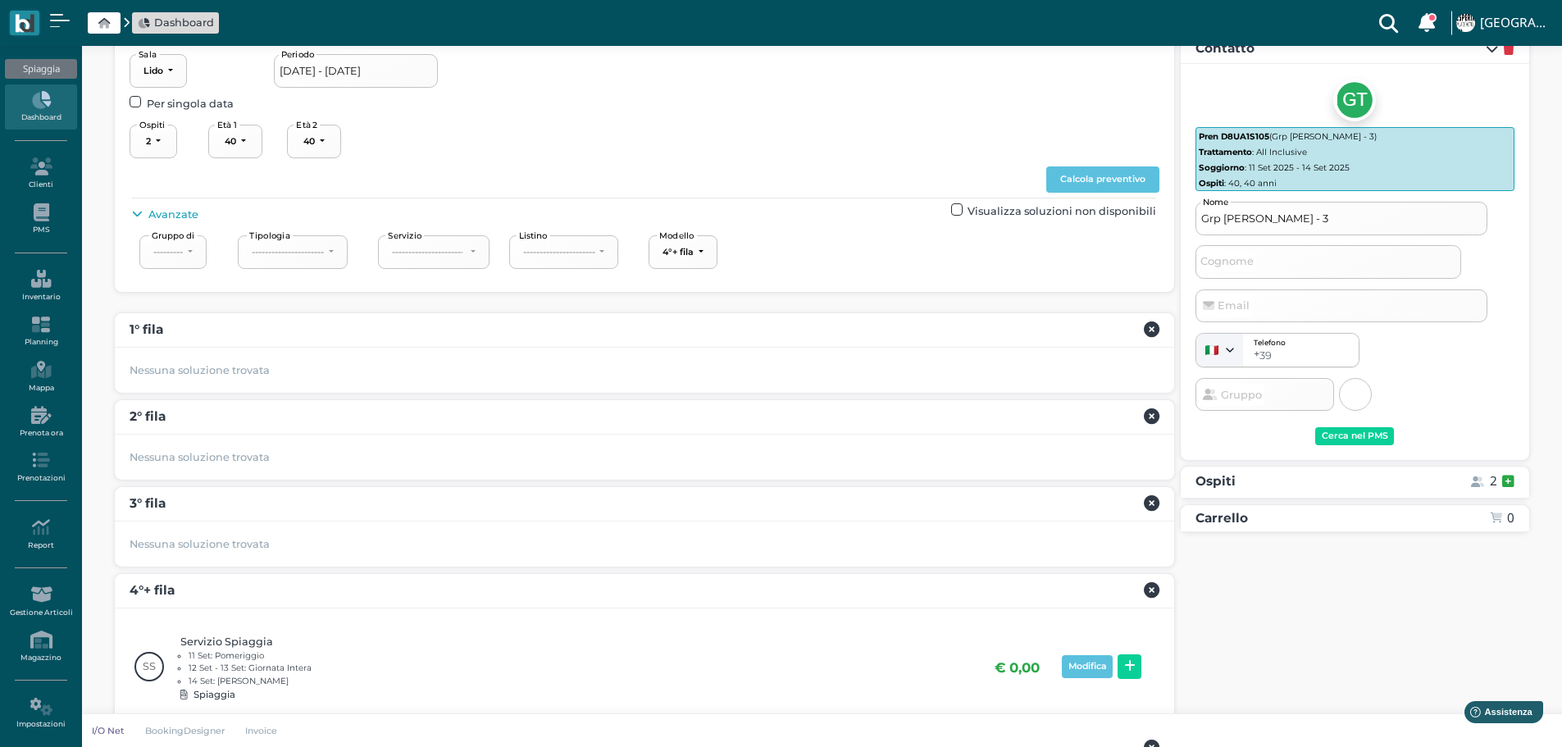
scroll to position [220, 0]
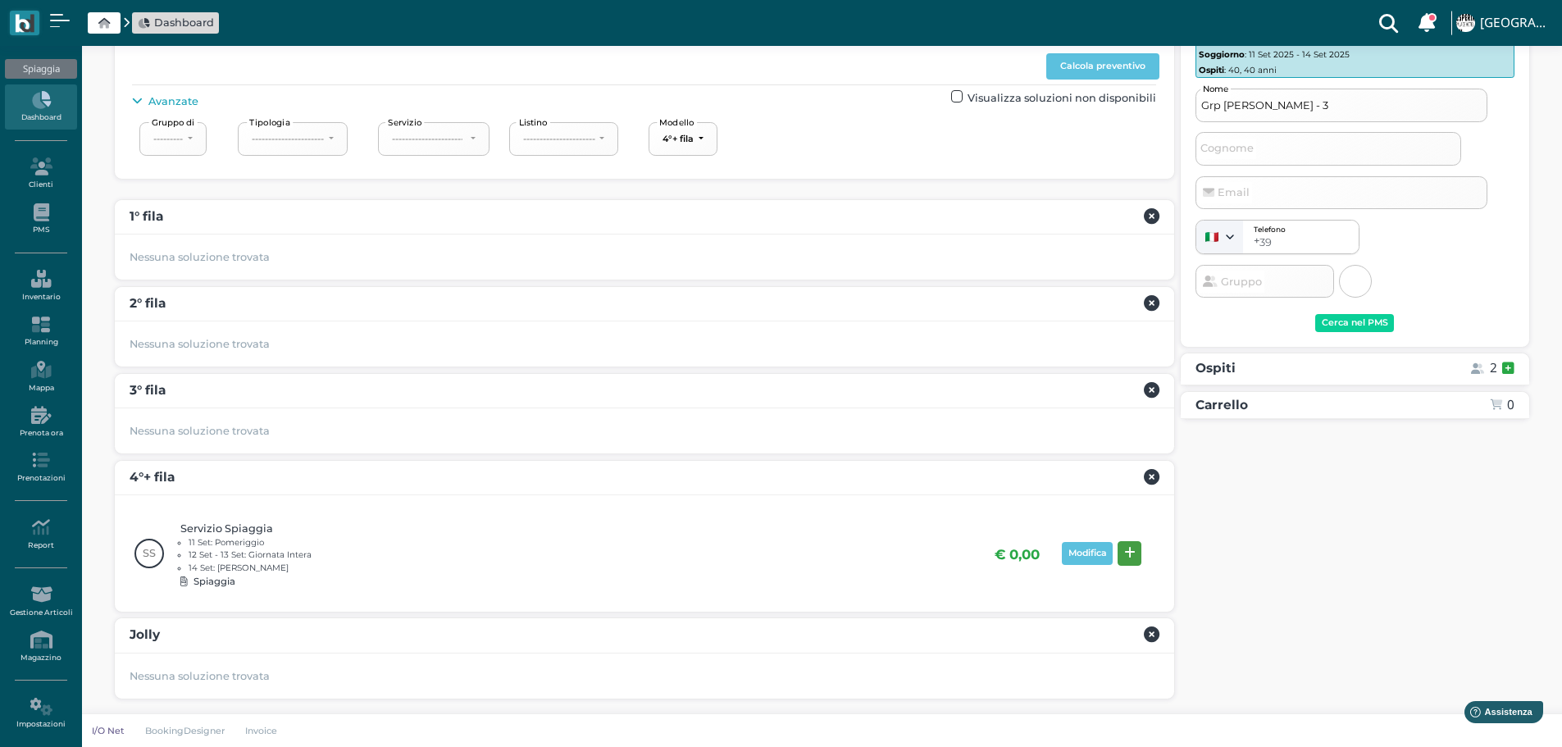
drag, startPoint x: 1134, startPoint y: 549, endPoint x: 1176, endPoint y: 542, distance: 42.3
click at [1136, 548] on button at bounding box center [1130, 553] width 24 height 25
click at [1496, 580] on div "Prenota" at bounding box center [1482, 582] width 38 height 11
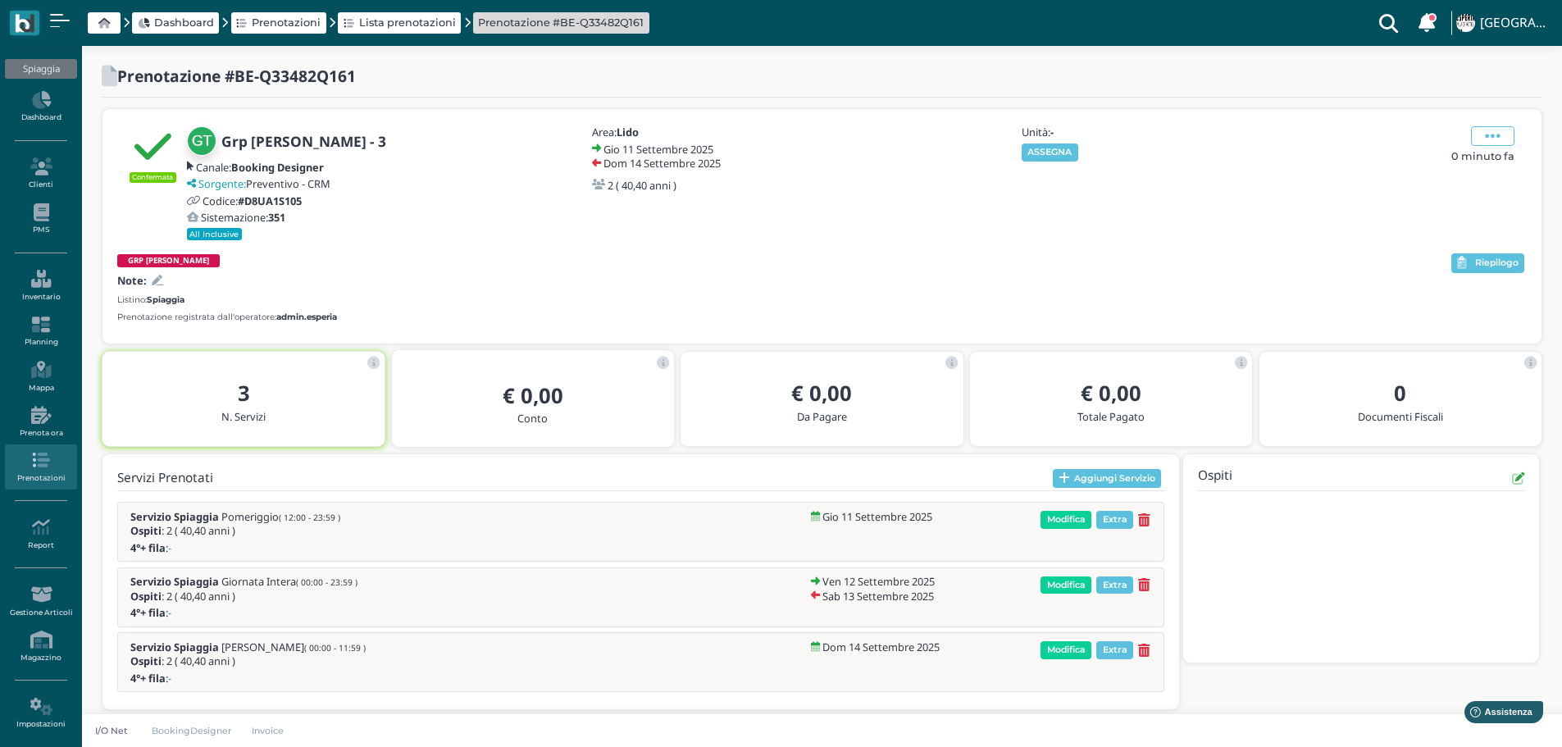
click at [1052, 138] on h5 "Unità: -" at bounding box center [1108, 131] width 172 height 11
click at [1056, 152] on button "ASSEGNA" at bounding box center [1050, 152] width 57 height 18
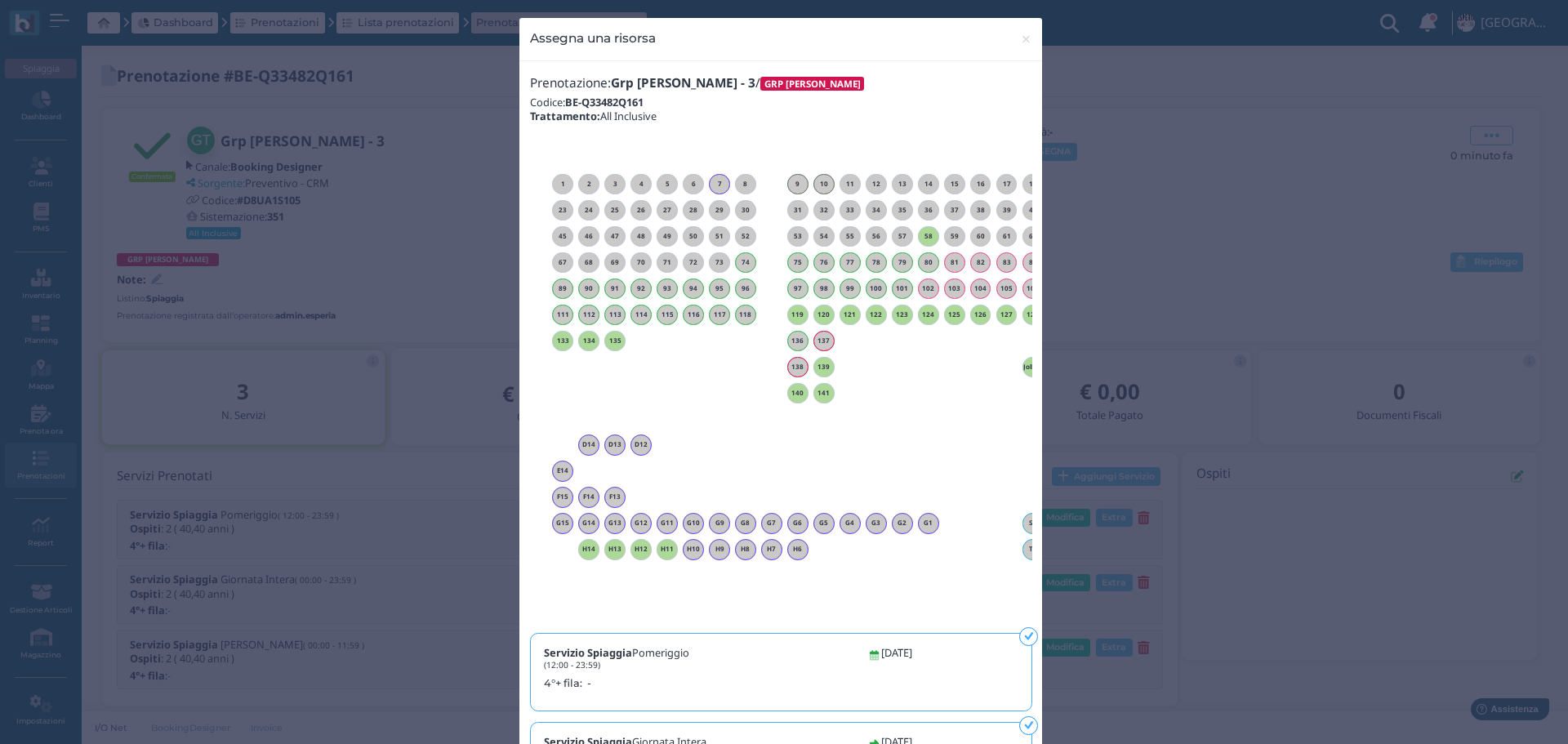
click at [828, 367] on div "138 139 Jolly 1 Jolly 2 Jolly 3" at bounding box center [850, 367] width 601 height 26
click at [824, 359] on div "139" at bounding box center [824, 367] width 21 height 21
drag, startPoint x: 1028, startPoint y: 34, endPoint x: 1051, endPoint y: 6, distance: 36.2
click at [1028, 34] on button "× close" at bounding box center [1027, 39] width 34 height 42
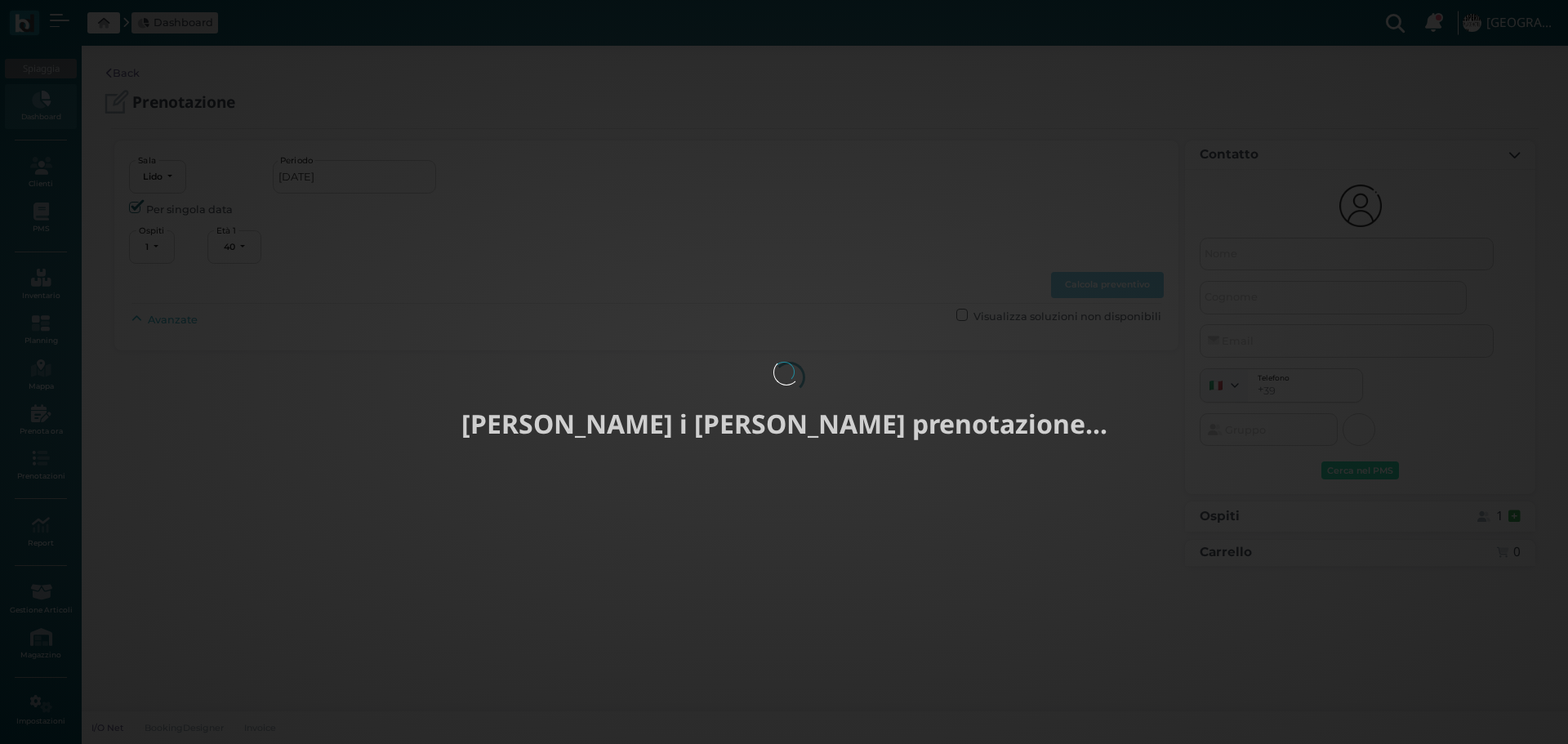
select select "40"
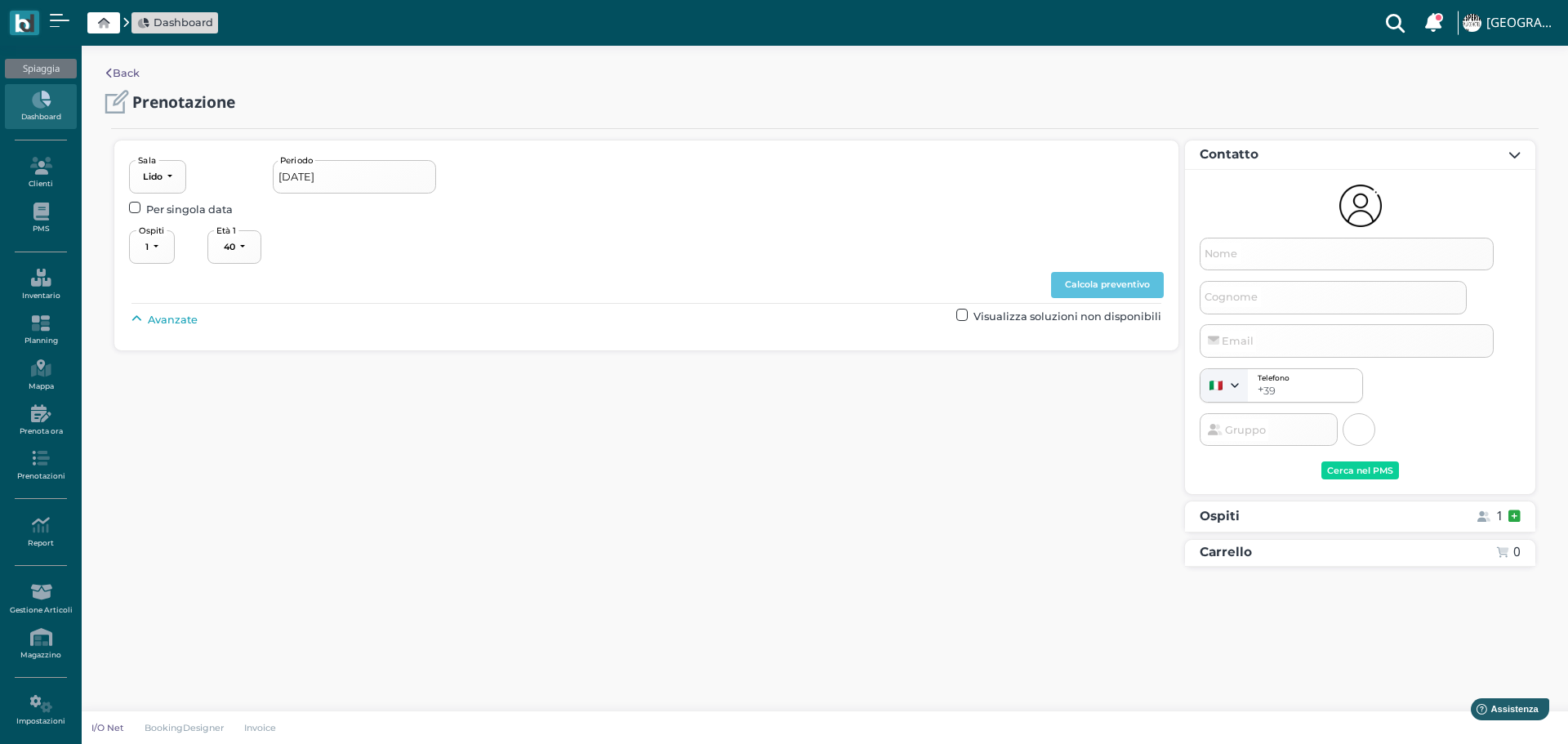
type input "[DATE] - [DATE]"
type input "Grp [PERSON_NAME] - 4"
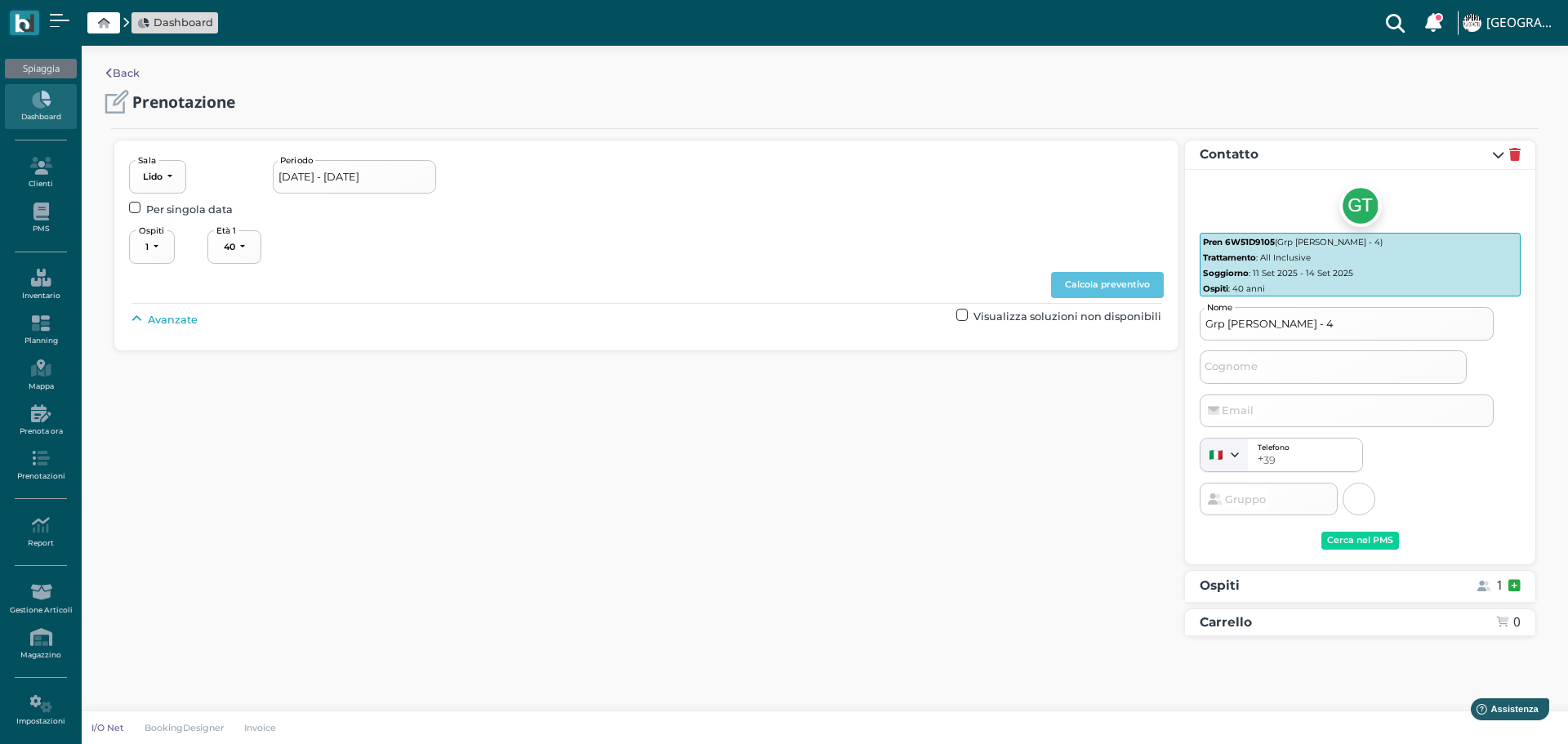
drag, startPoint x: 161, startPoint y: 320, endPoint x: 185, endPoint y: 315, distance: 24.5
click at [161, 319] on span "Avanzate" at bounding box center [172, 320] width 50 height 16
click at [670, 352] on div "----------------------" at bounding box center [696, 357] width 72 height 11
drag, startPoint x: 674, startPoint y: 477, endPoint x: 753, endPoint y: 440, distance: 87.2
click at [677, 474] on span "4°+ fila" at bounding box center [686, 479] width 35 height 16
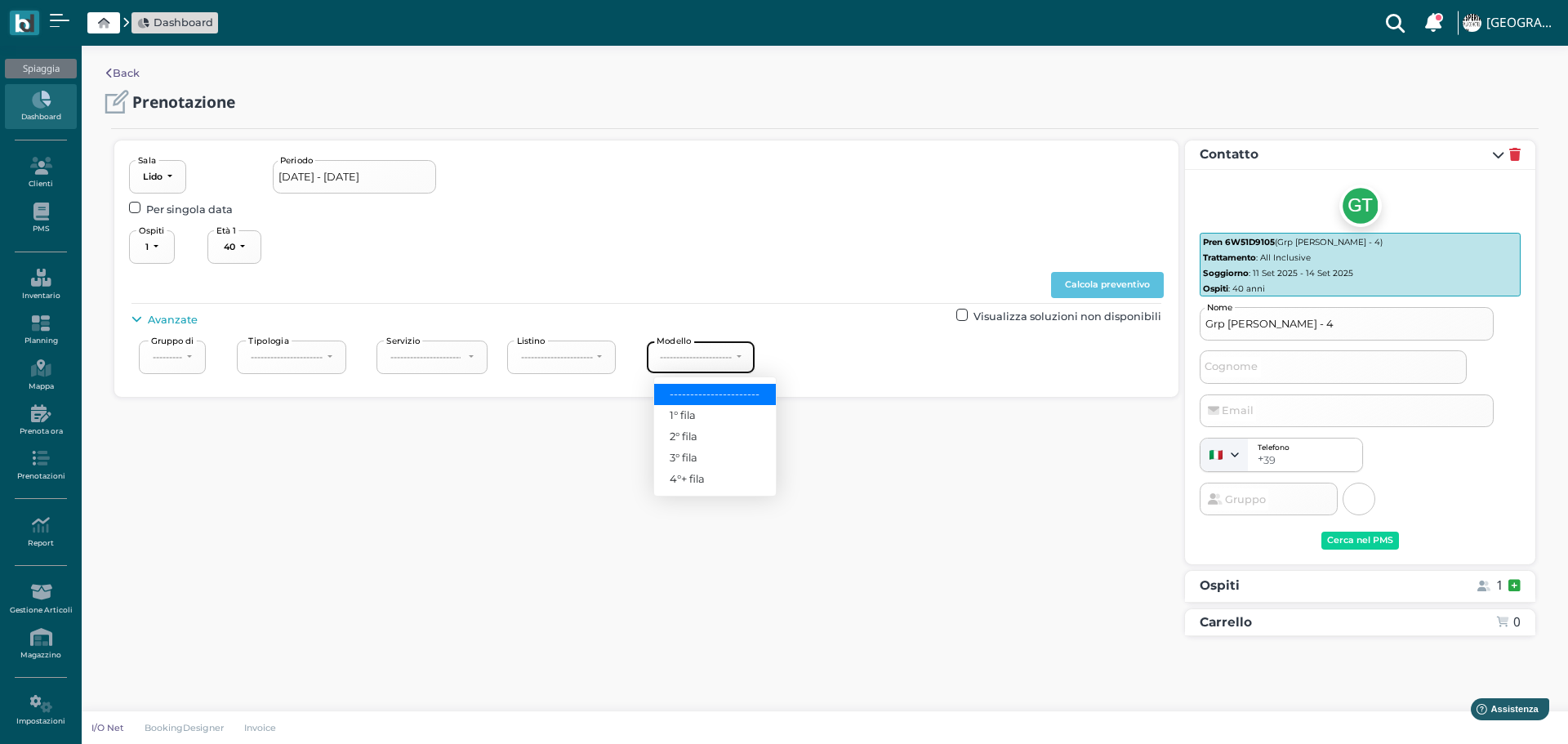
select select "240"
drag, startPoint x: 1123, startPoint y: 286, endPoint x: 1184, endPoint y: 281, distance: 61.2
click at [1123, 286] on button "Calcola preventivo" at bounding box center [1107, 285] width 113 height 26
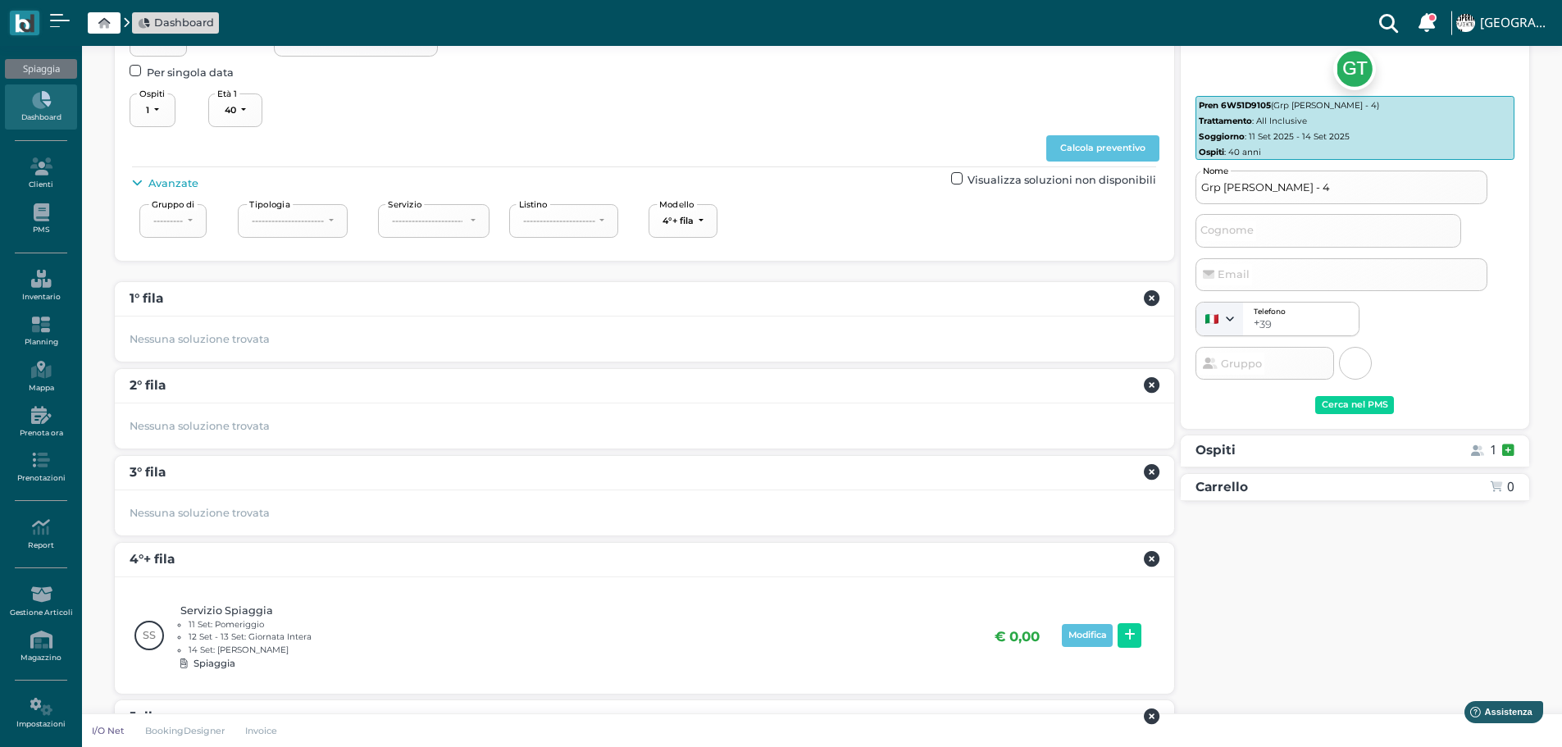
scroll to position [220, 0]
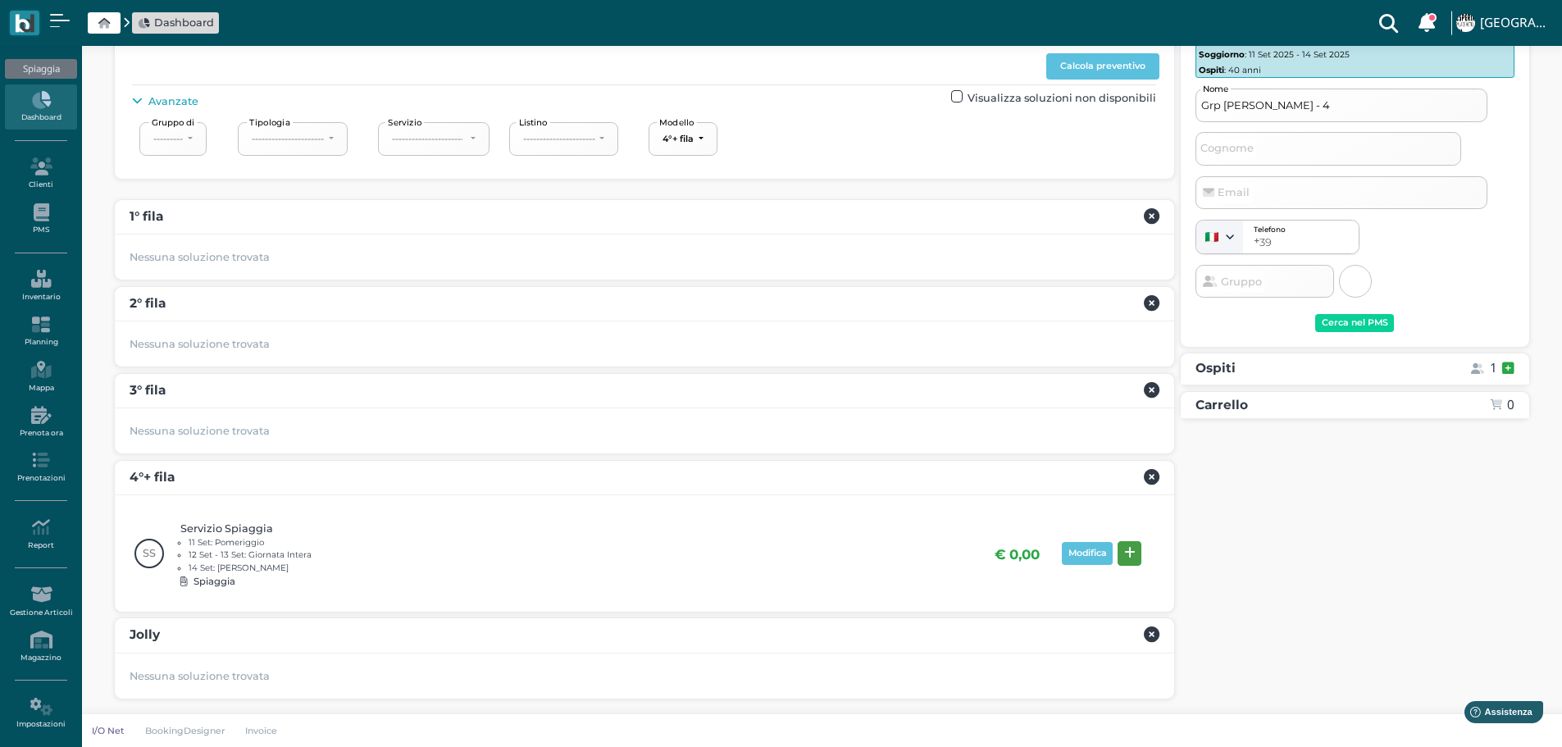
click at [1132, 549] on icon at bounding box center [1129, 553] width 11 height 12
click at [1490, 580] on div "Prenota" at bounding box center [1482, 582] width 38 height 11
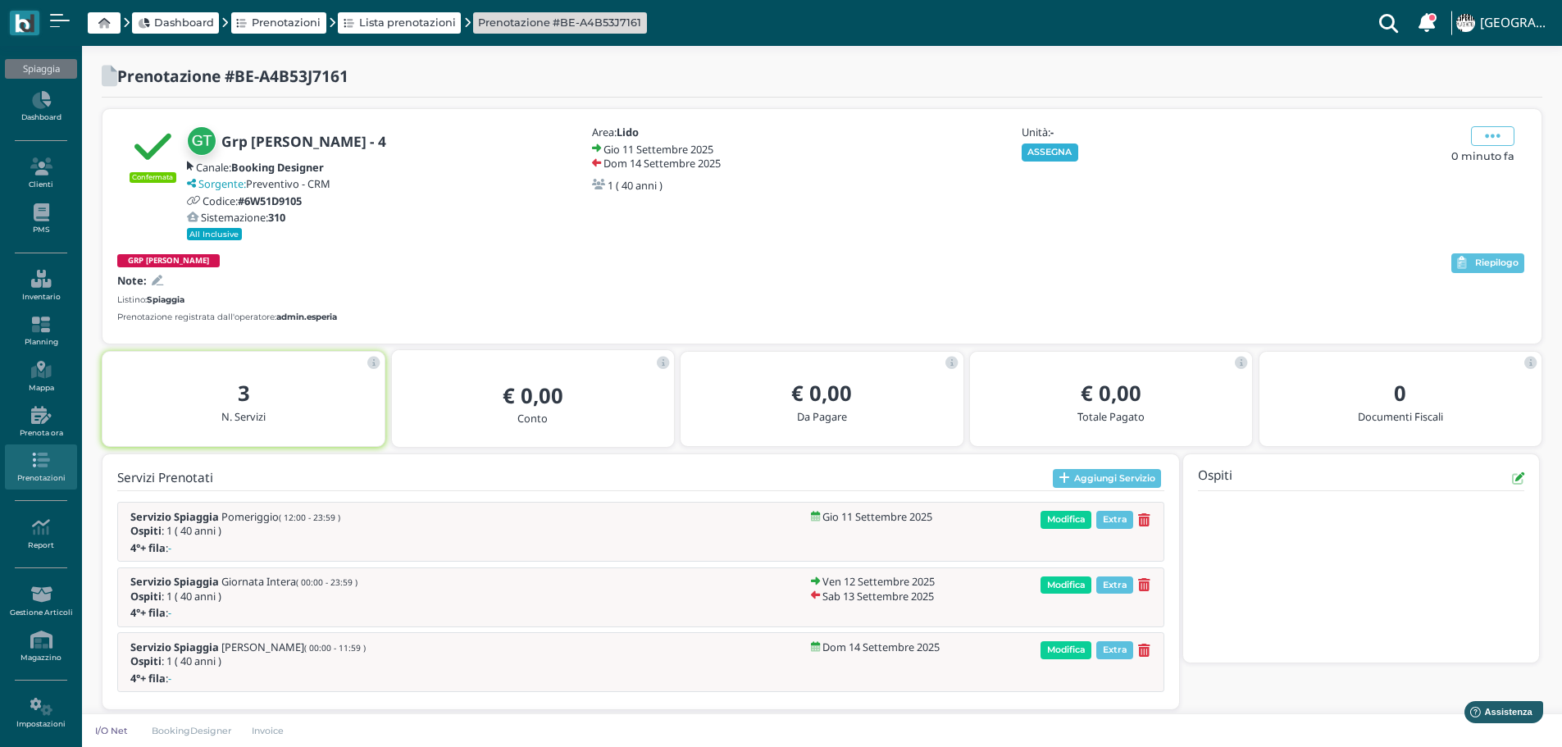
drag, startPoint x: 1052, startPoint y: 149, endPoint x: 1127, endPoint y: 148, distance: 75.4
click at [1053, 148] on button "ASSEGNA" at bounding box center [1050, 152] width 57 height 18
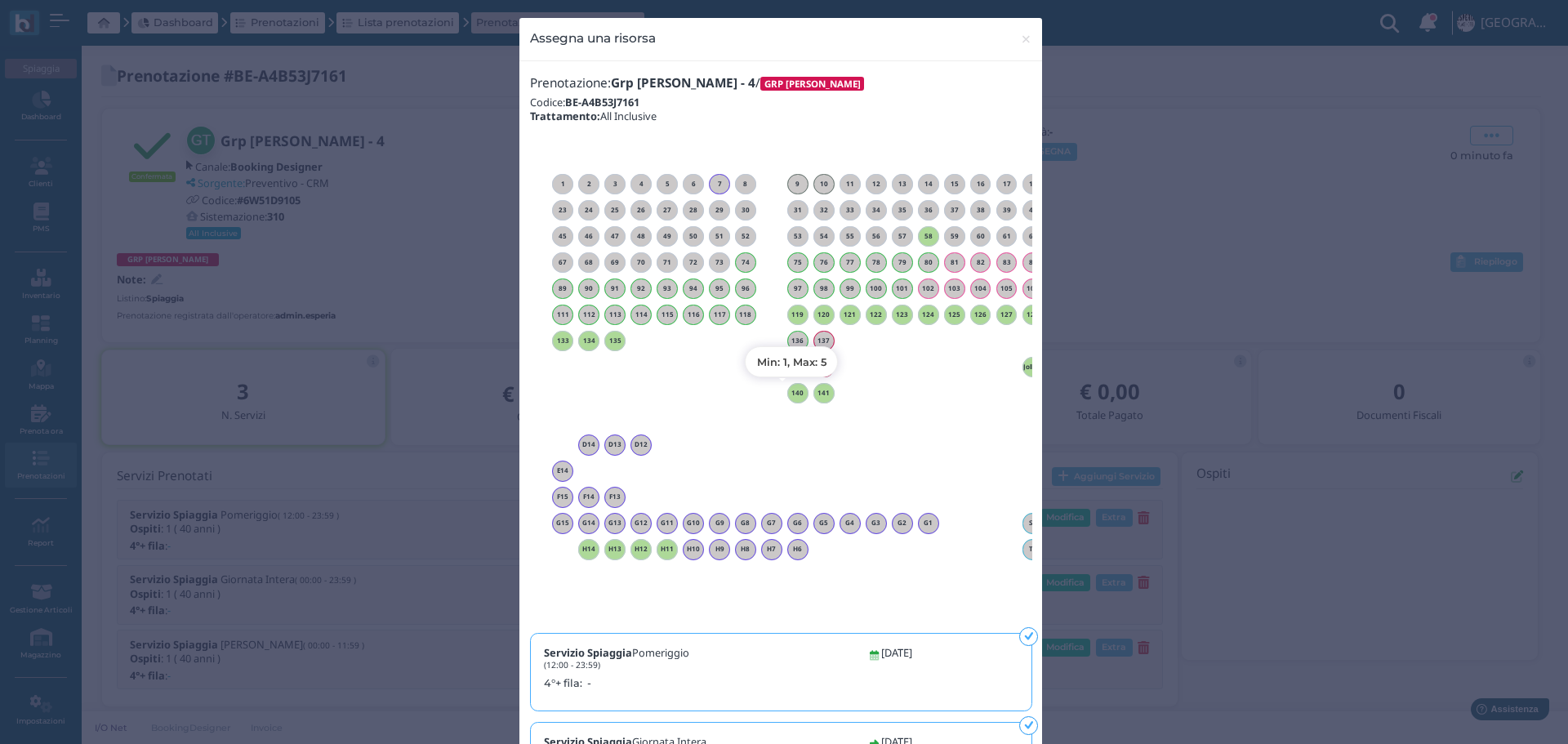
click at [787, 387] on div "140" at bounding box center [797, 393] width 21 height 21
click at [1020, 42] on span "×" at bounding box center [1026, 39] width 12 height 21
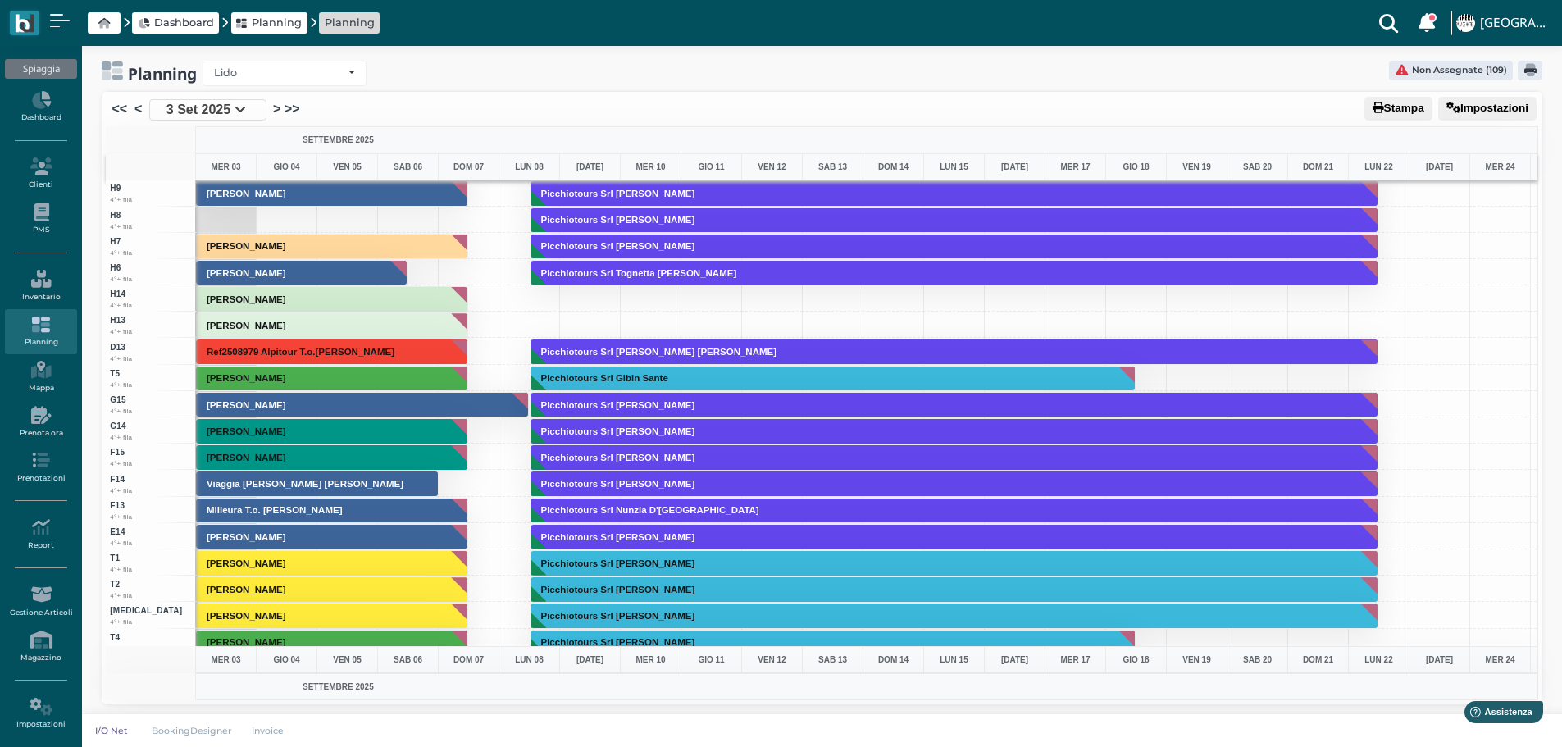
scroll to position [4496, 0]
